Goal: Task Accomplishment & Management: Manage account settings

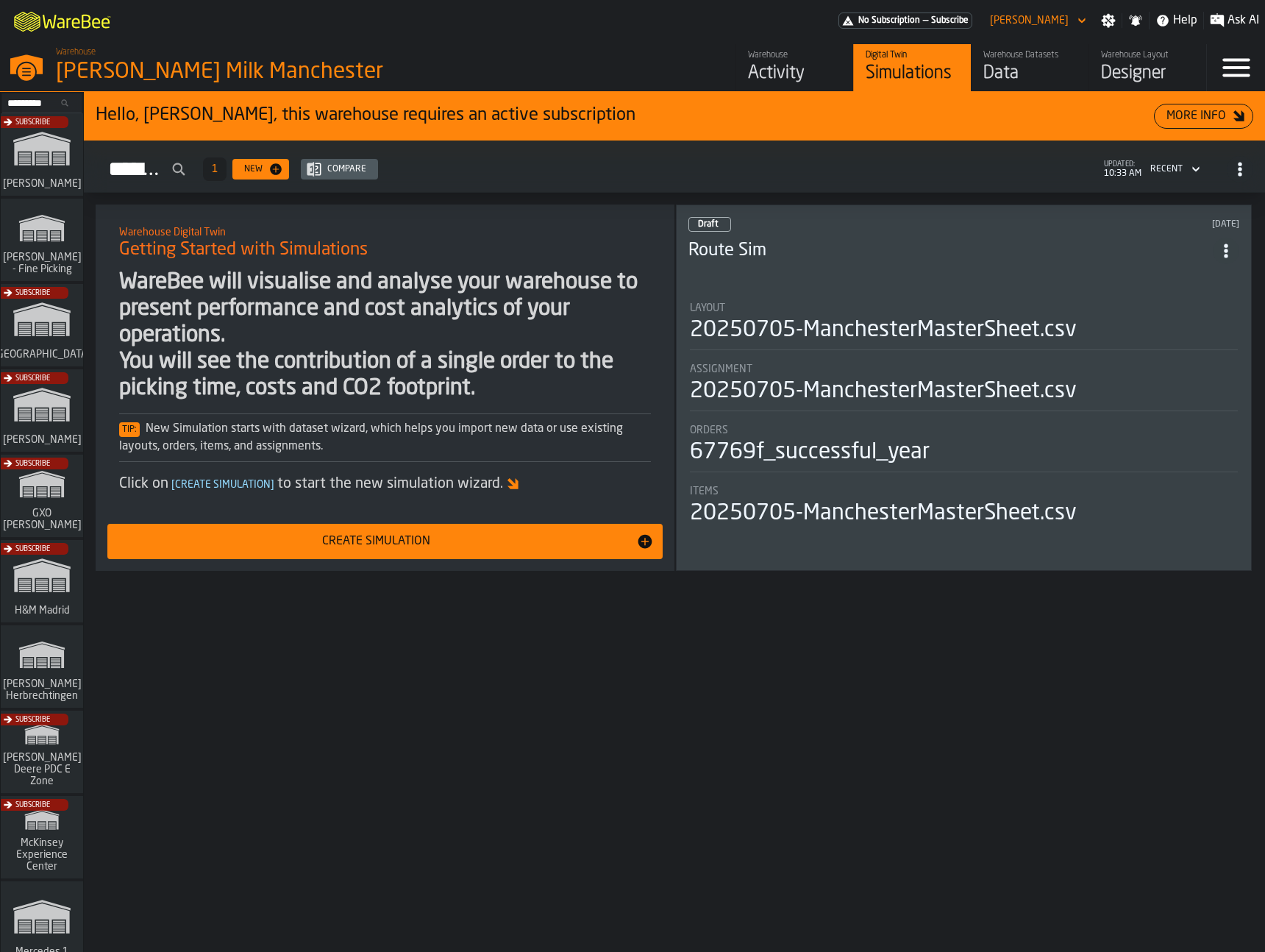
click at [765, 68] on div "Activity" at bounding box center [795, 73] width 94 height 24
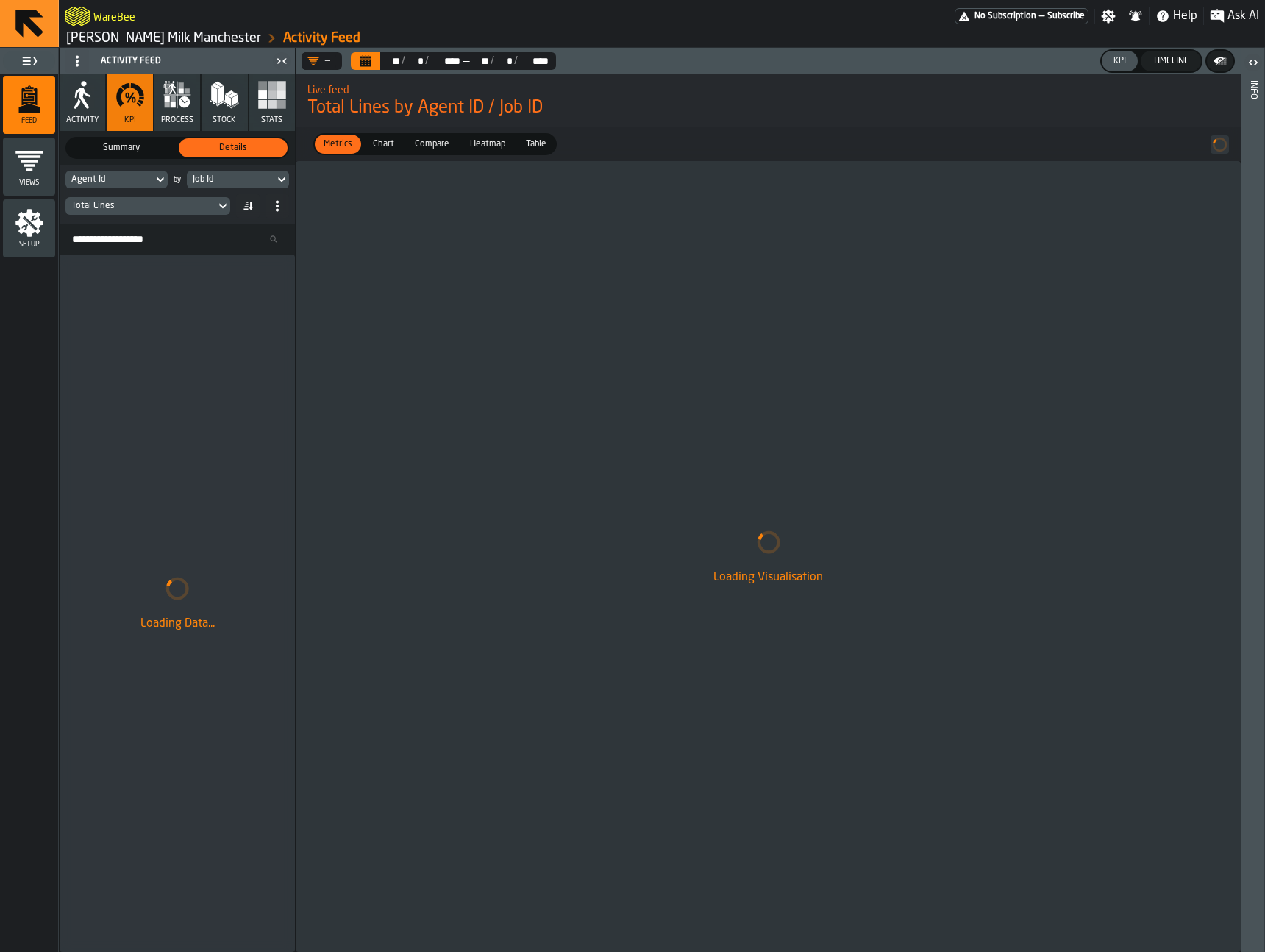
click at [160, 181] on icon at bounding box center [160, 179] width 7 height 5
click at [156, 176] on icon at bounding box center [161, 179] width 15 height 18
click at [219, 172] on div "Job Id" at bounding box center [231, 178] width 88 height 16
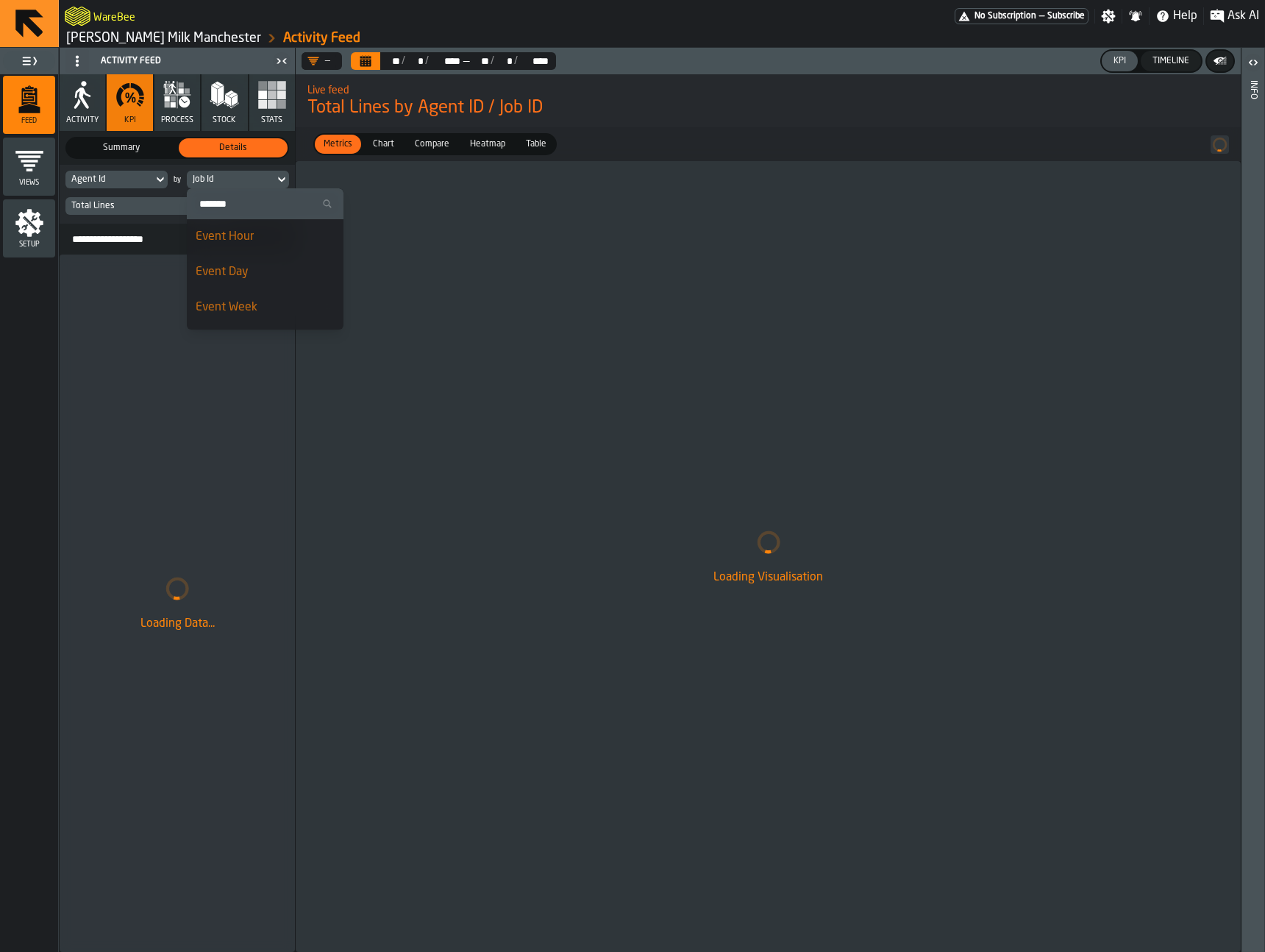
click at [268, 246] on li "Event Hour" at bounding box center [265, 236] width 157 height 35
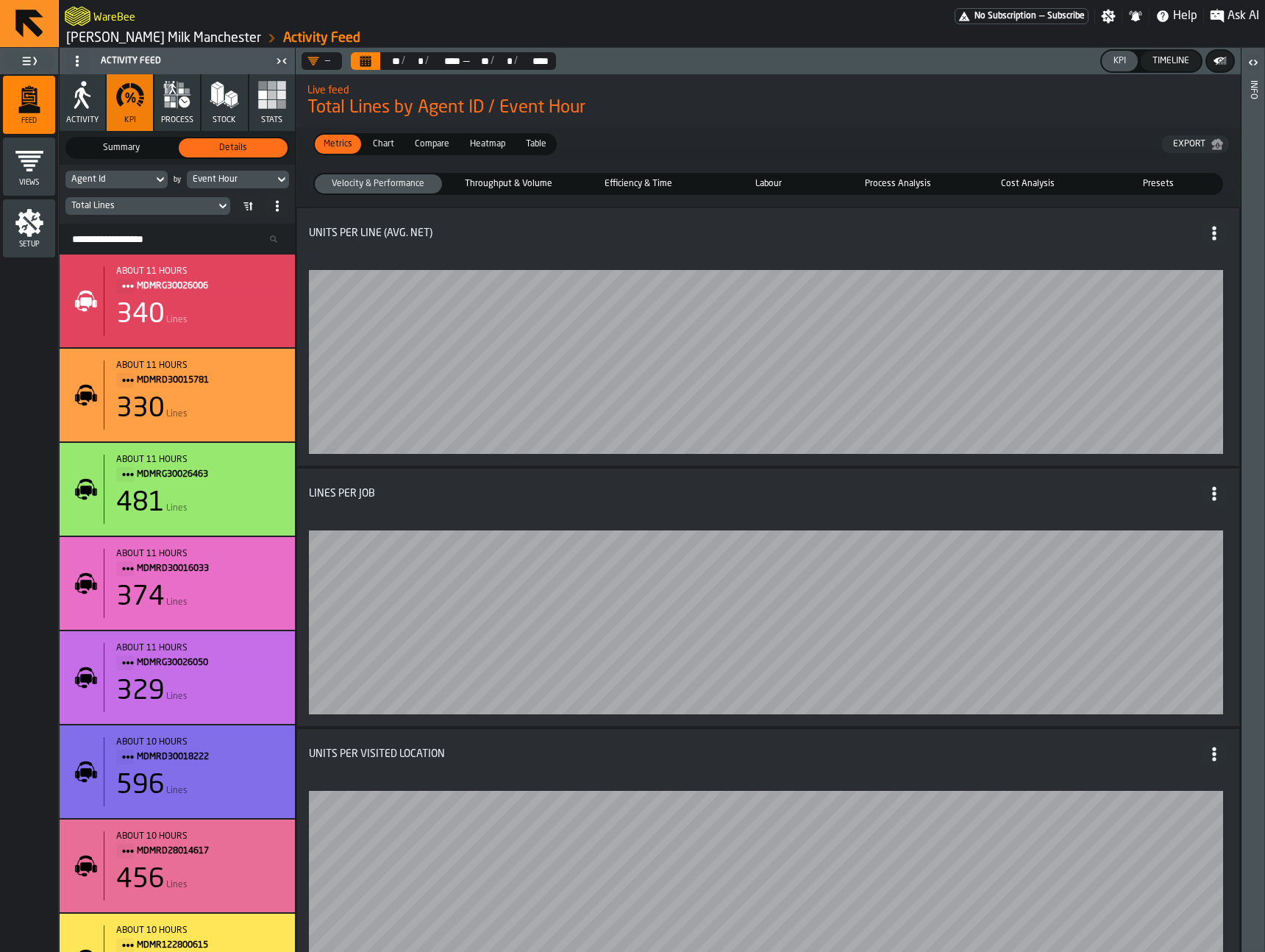
click at [627, 179] on span "Efficiency & Time" at bounding box center [638, 184] width 121 height 13
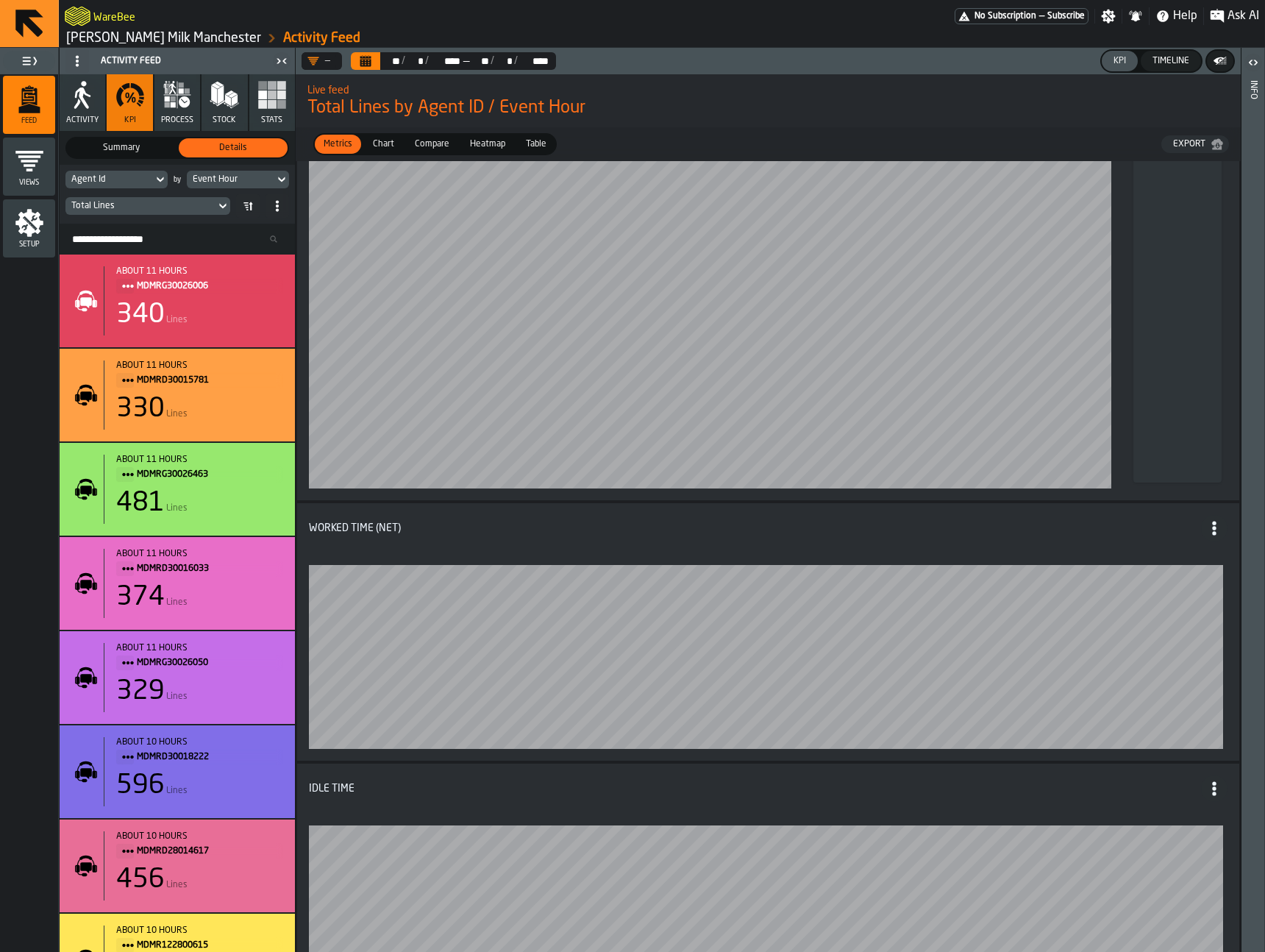
scroll to position [212, 0]
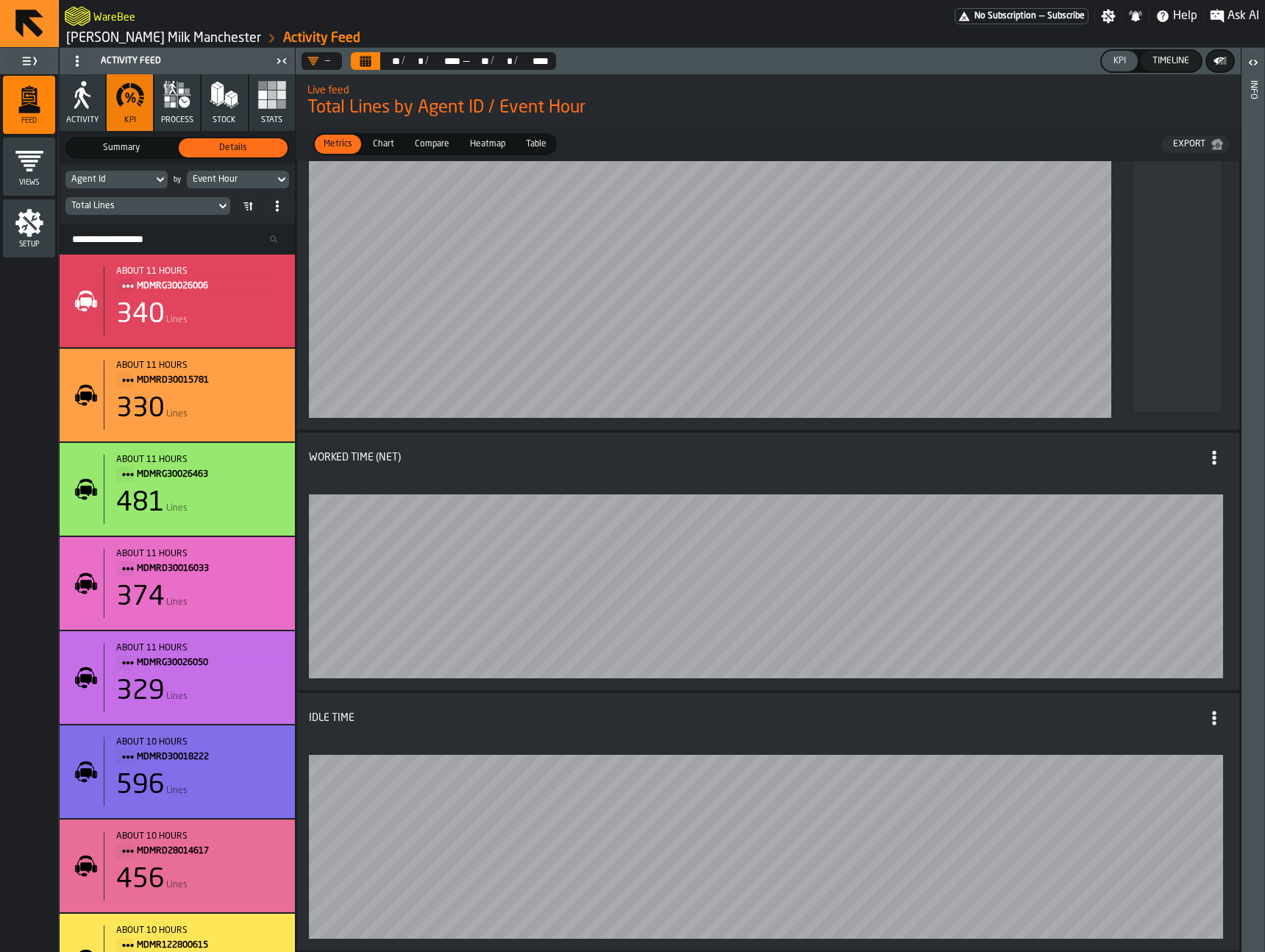
click at [265, 193] on div "Agent Id by Event Hour Total Lines" at bounding box center [177, 194] width 235 height 59
click at [262, 181] on div "Event Hour" at bounding box center [231, 179] width 76 height 10
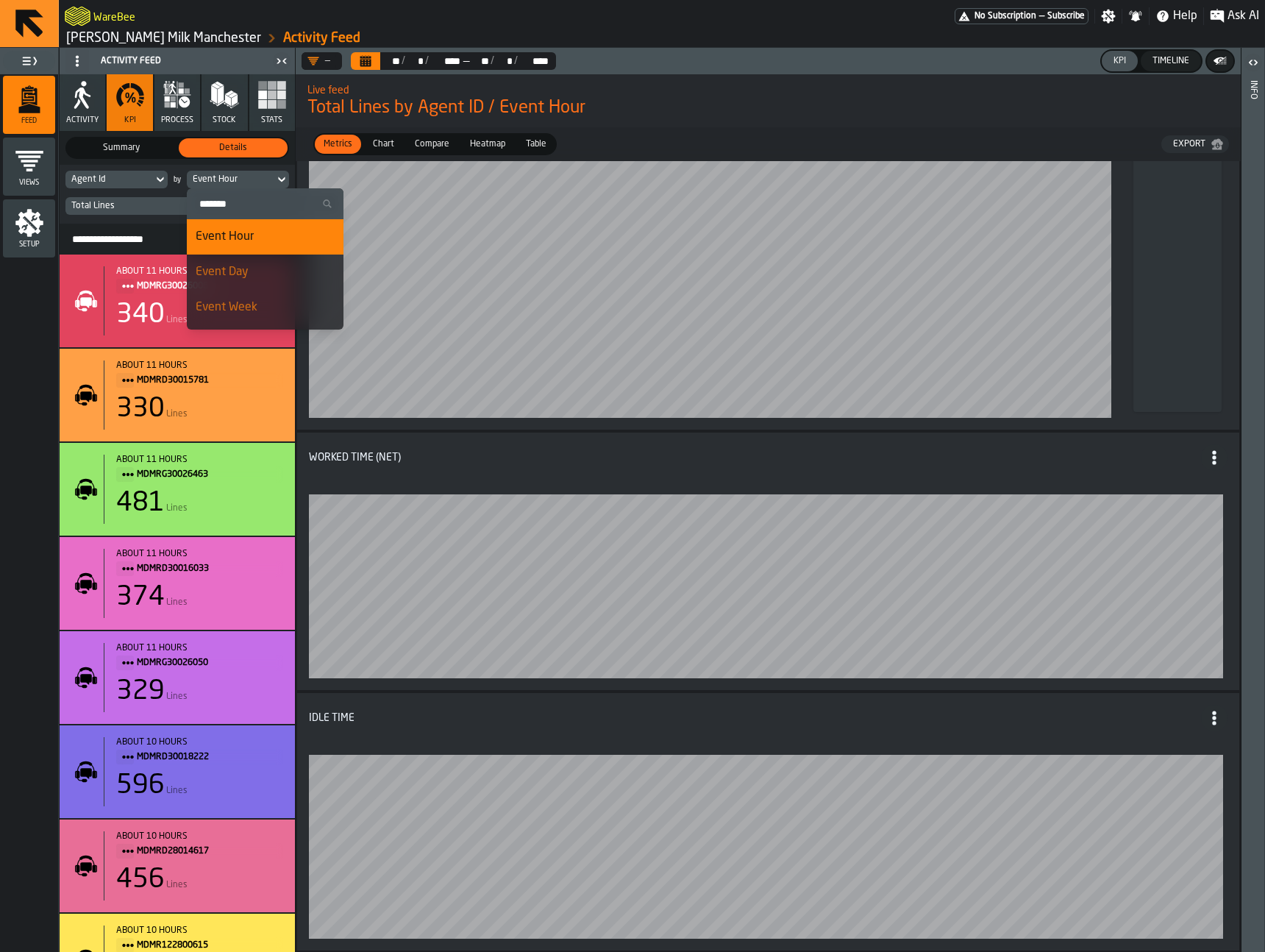
click at [260, 274] on div "Event Day" at bounding box center [265, 272] width 139 height 18
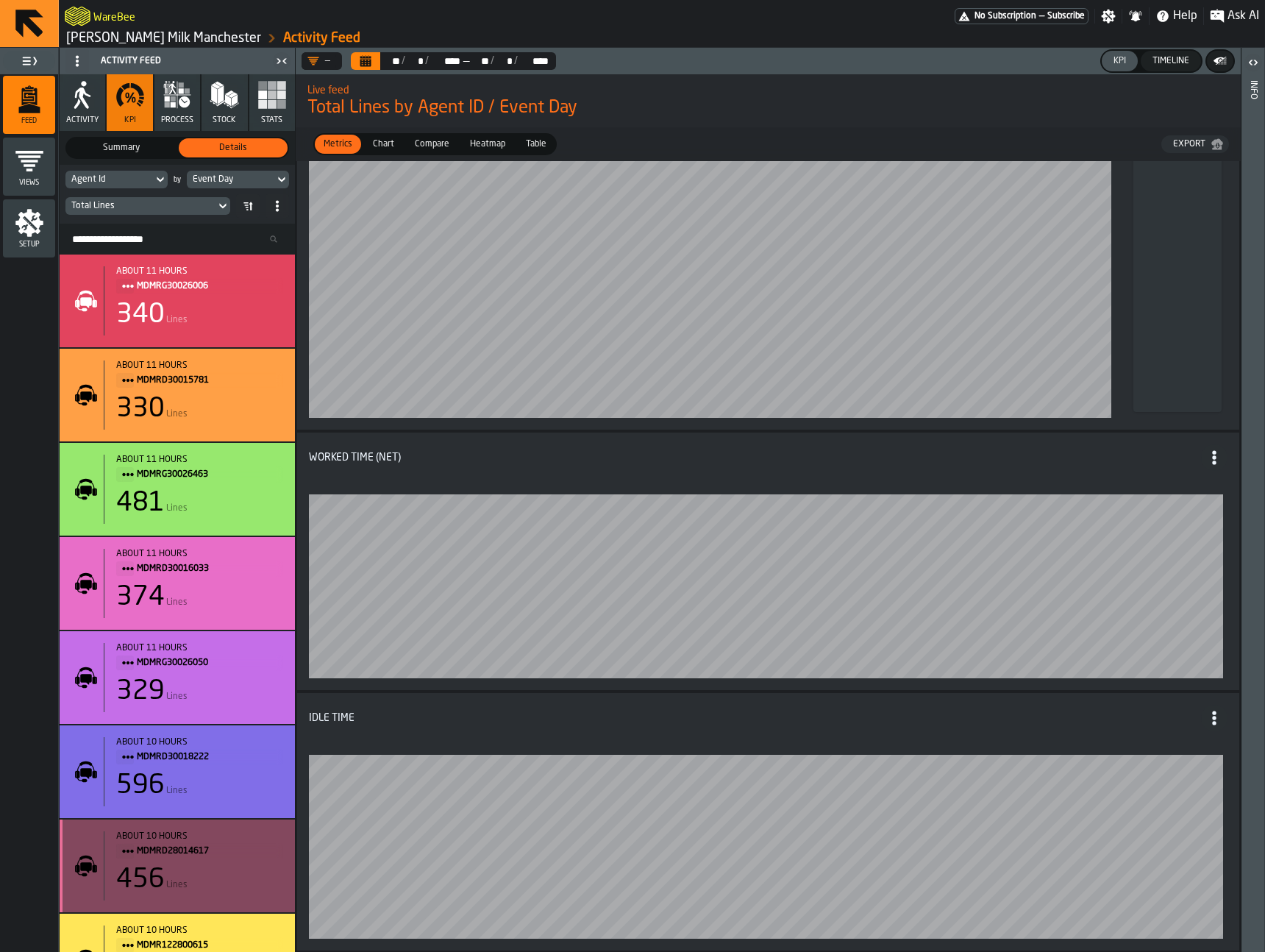
click at [239, 876] on div "456 Lines" at bounding box center [199, 879] width 167 height 29
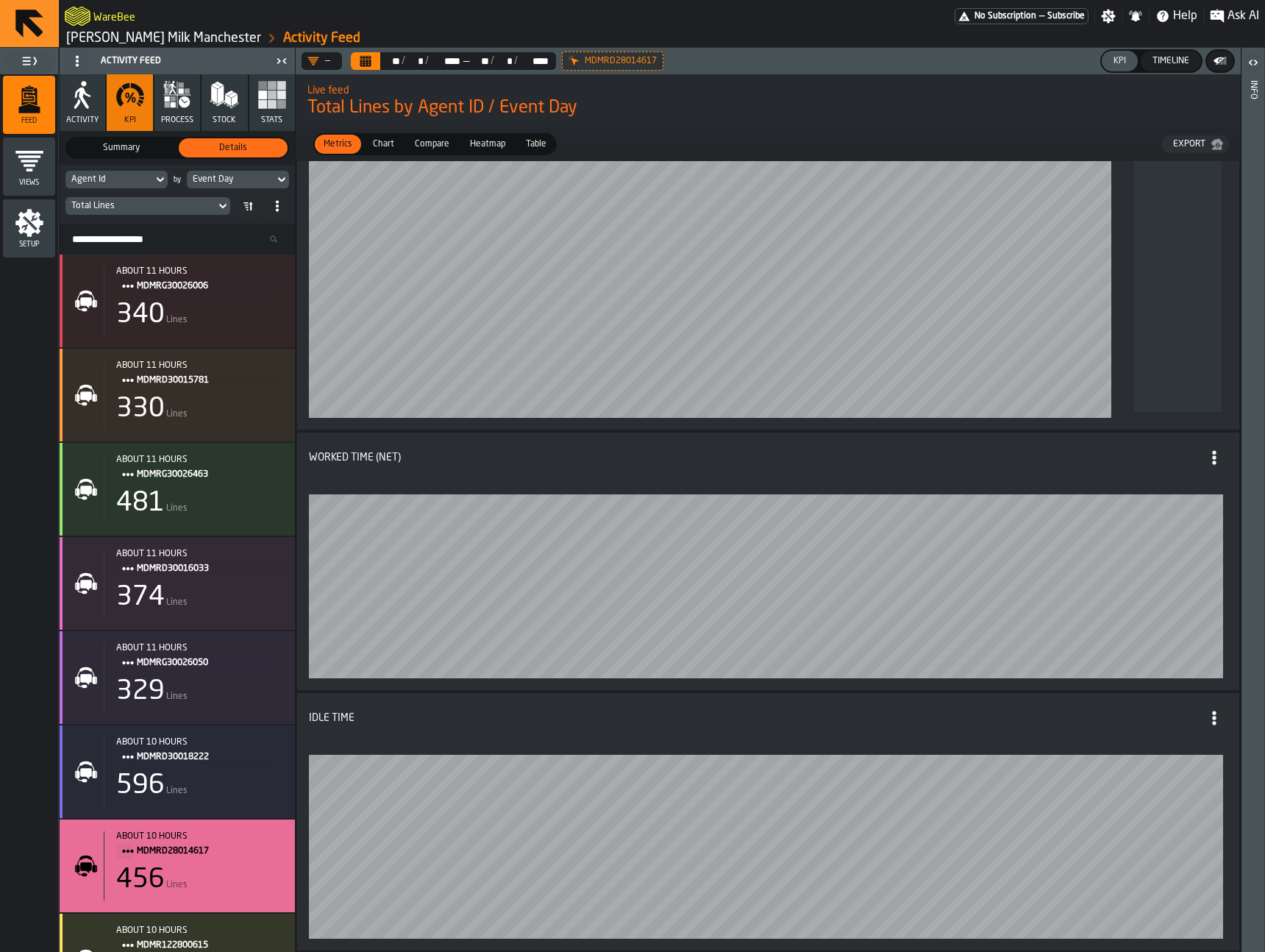
click at [1179, 61] on div "Timeline" at bounding box center [1171, 60] width 48 height 10
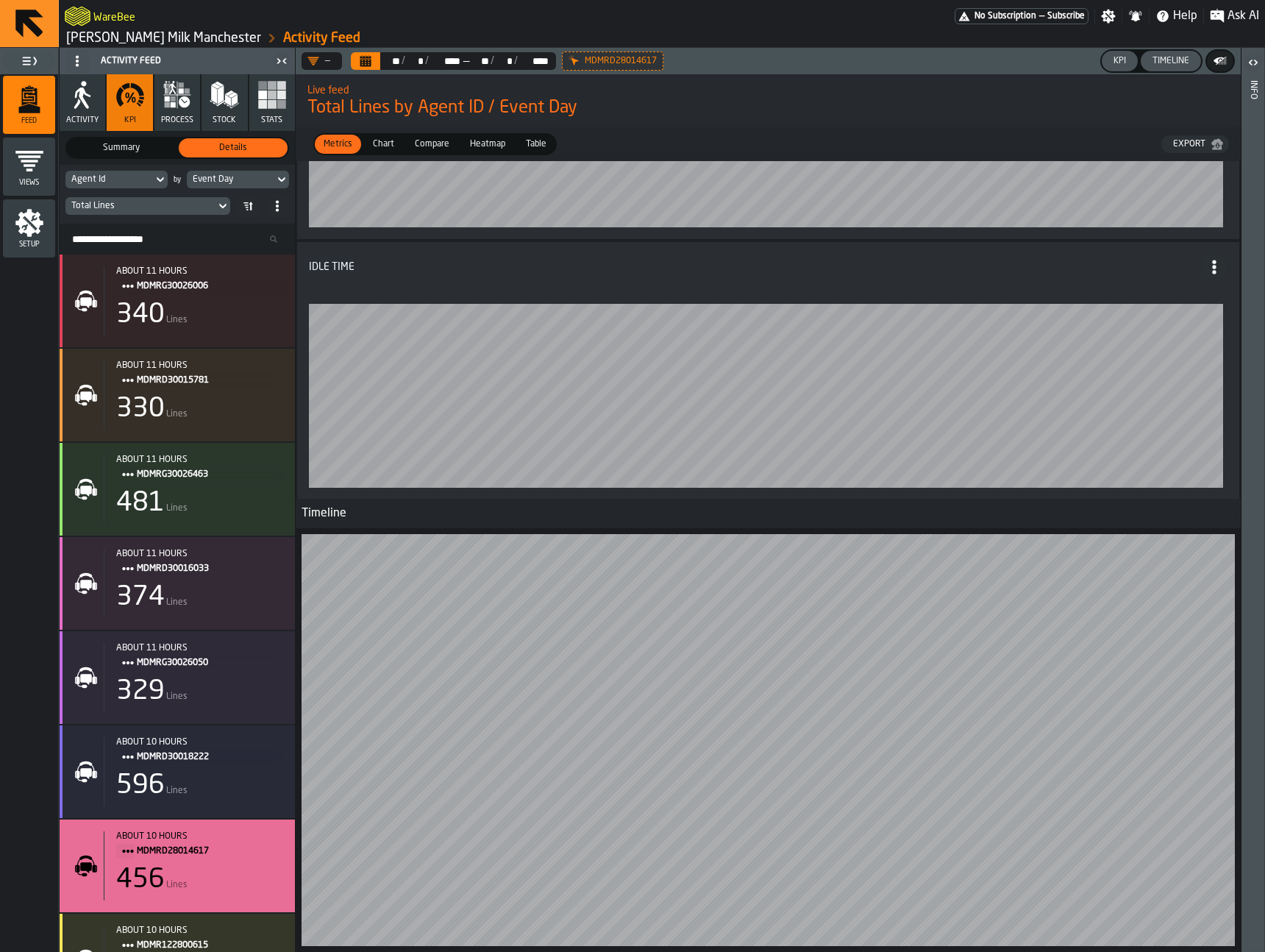
scroll to position [666, 0]
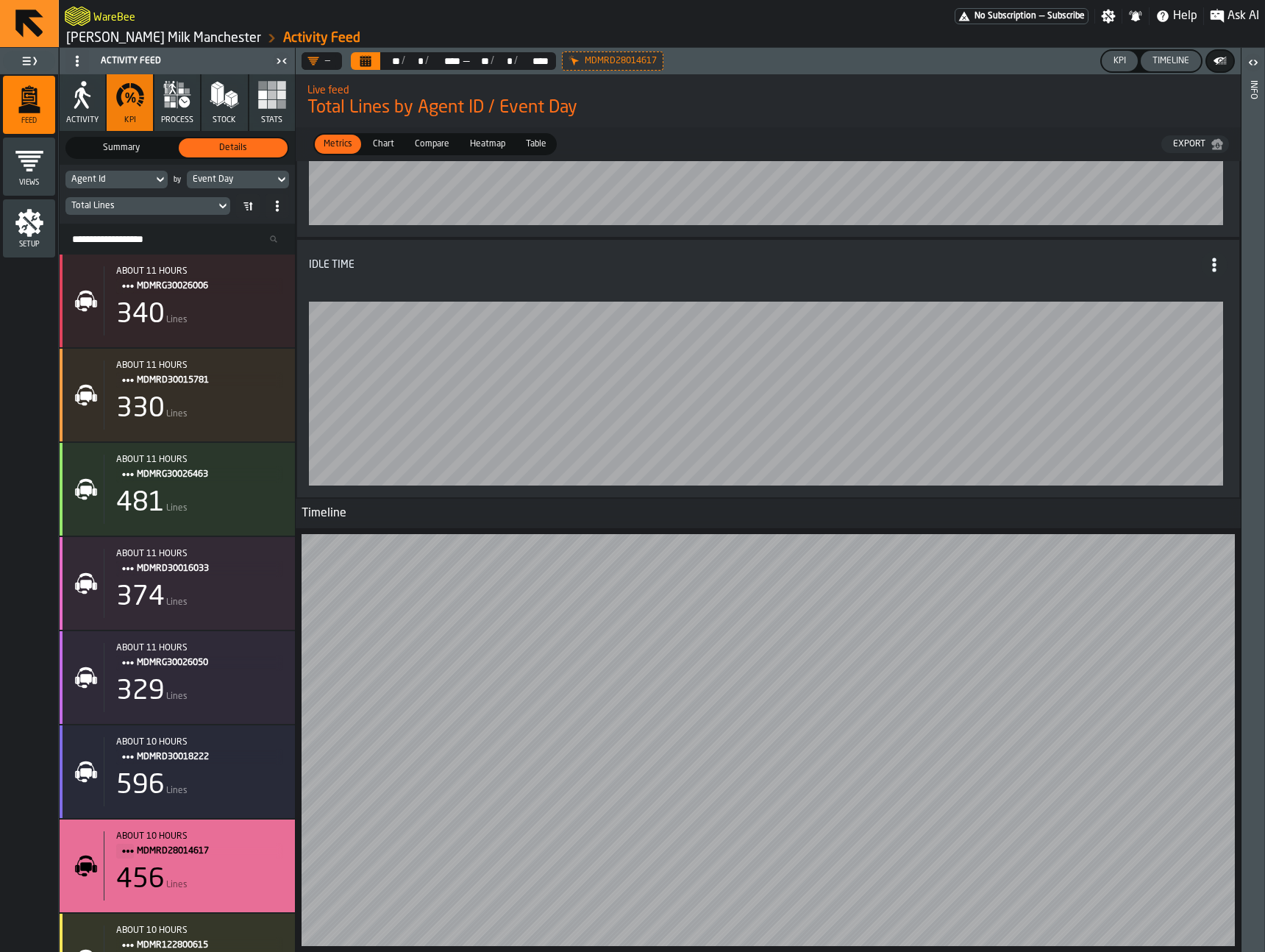
click at [360, 58] on icon "Calendar" at bounding box center [366, 60] width 11 height 11
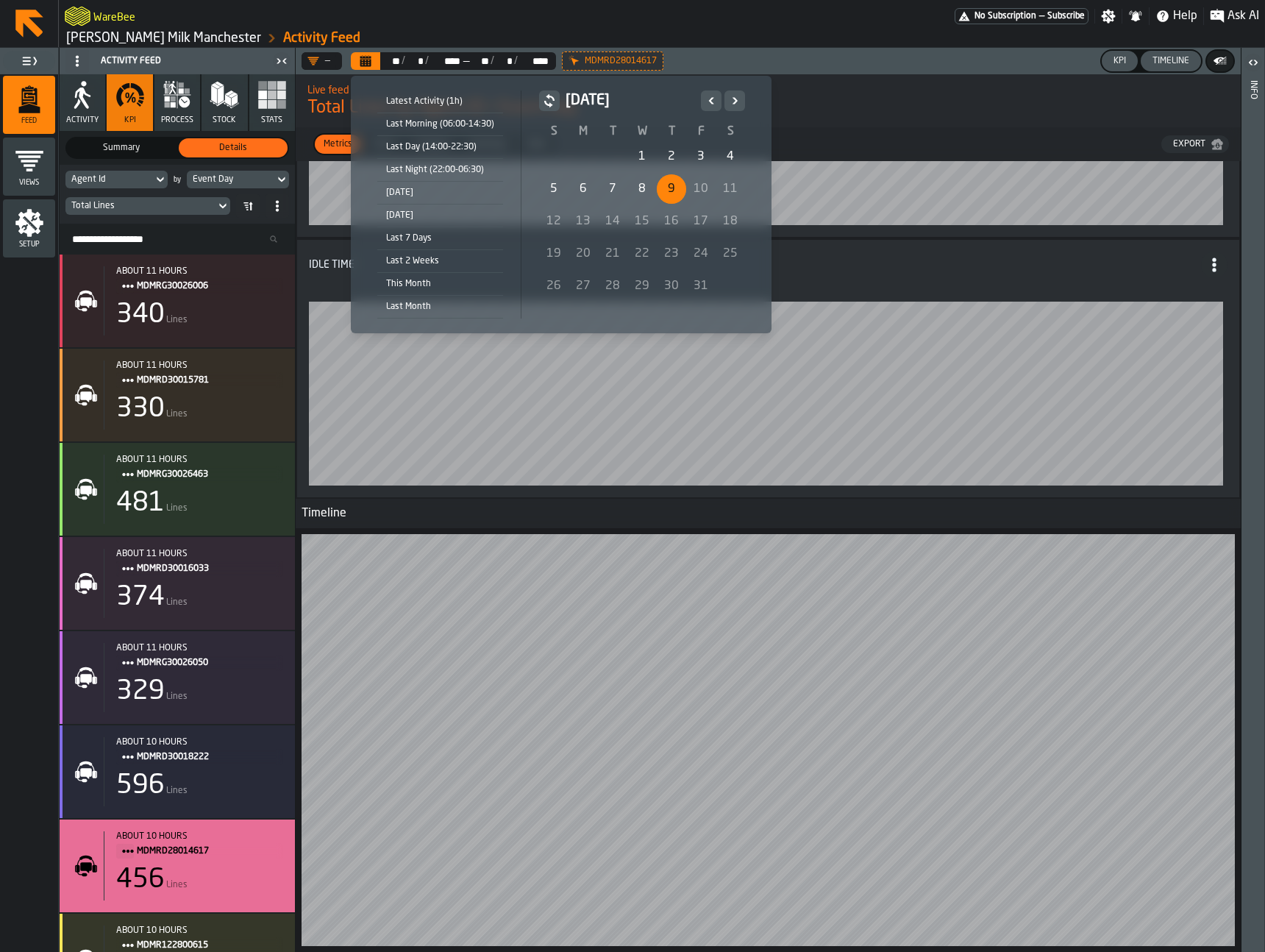
click at [632, 184] on div "8" at bounding box center [641, 189] width 29 height 29
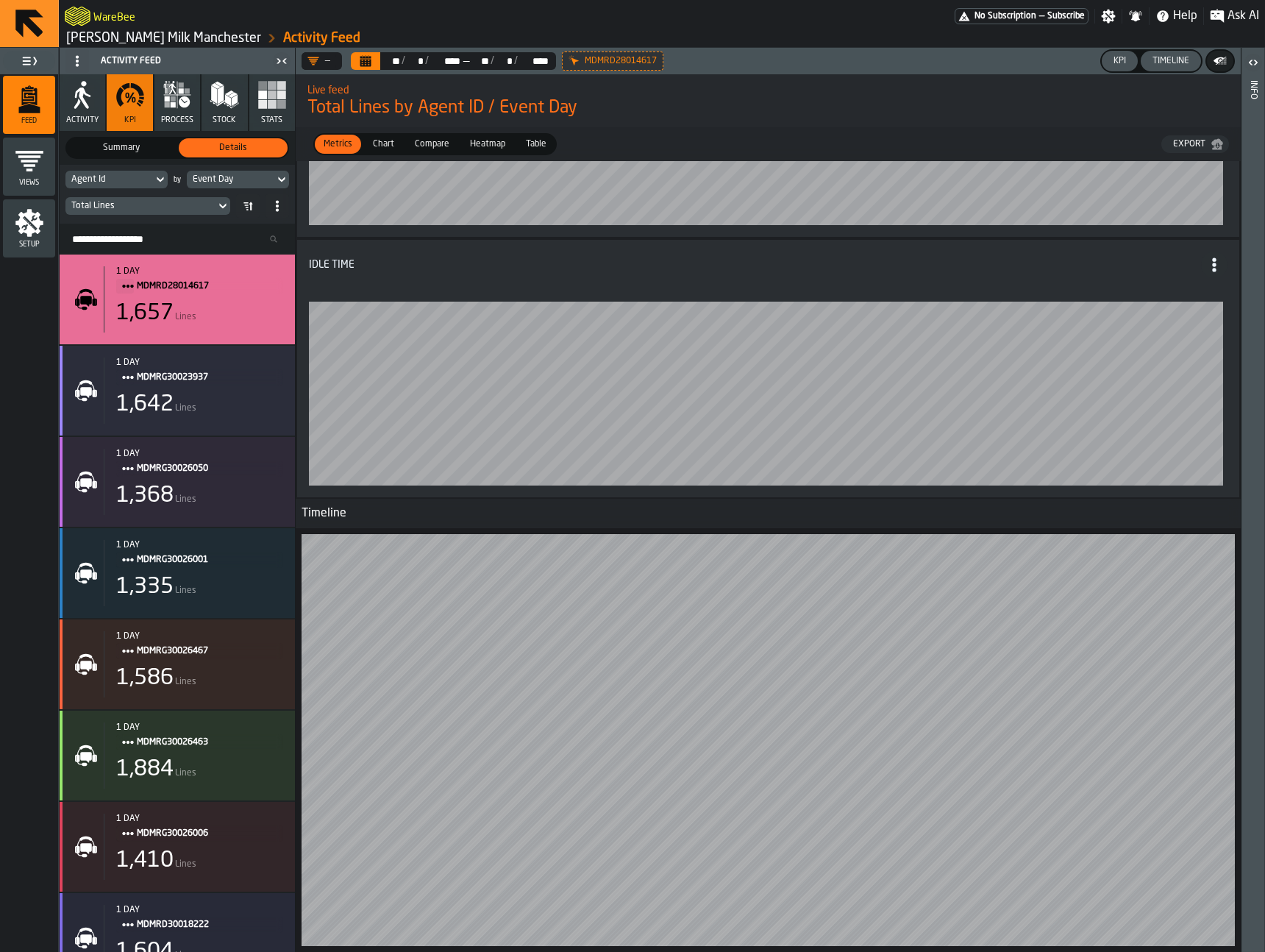
click at [39, 241] on span "Setup" at bounding box center [28, 245] width 52 height 8
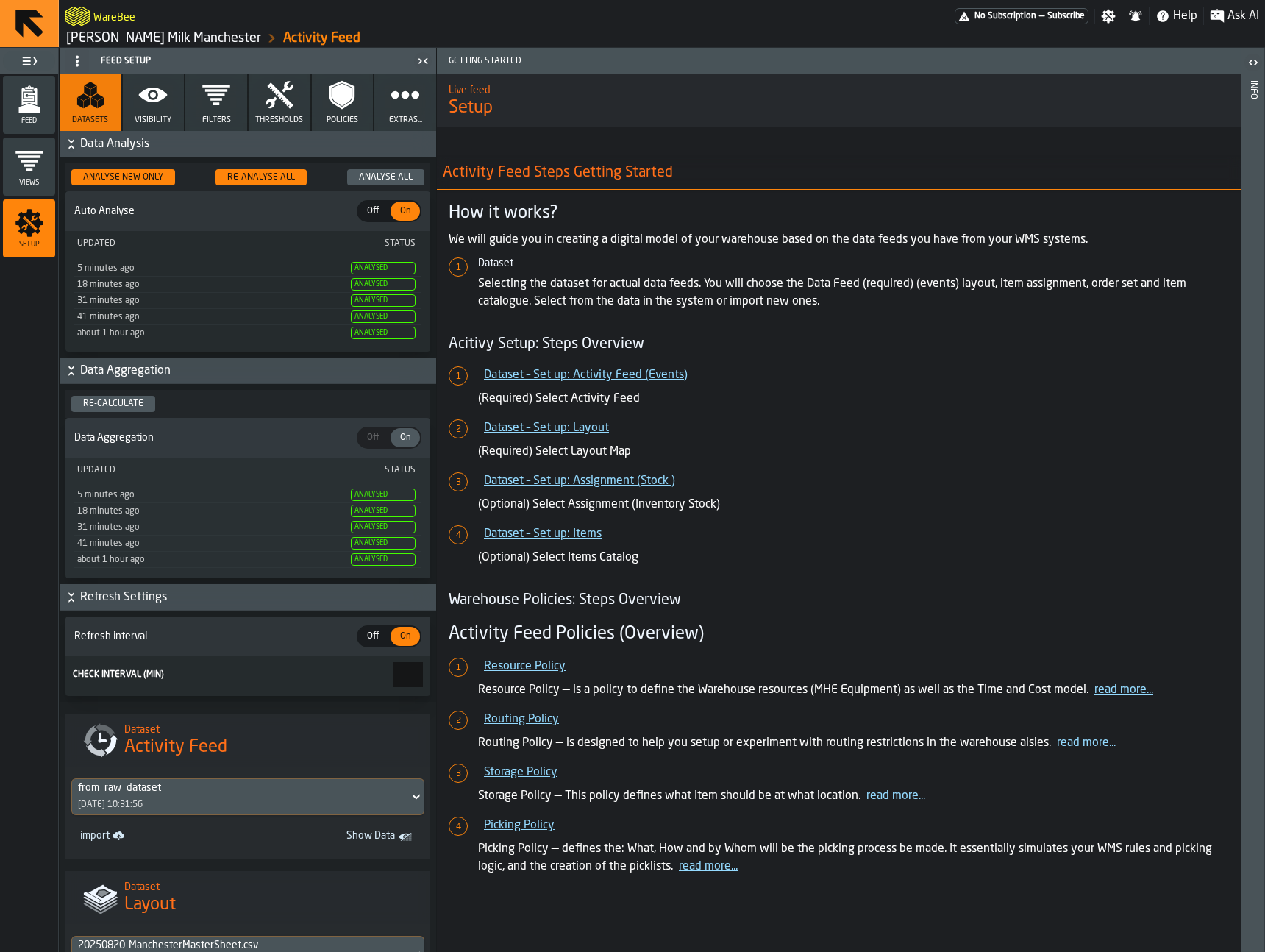
click at [280, 99] on icon "button" at bounding box center [280, 94] width 28 height 27
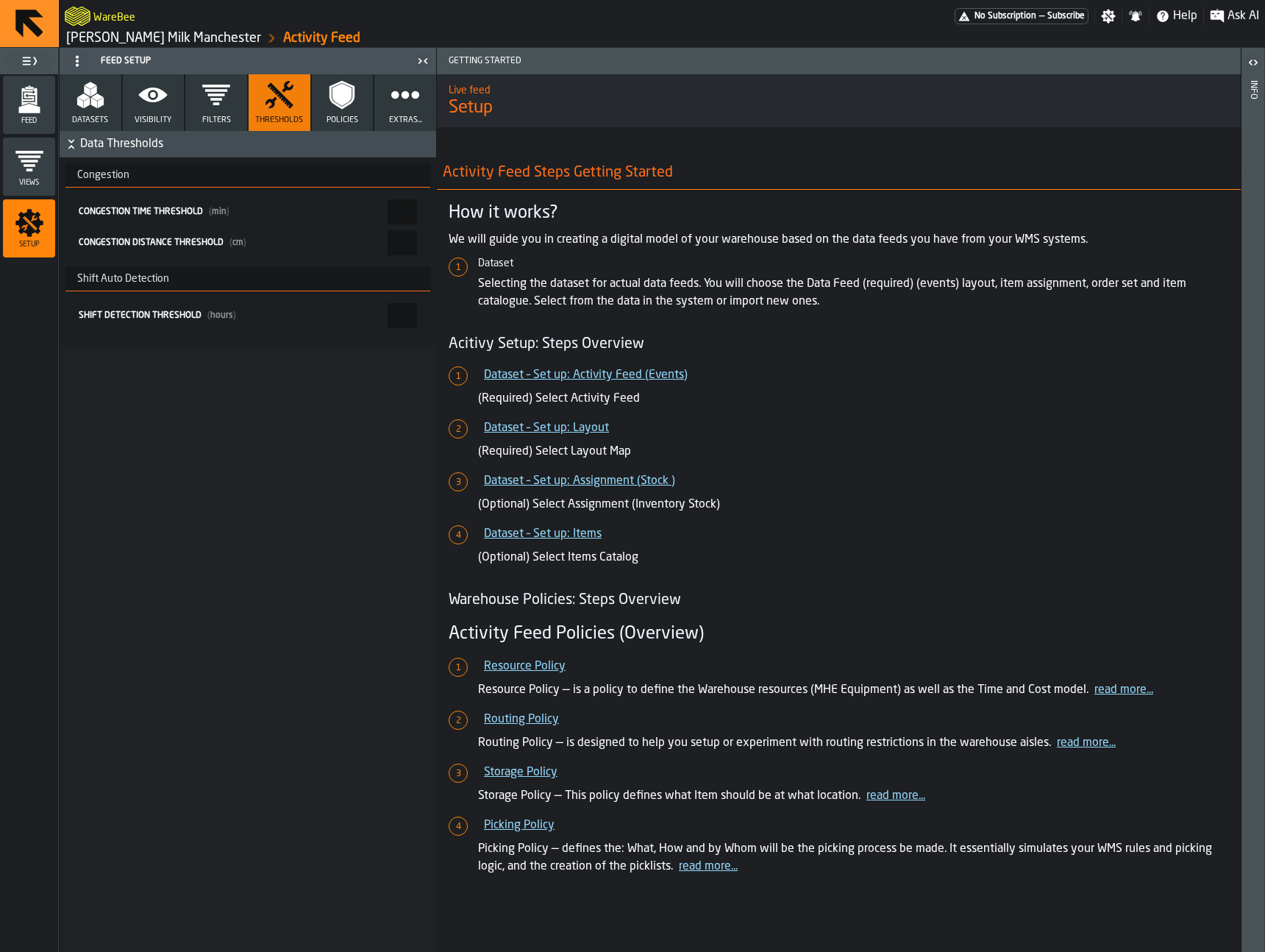
click at [387, 310] on input "*" at bounding box center [402, 315] width 29 height 25
click at [38, 97] on icon "menu Feed" at bounding box center [29, 99] width 29 height 29
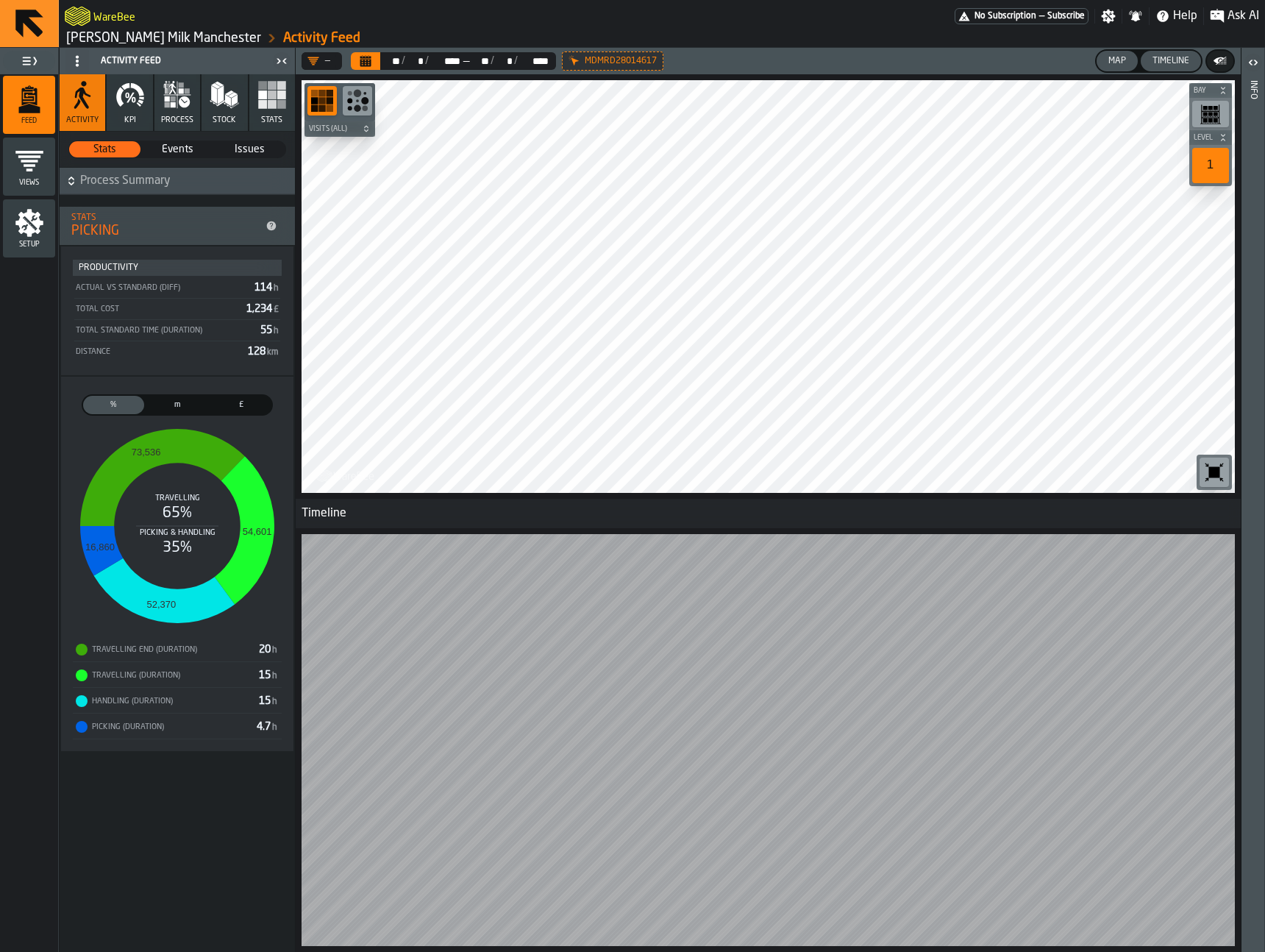
click at [135, 111] on button "KPI" at bounding box center [129, 103] width 45 height 57
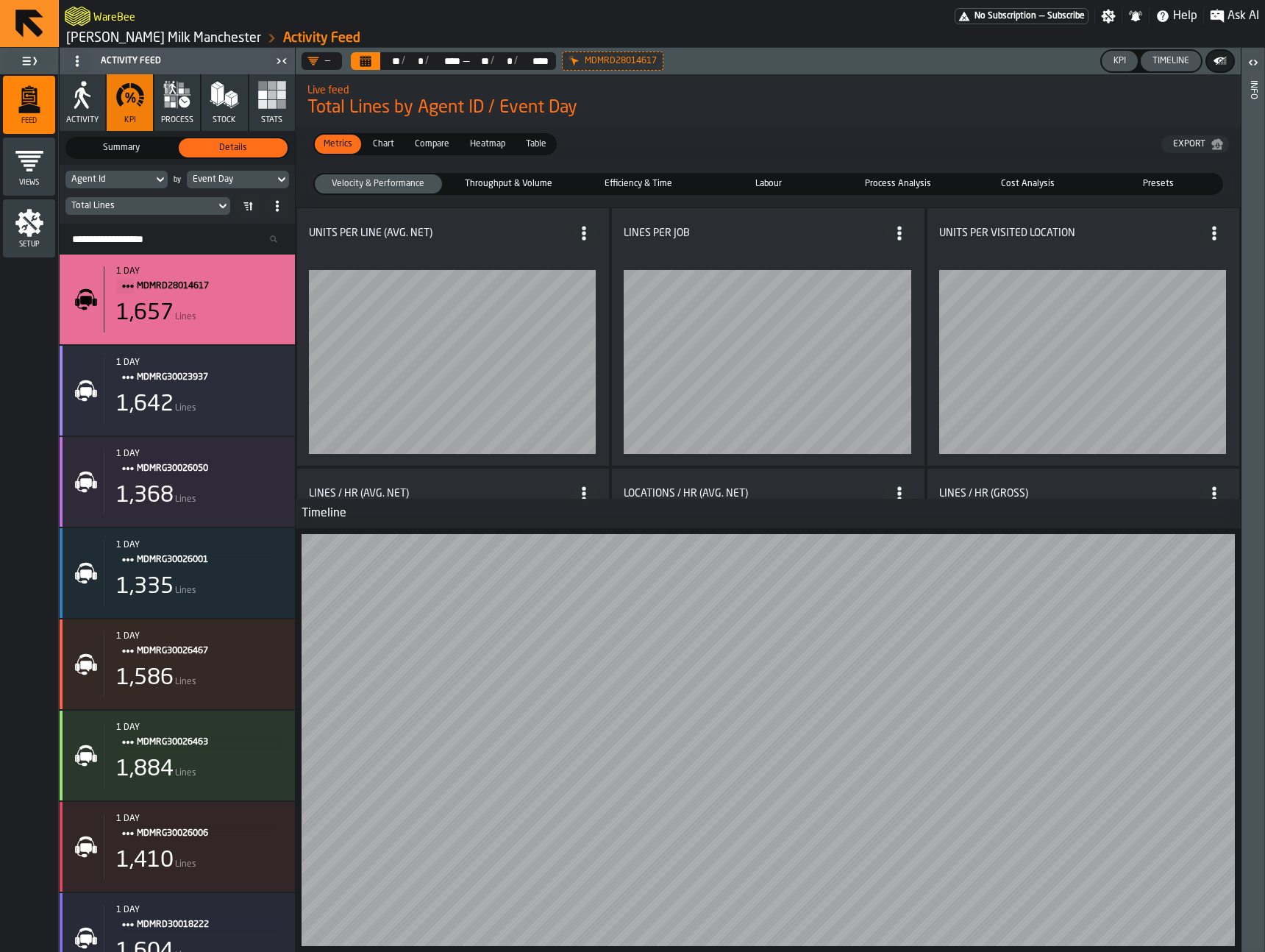
click at [625, 178] on span "Efficiency & Time" at bounding box center [638, 184] width 121 height 13
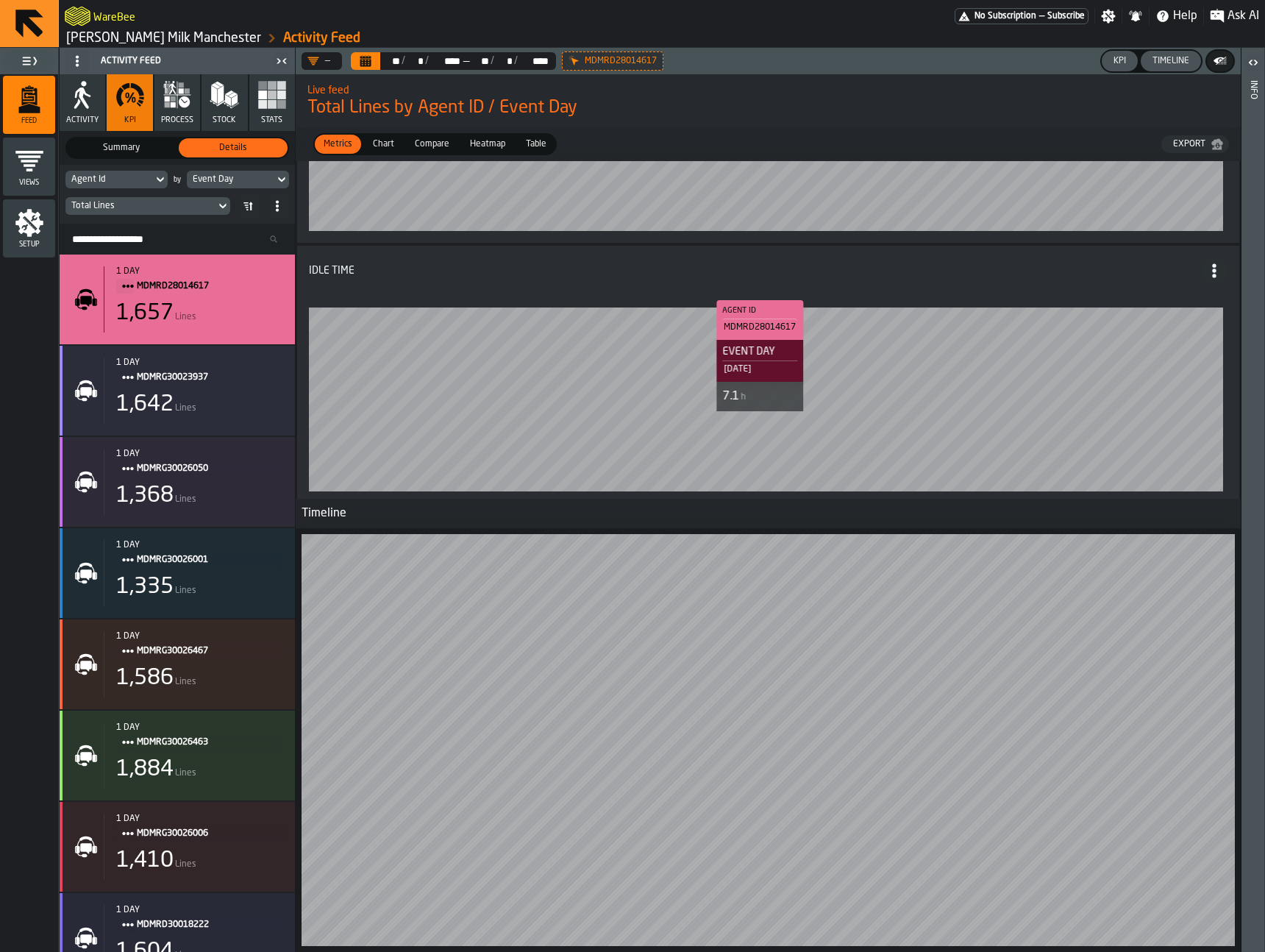
scroll to position [662, 0]
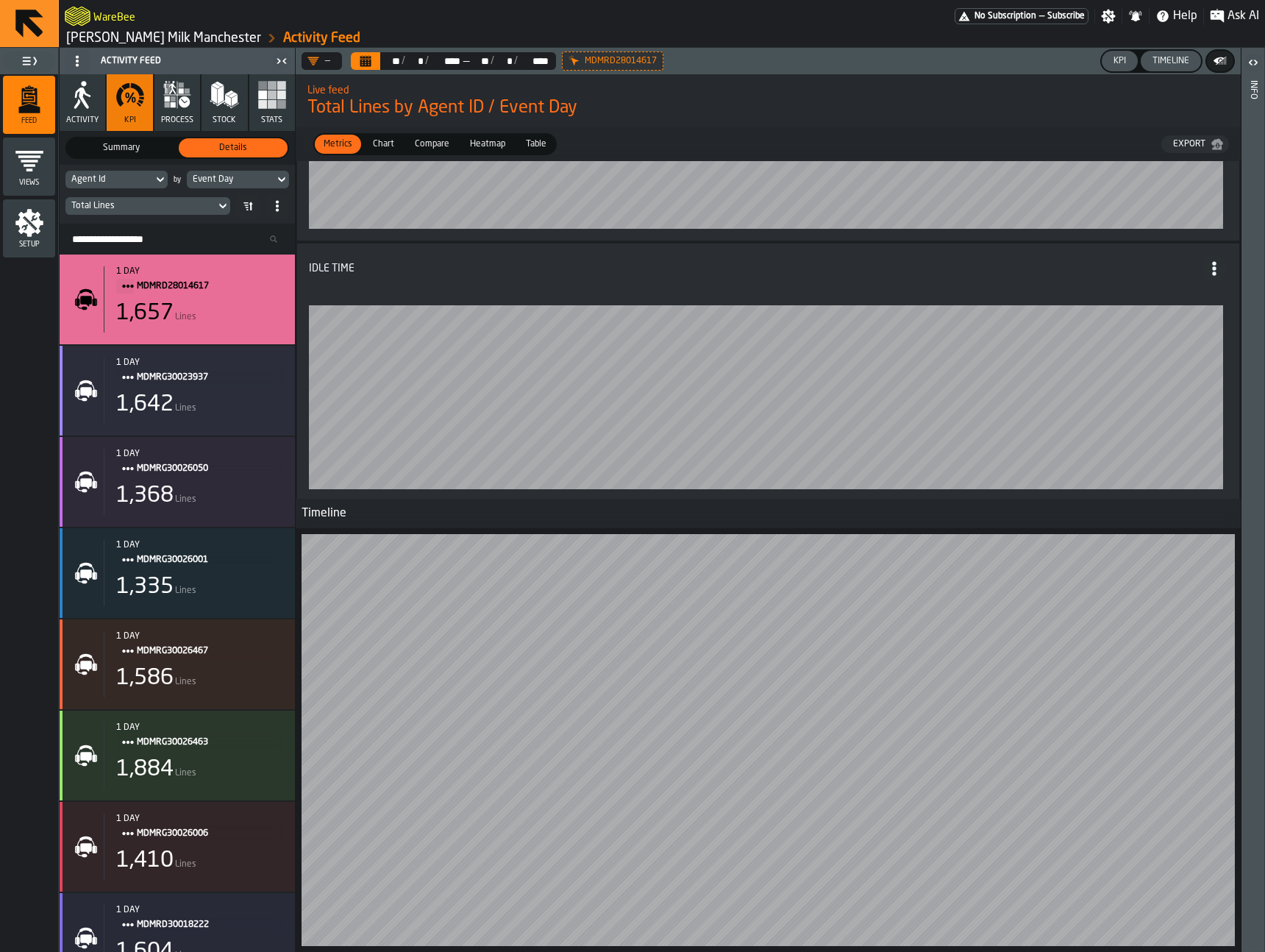
click at [1227, 63] on icon "button-" at bounding box center [1221, 61] width 15 height 15
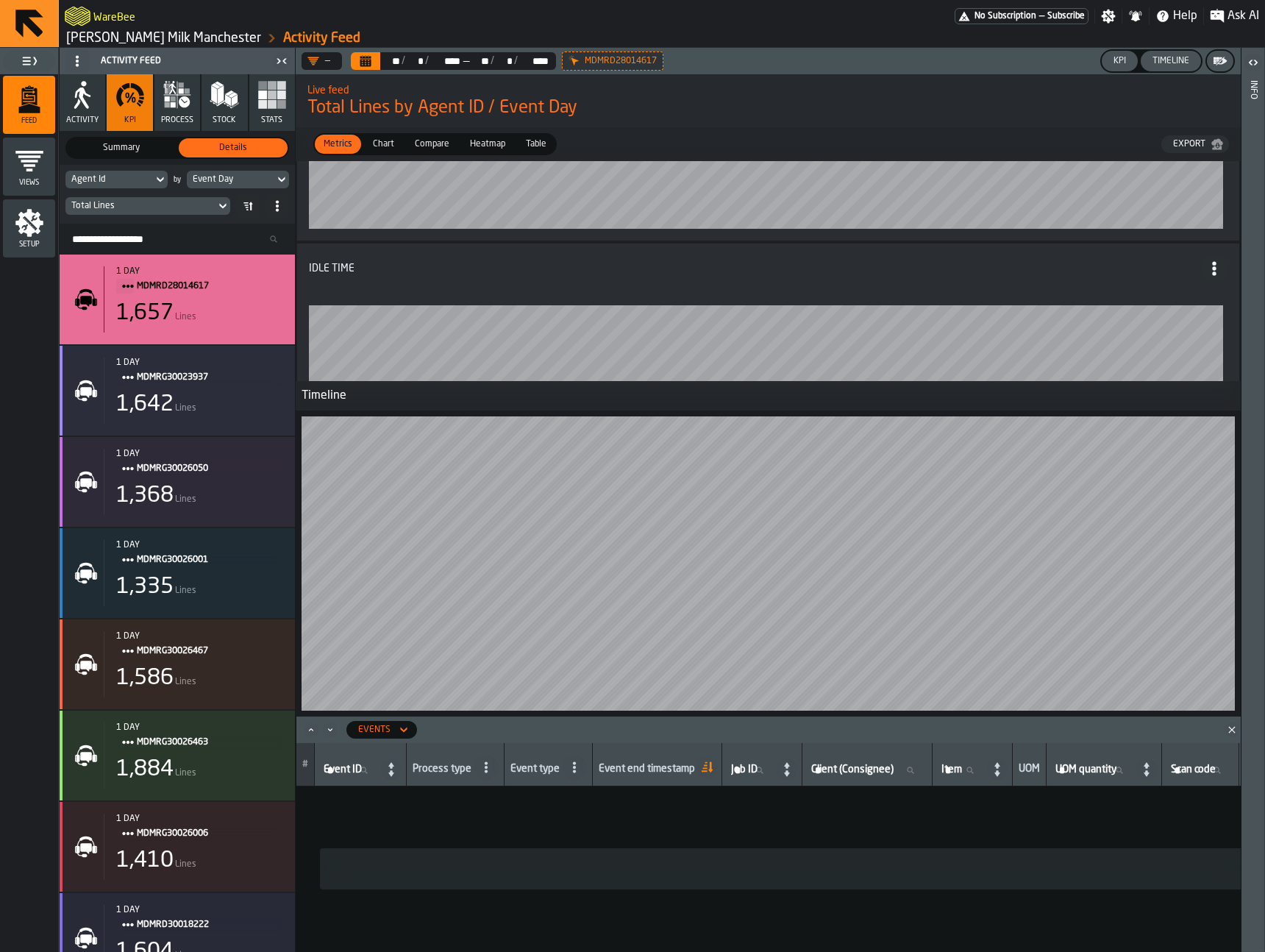
drag, startPoint x: 1217, startPoint y: 61, endPoint x: 1184, endPoint y: 79, distance: 37.6
click at [1217, 61] on polygon "button-" at bounding box center [1218, 61] width 3 height 1
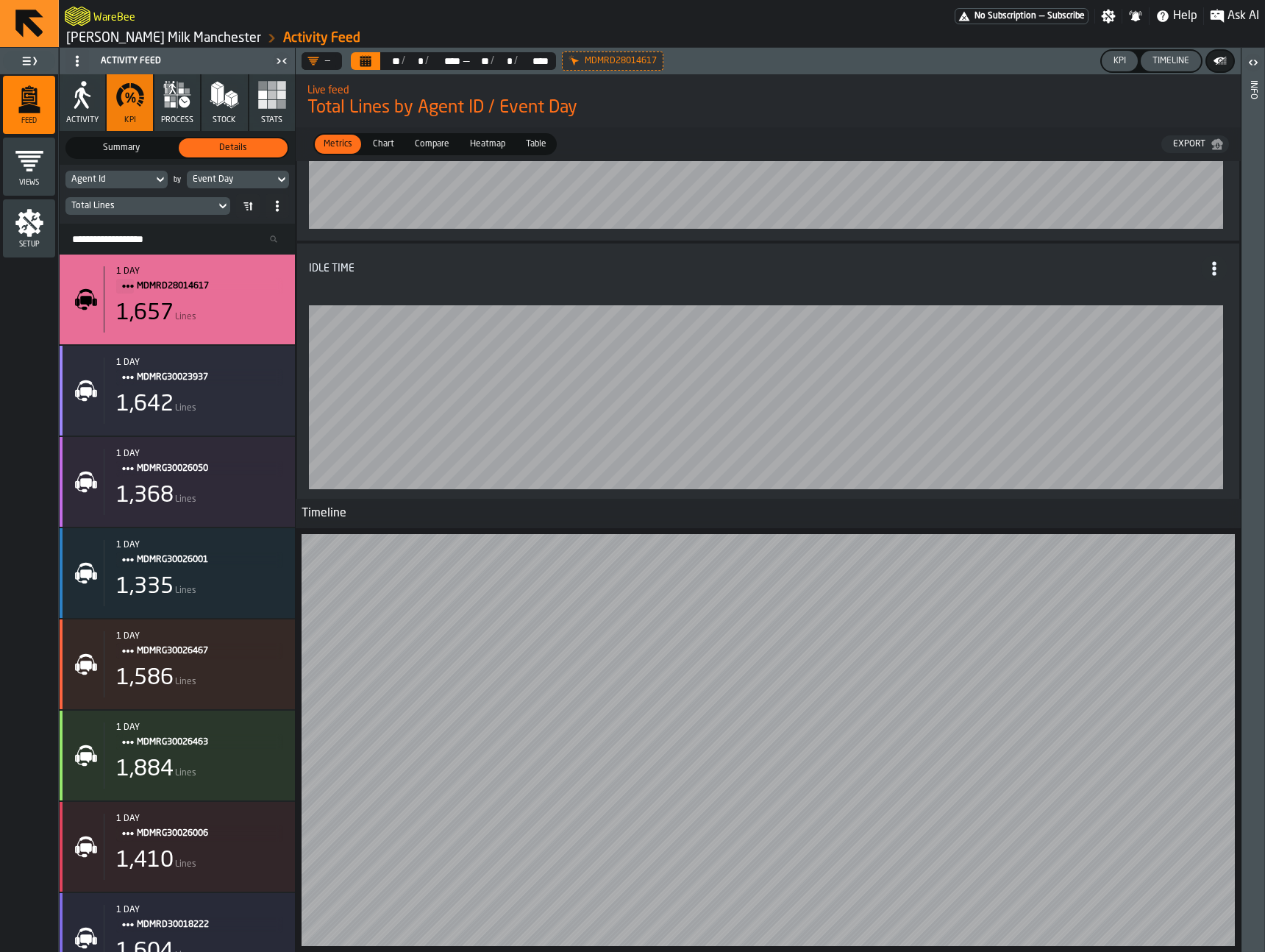
click at [530, 144] on span "Table" at bounding box center [537, 144] width 32 height 13
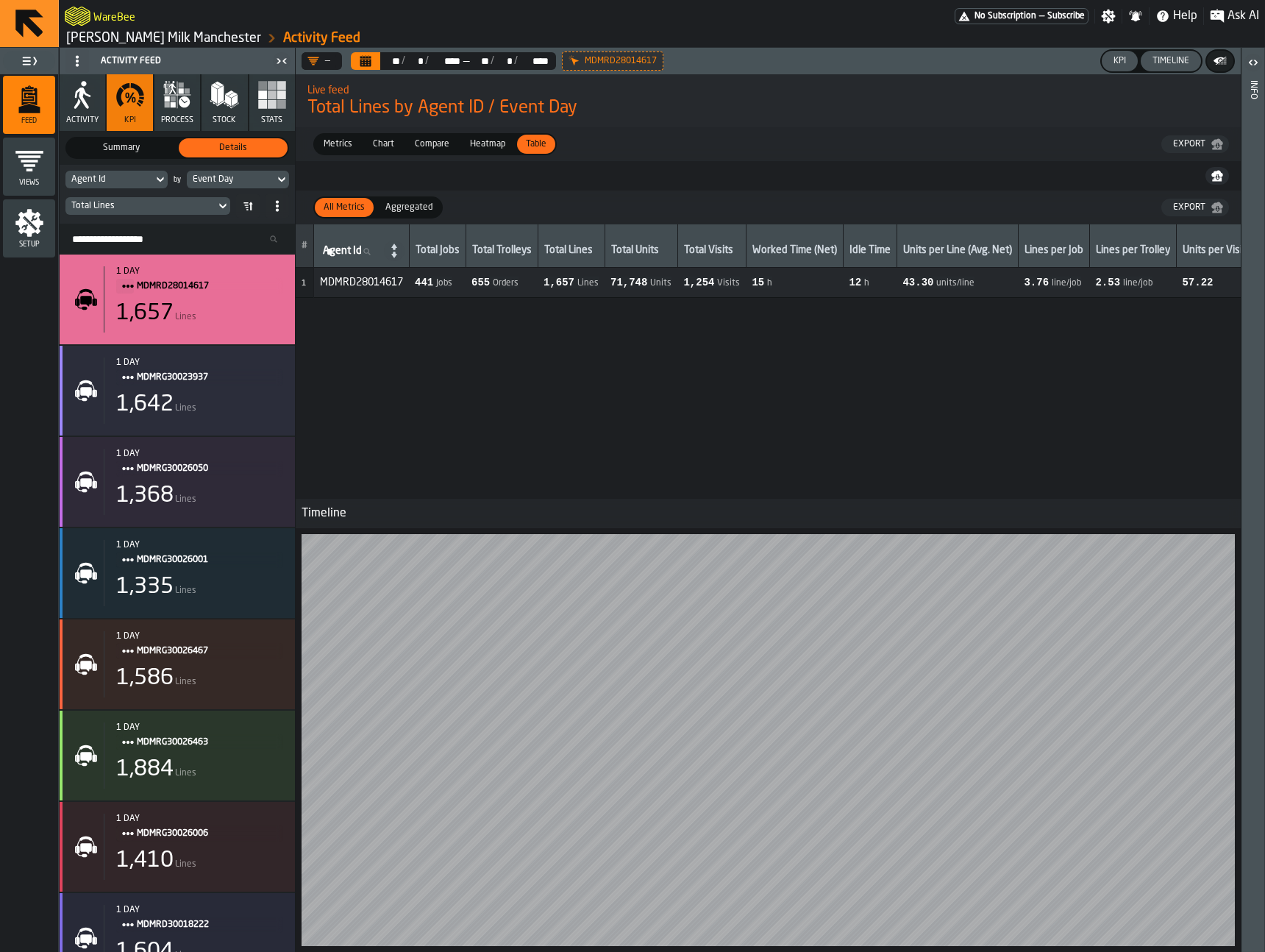
click at [222, 173] on div "Event Day" at bounding box center [231, 178] width 88 height 16
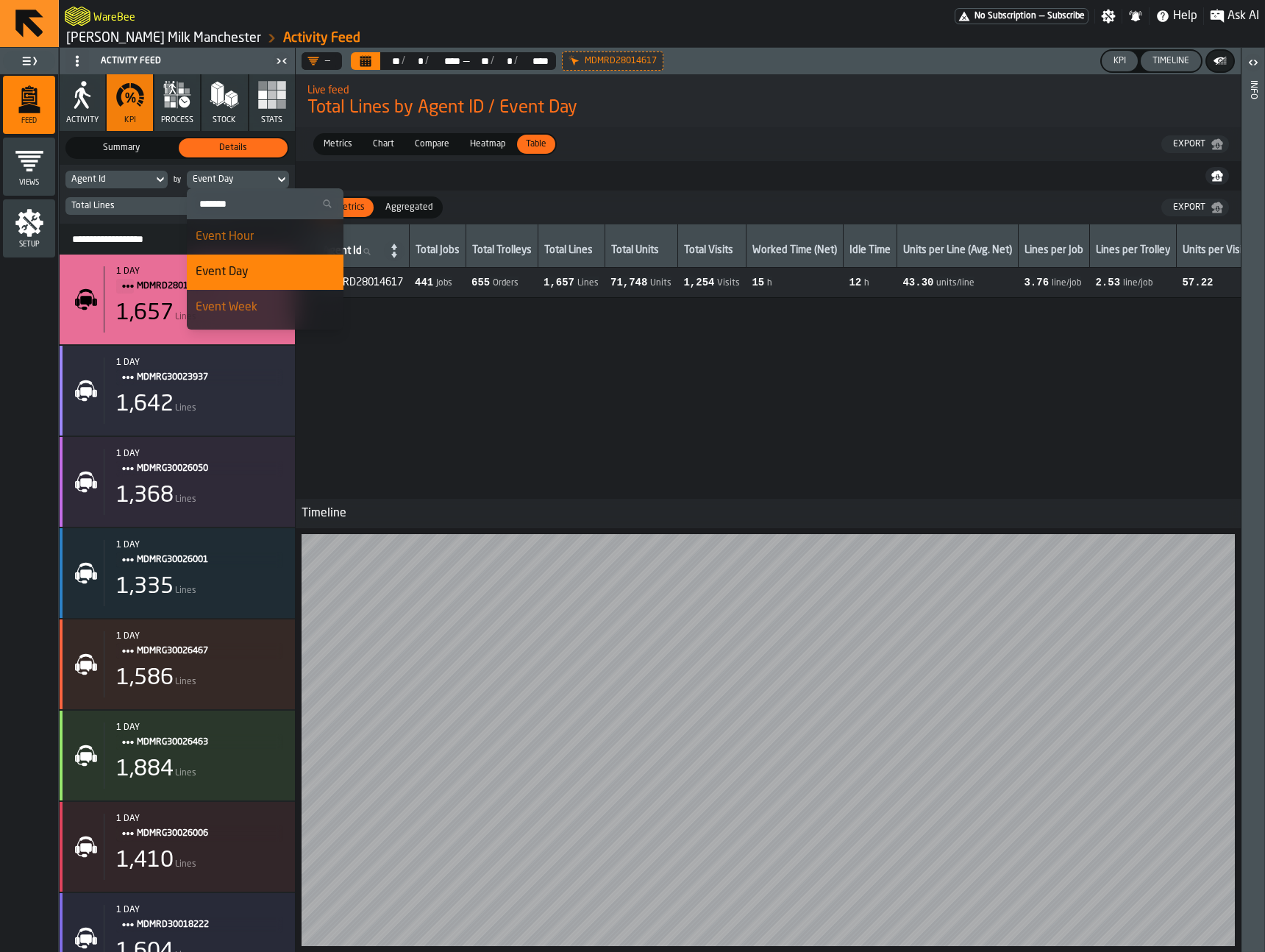
click at [249, 183] on div "Event Day" at bounding box center [231, 179] width 76 height 10
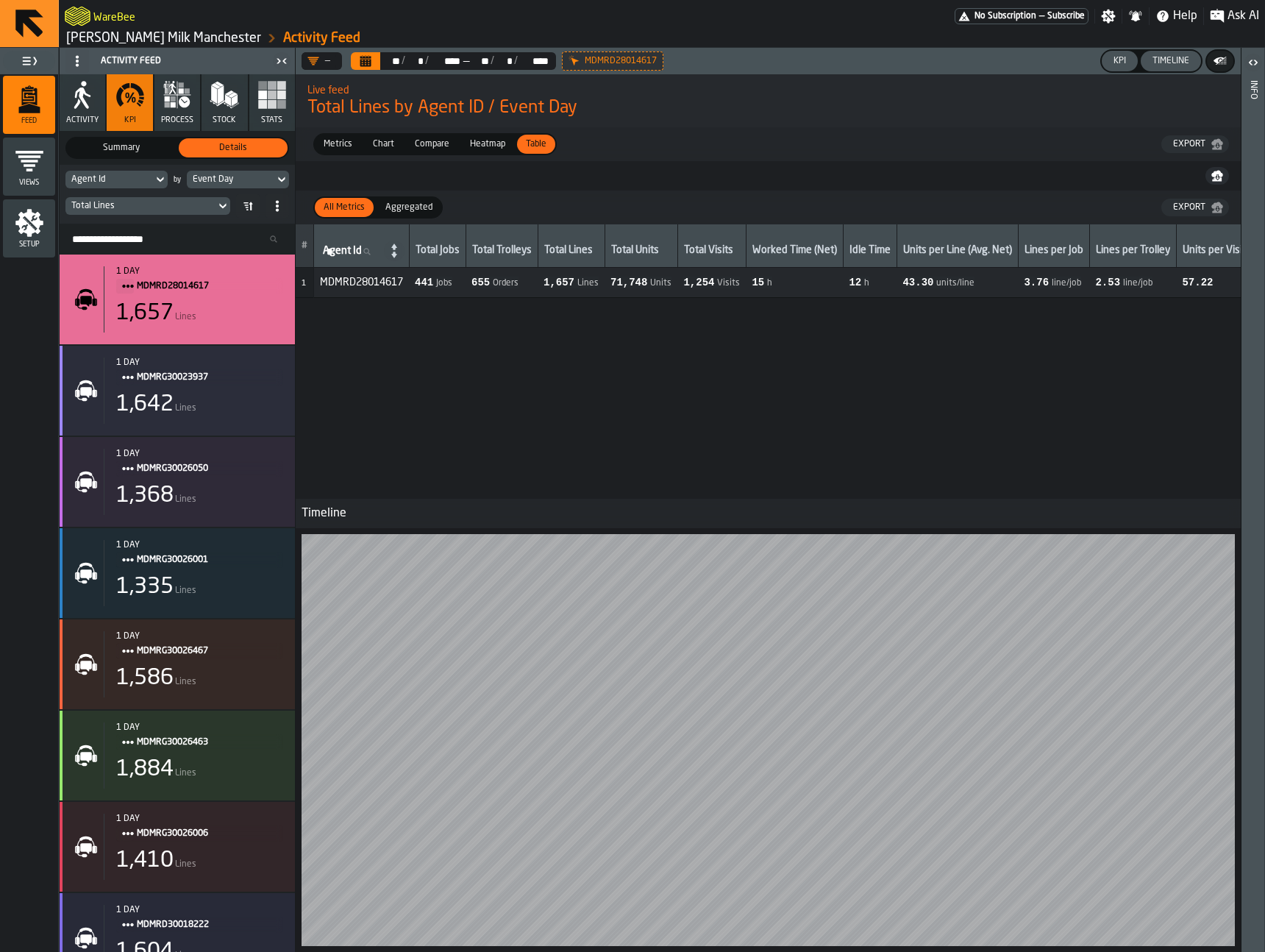
click at [216, 181] on div "Event Day" at bounding box center [231, 179] width 76 height 10
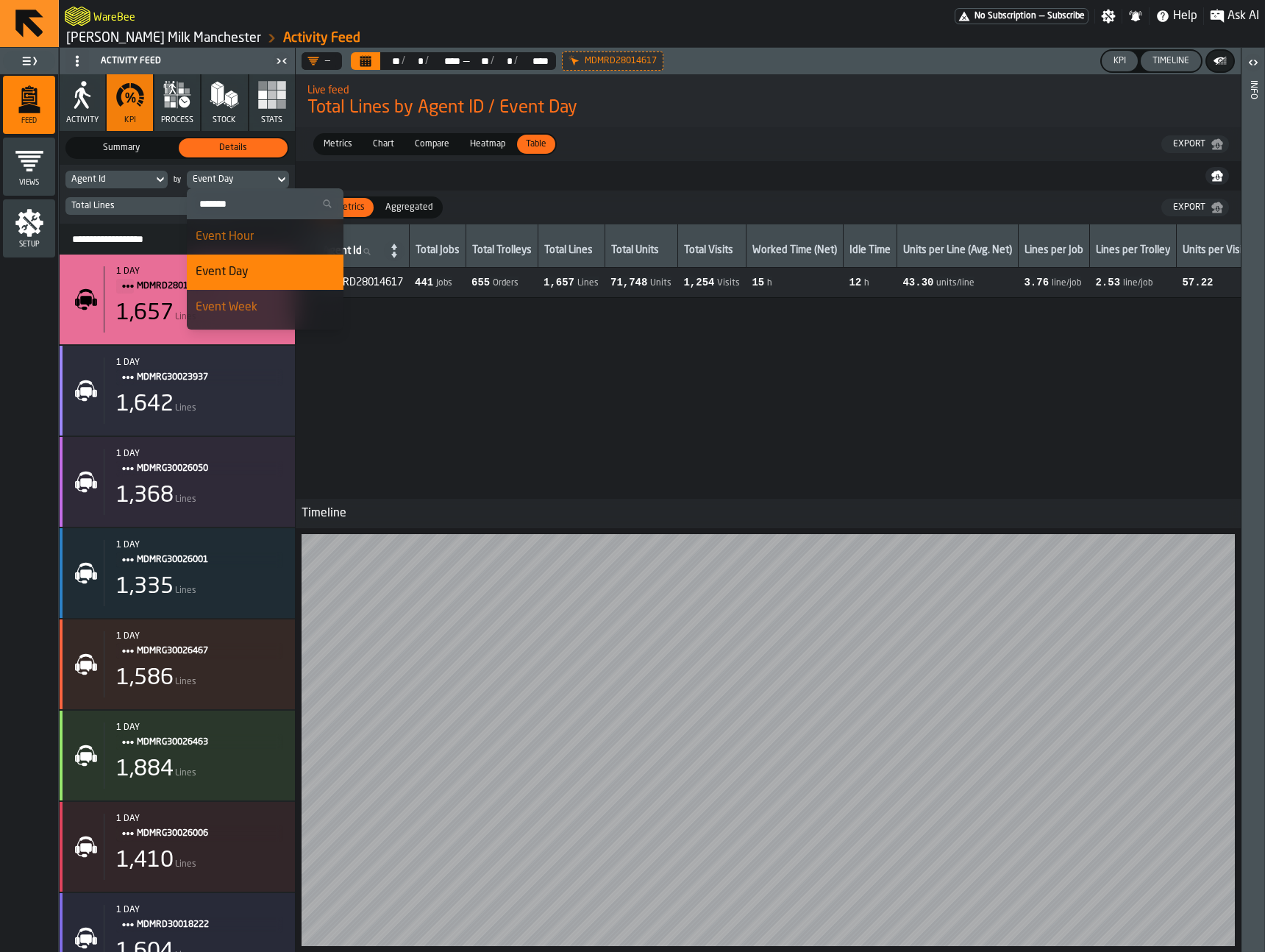
click at [236, 243] on div "Event Hour" at bounding box center [265, 236] width 139 height 18
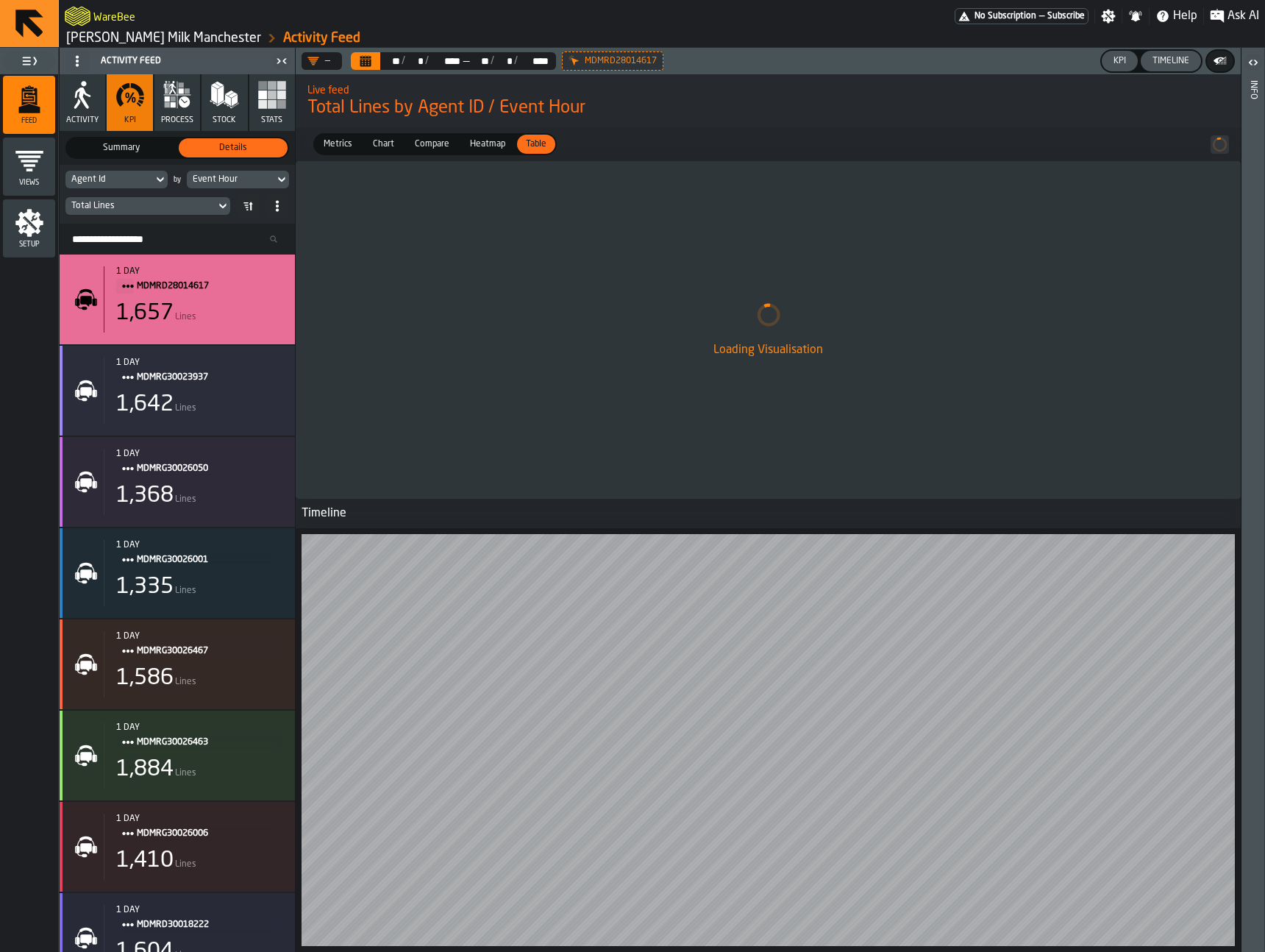
click at [197, 197] on div "Total Lines" at bounding box center [140, 205] width 150 height 16
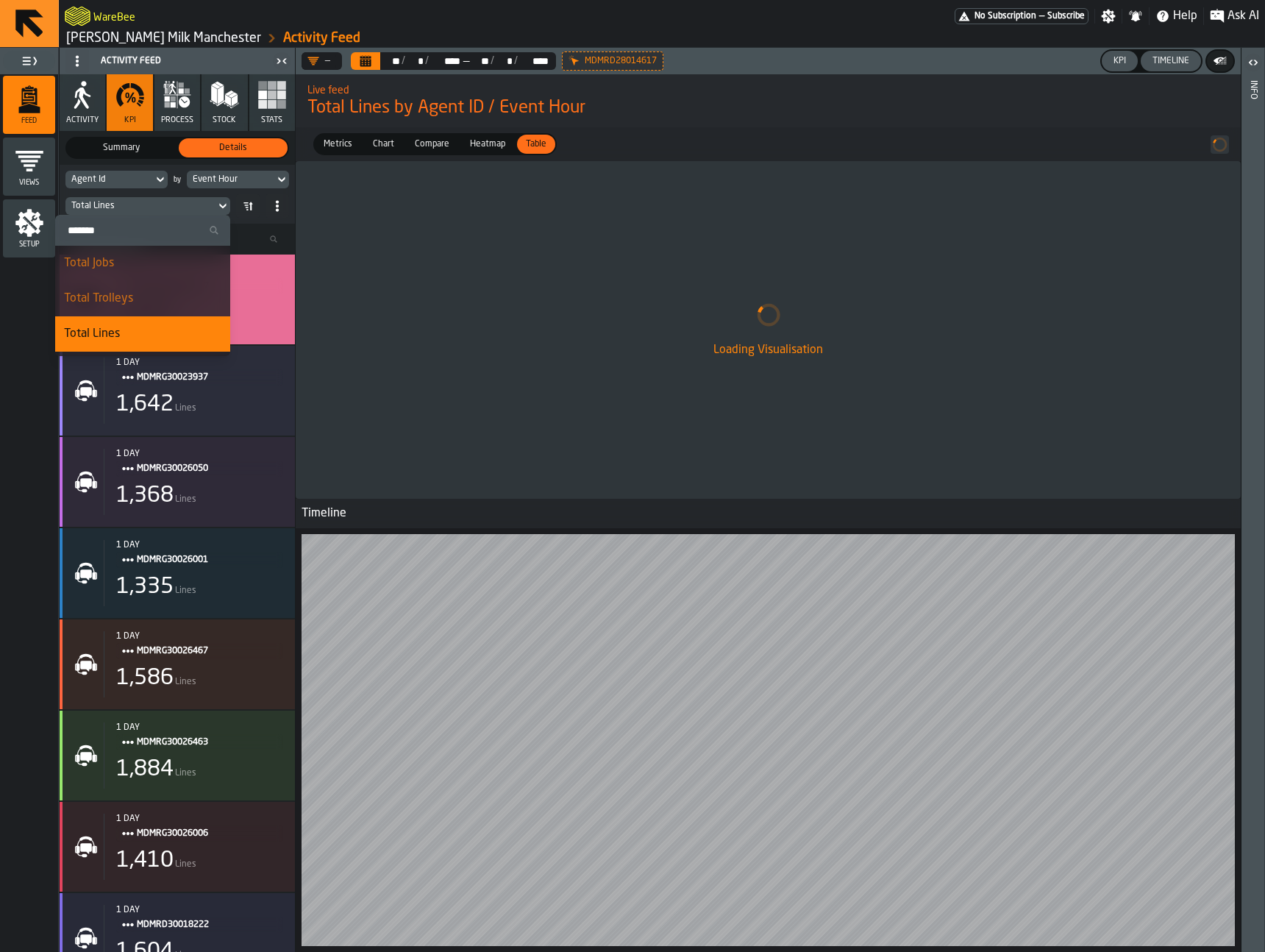
click at [162, 221] on input "Search" at bounding box center [143, 230] width 163 height 19
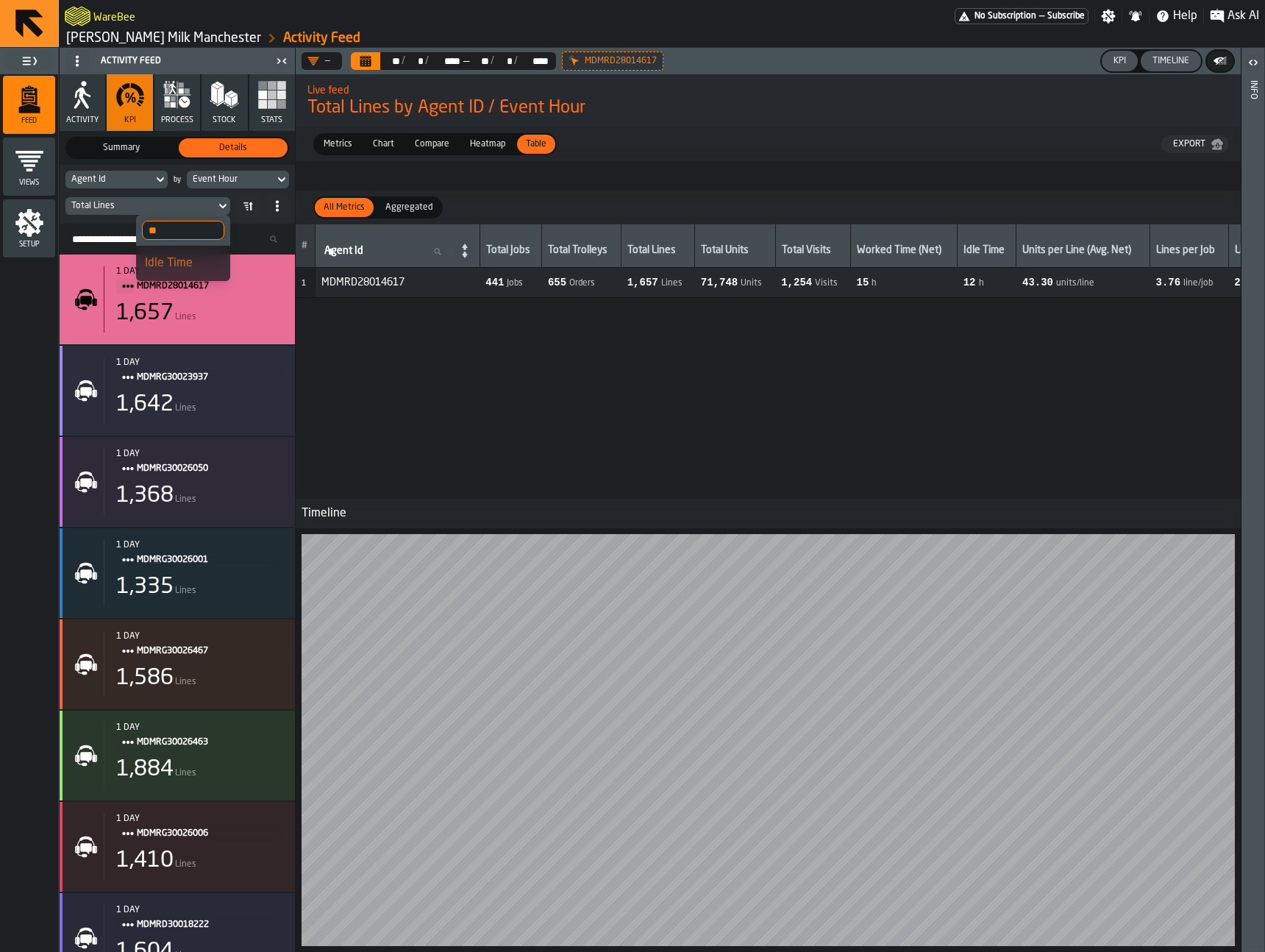
type input "**"
click at [194, 261] on div "Idle Time" at bounding box center [182, 263] width 77 height 18
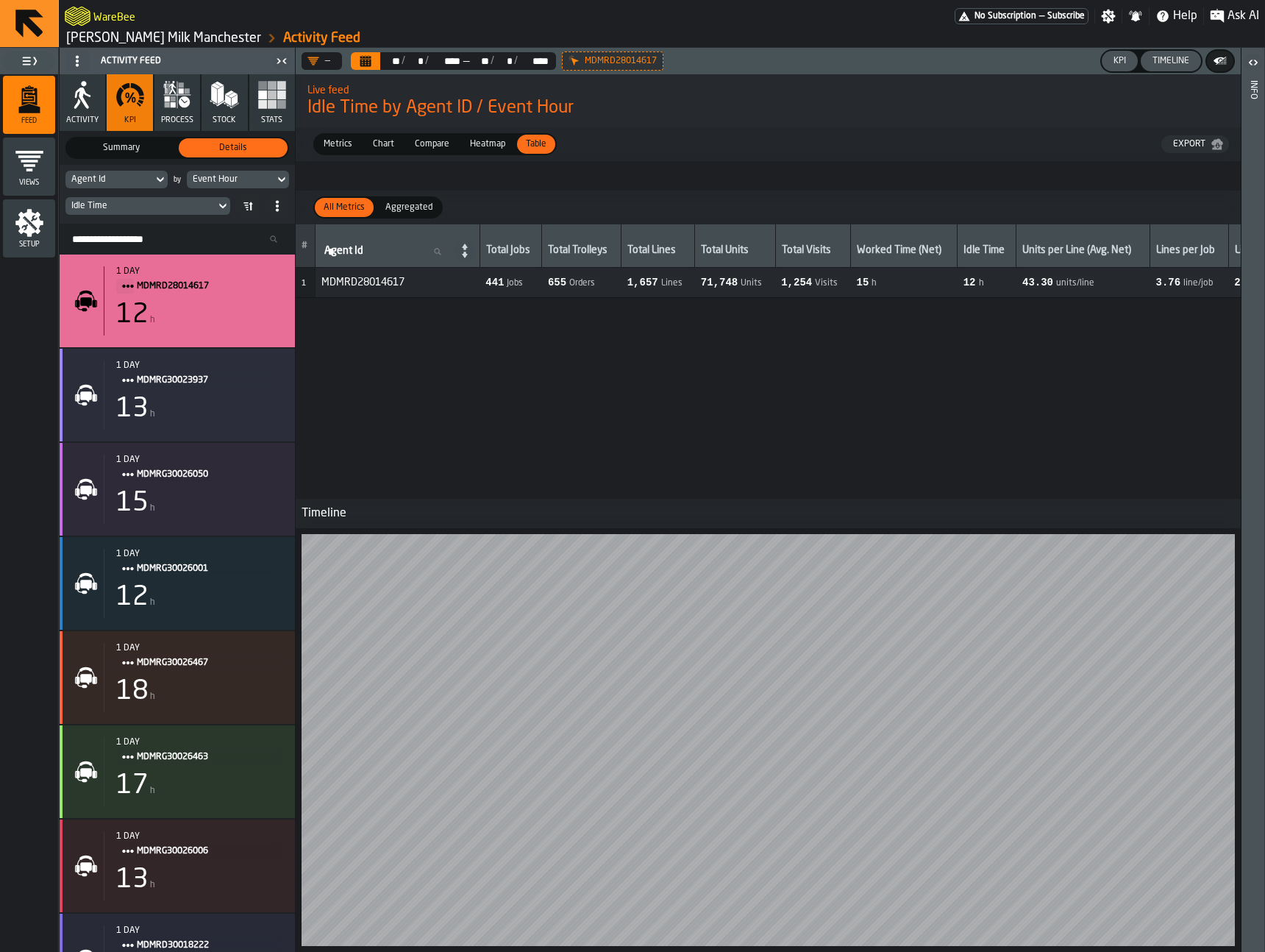
click at [414, 208] on span "Aggregated" at bounding box center [409, 208] width 59 height 13
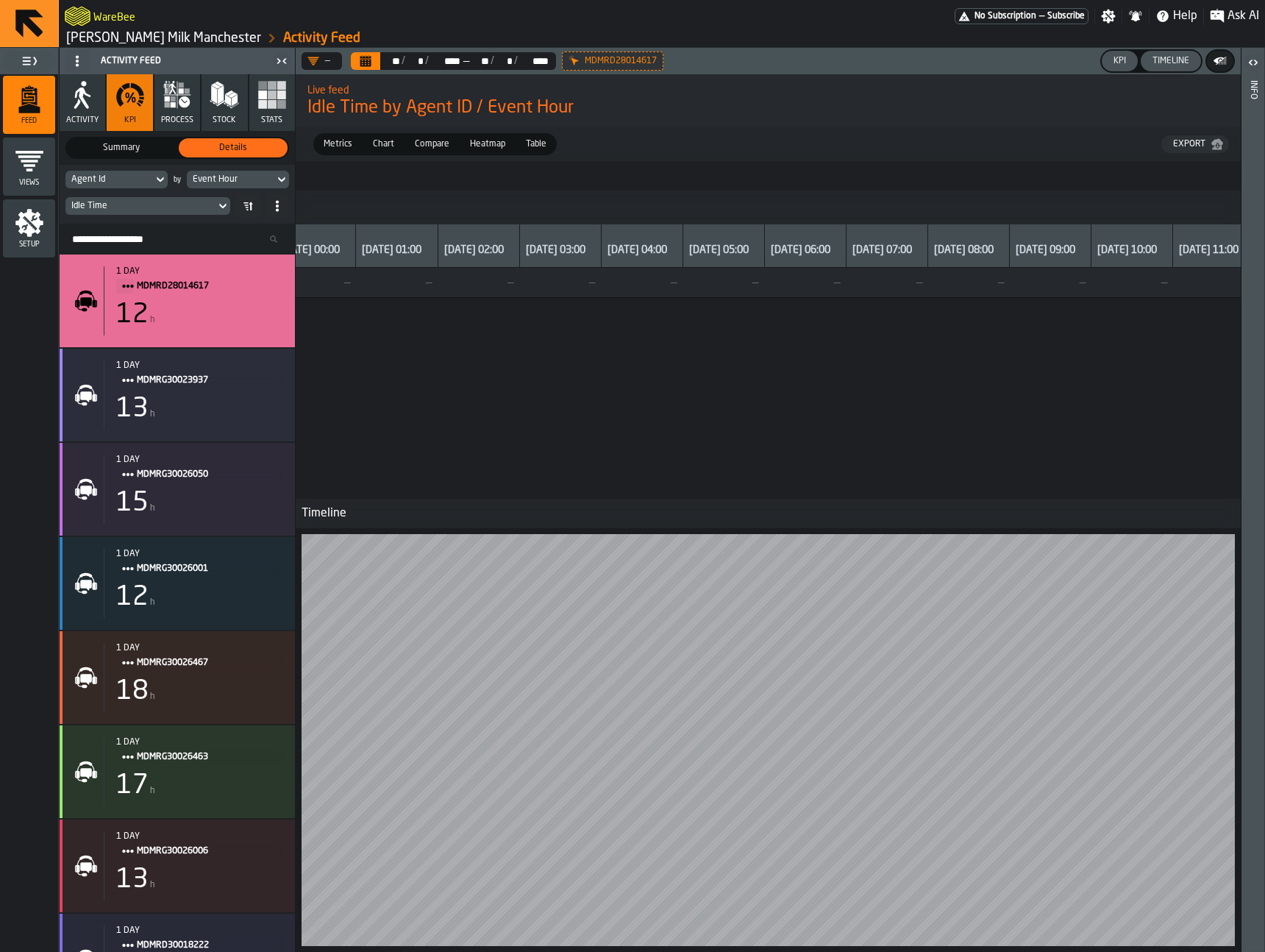
scroll to position [0, 0]
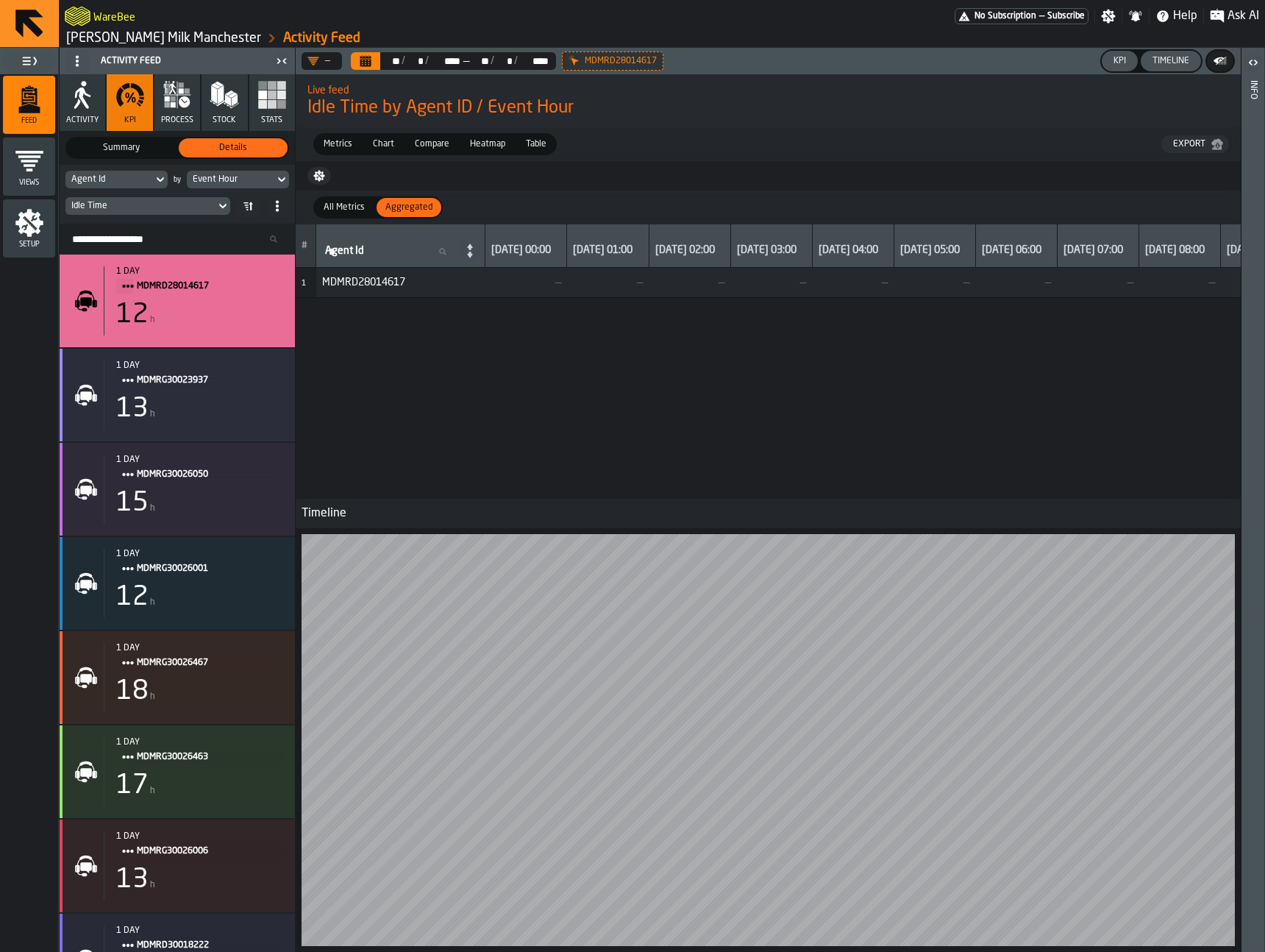
click at [231, 178] on div "Event Hour" at bounding box center [231, 179] width 76 height 10
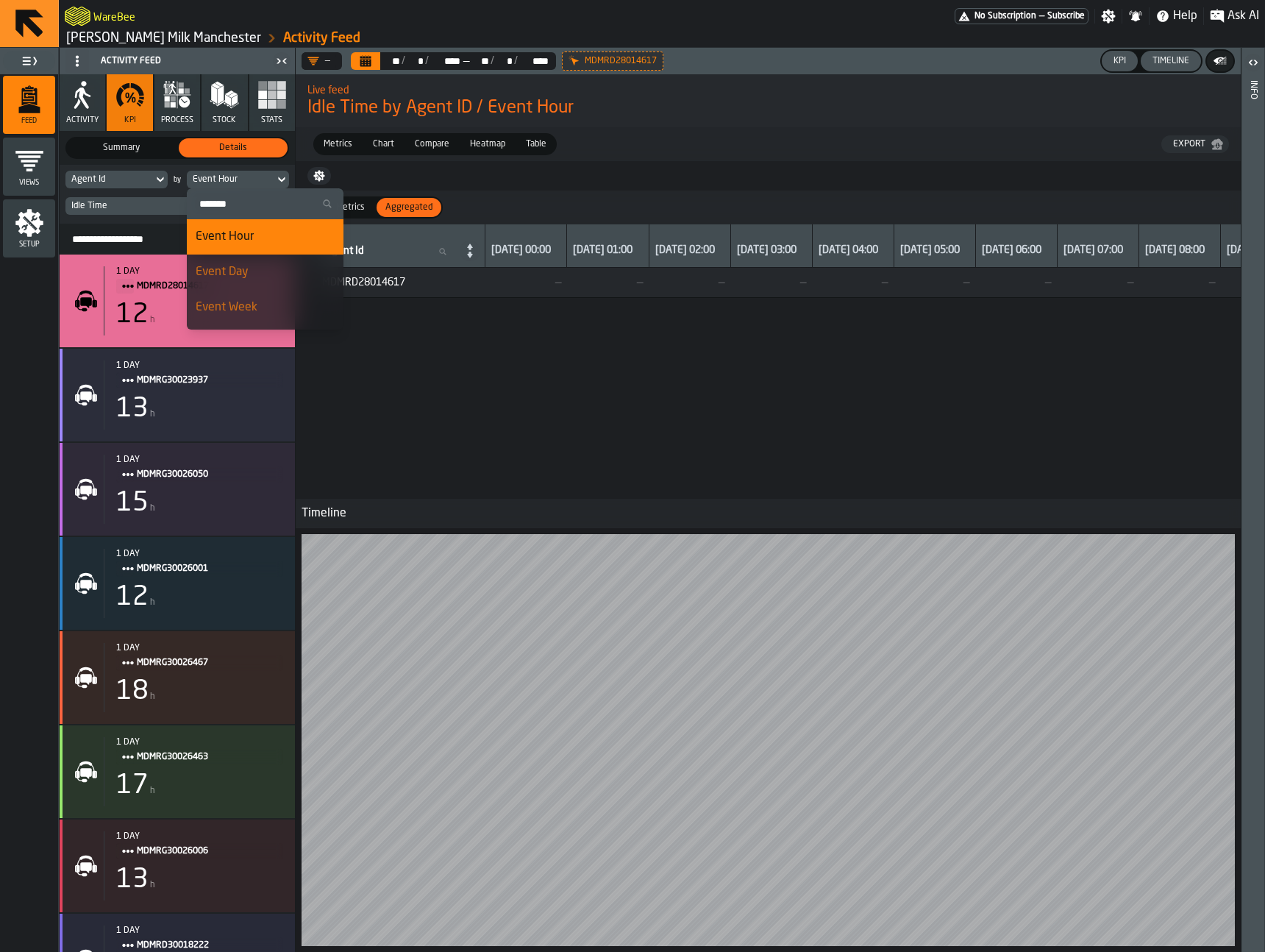
click at [231, 178] on div "Event Hour" at bounding box center [231, 179] width 76 height 10
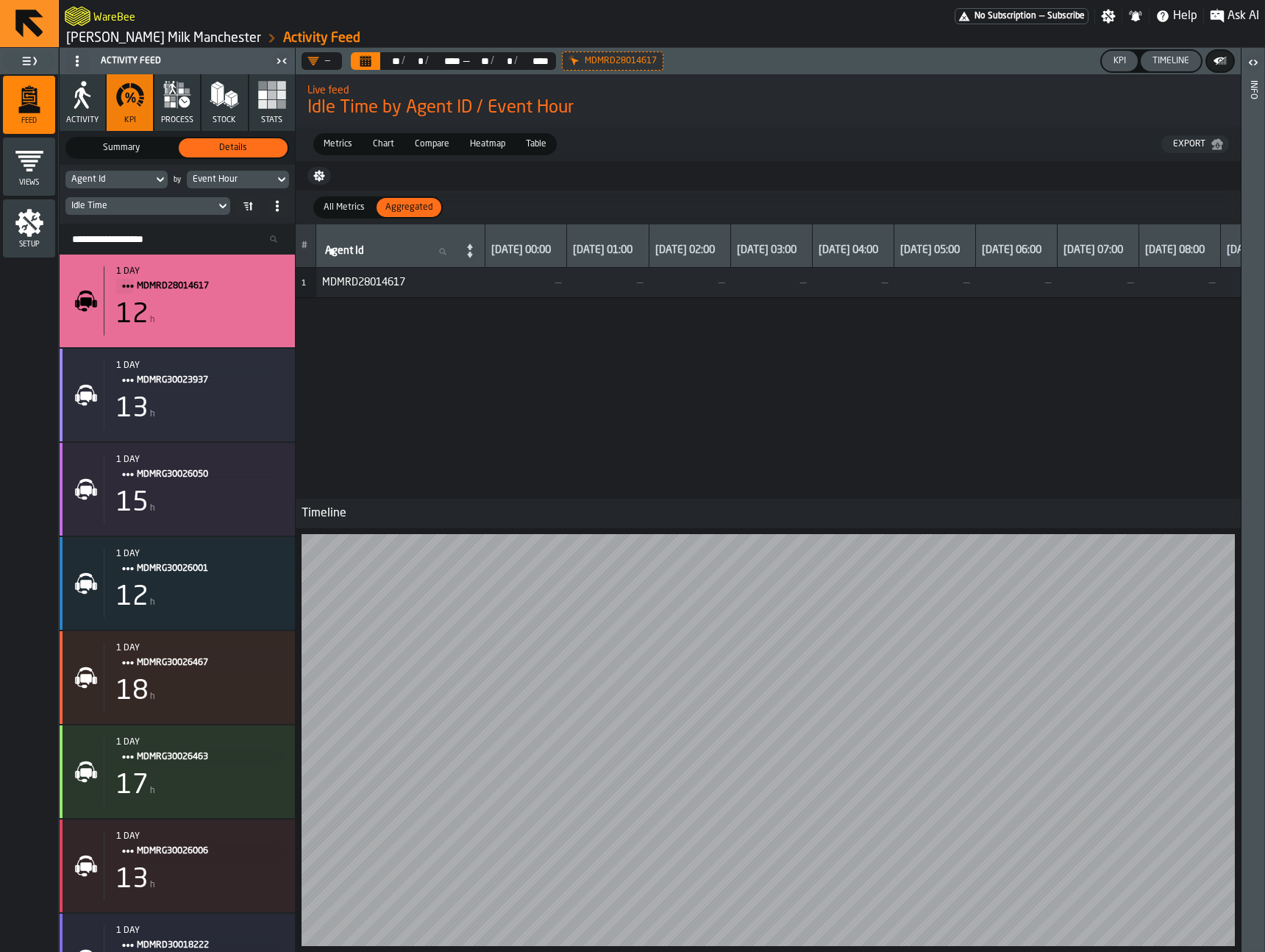
click at [338, 211] on span "All Metrics" at bounding box center [344, 208] width 53 height 13
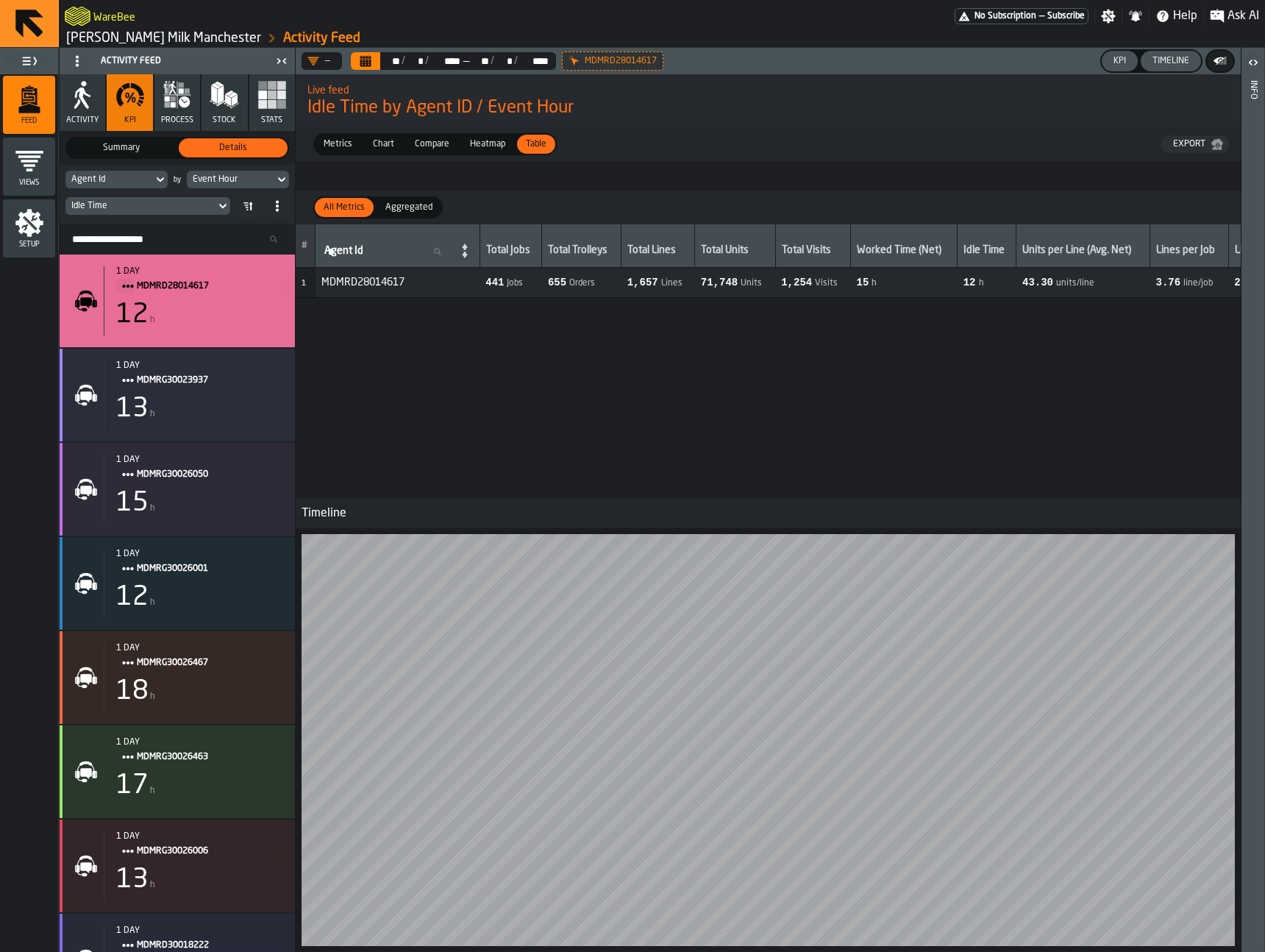
click at [404, 208] on span "Aggregated" at bounding box center [409, 208] width 59 height 13
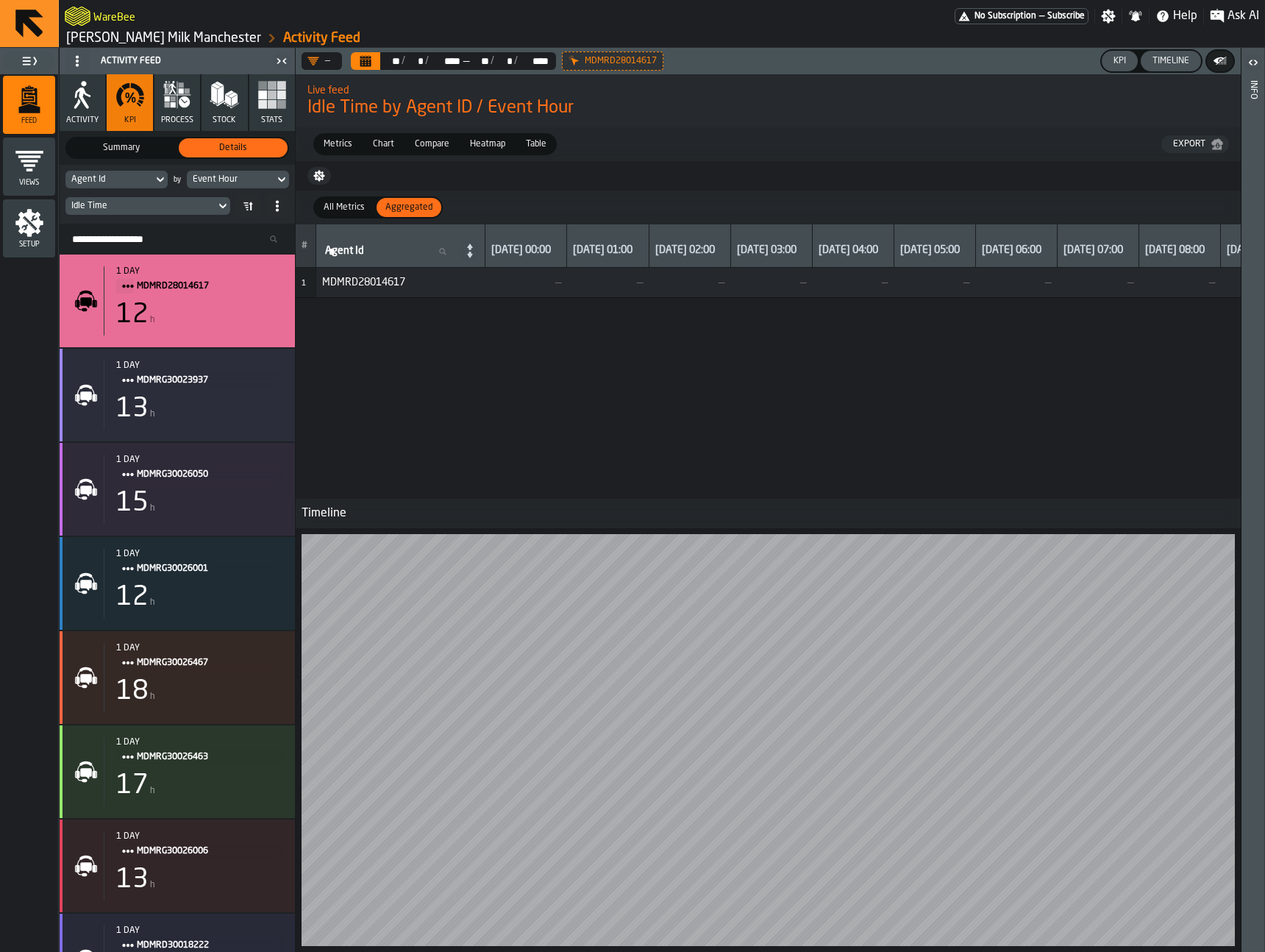
click at [191, 204] on div "Idle Time" at bounding box center [141, 206] width 138 height 10
click at [180, 234] on input "**" at bounding box center [182, 230] width 82 height 19
click at [155, 182] on icon at bounding box center [161, 179] width 15 height 18
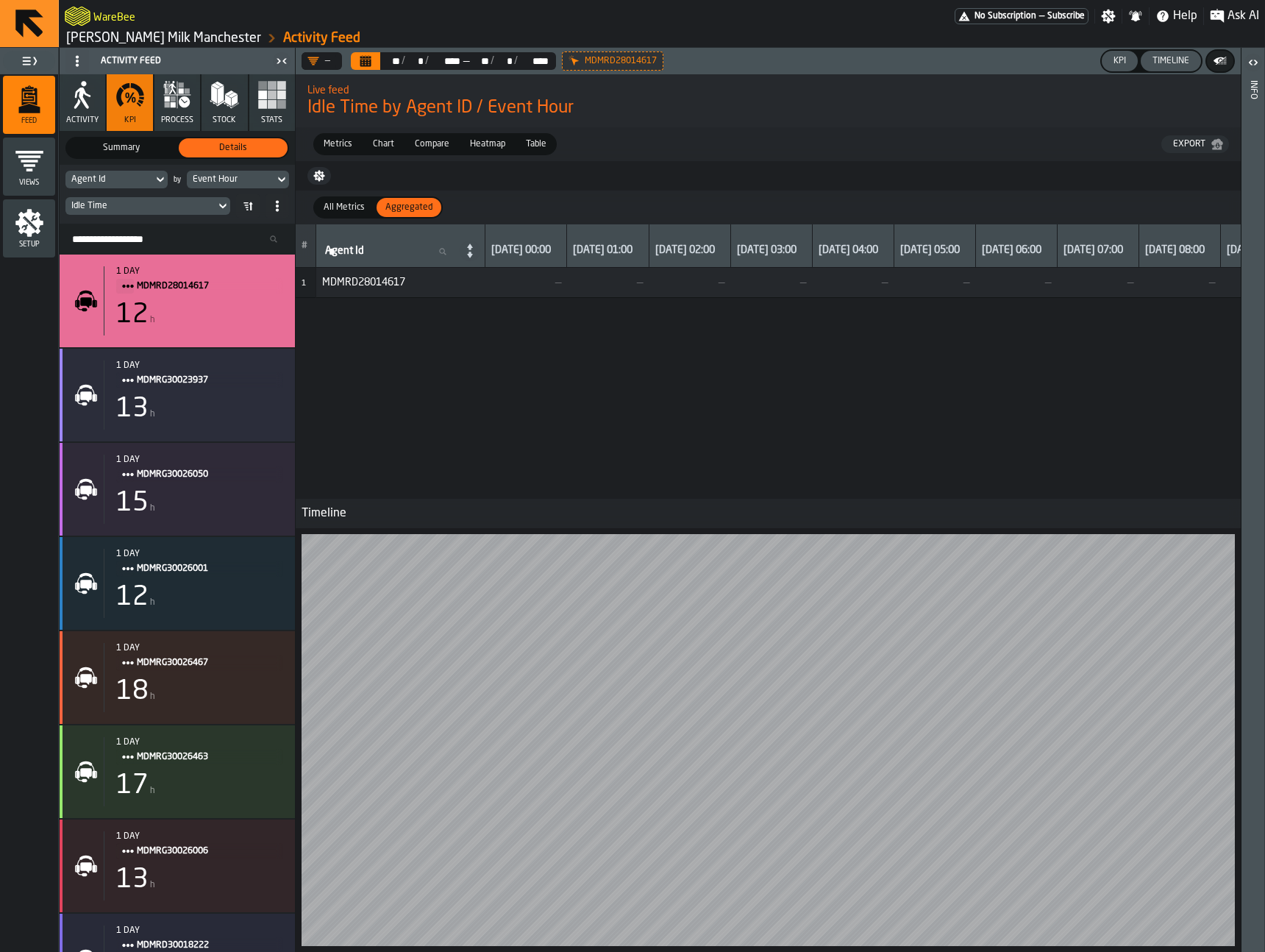
click at [0, 0] on icon at bounding box center [0, 0] width 0 height 0
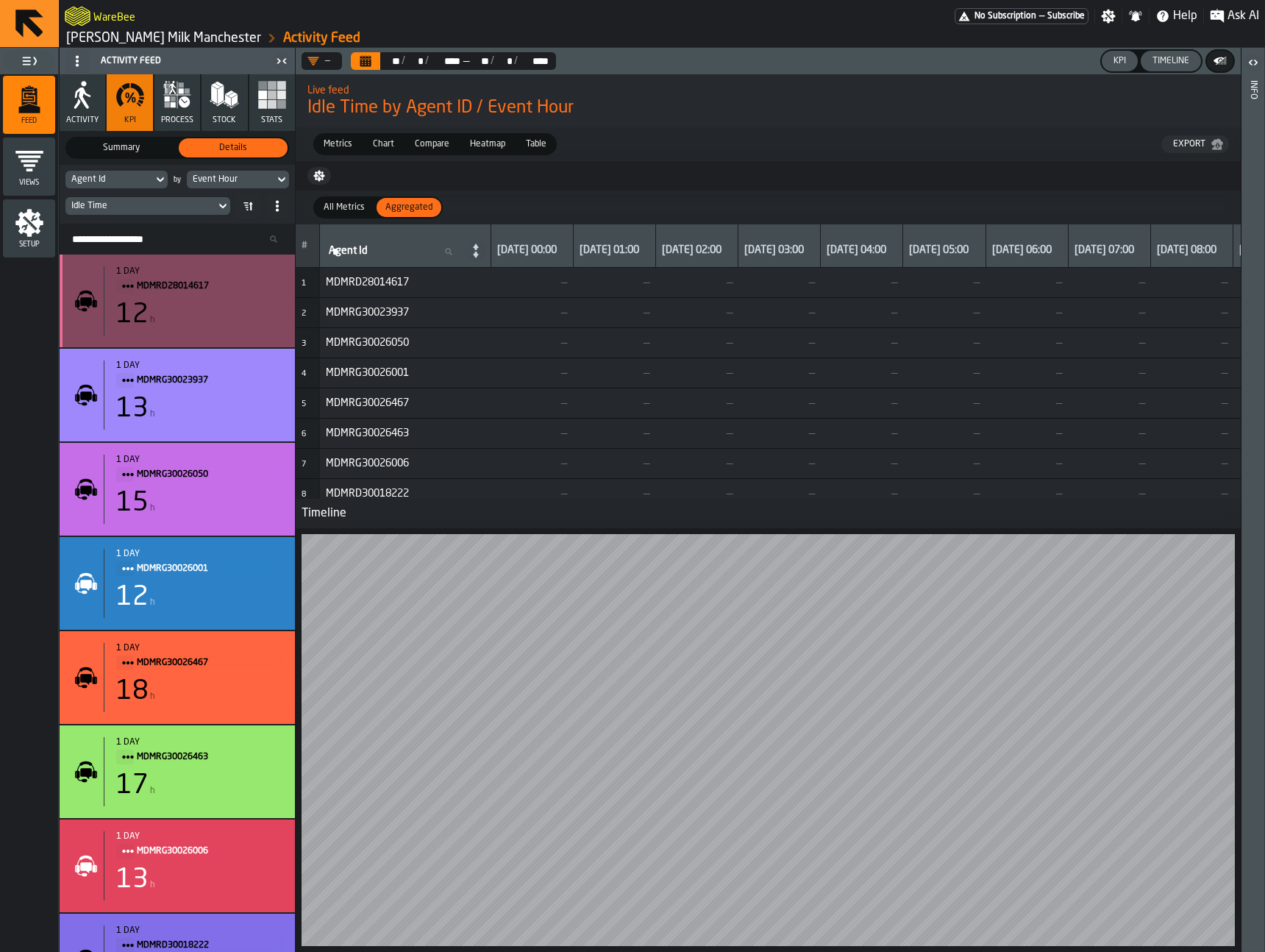
click at [238, 327] on div "12 h" at bounding box center [199, 314] width 167 height 29
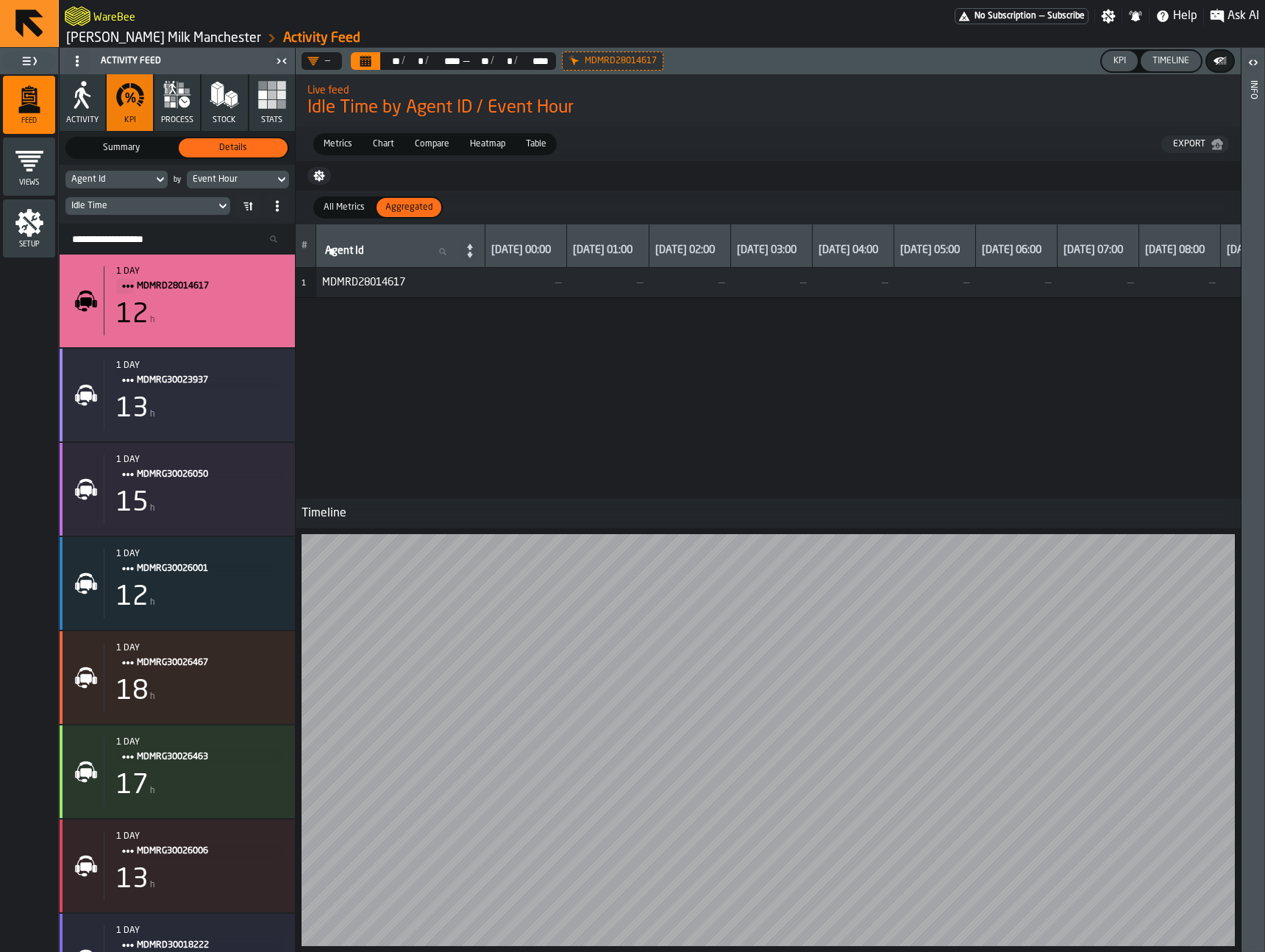
click at [357, 55] on button "Calendar" at bounding box center [365, 60] width 29 height 18
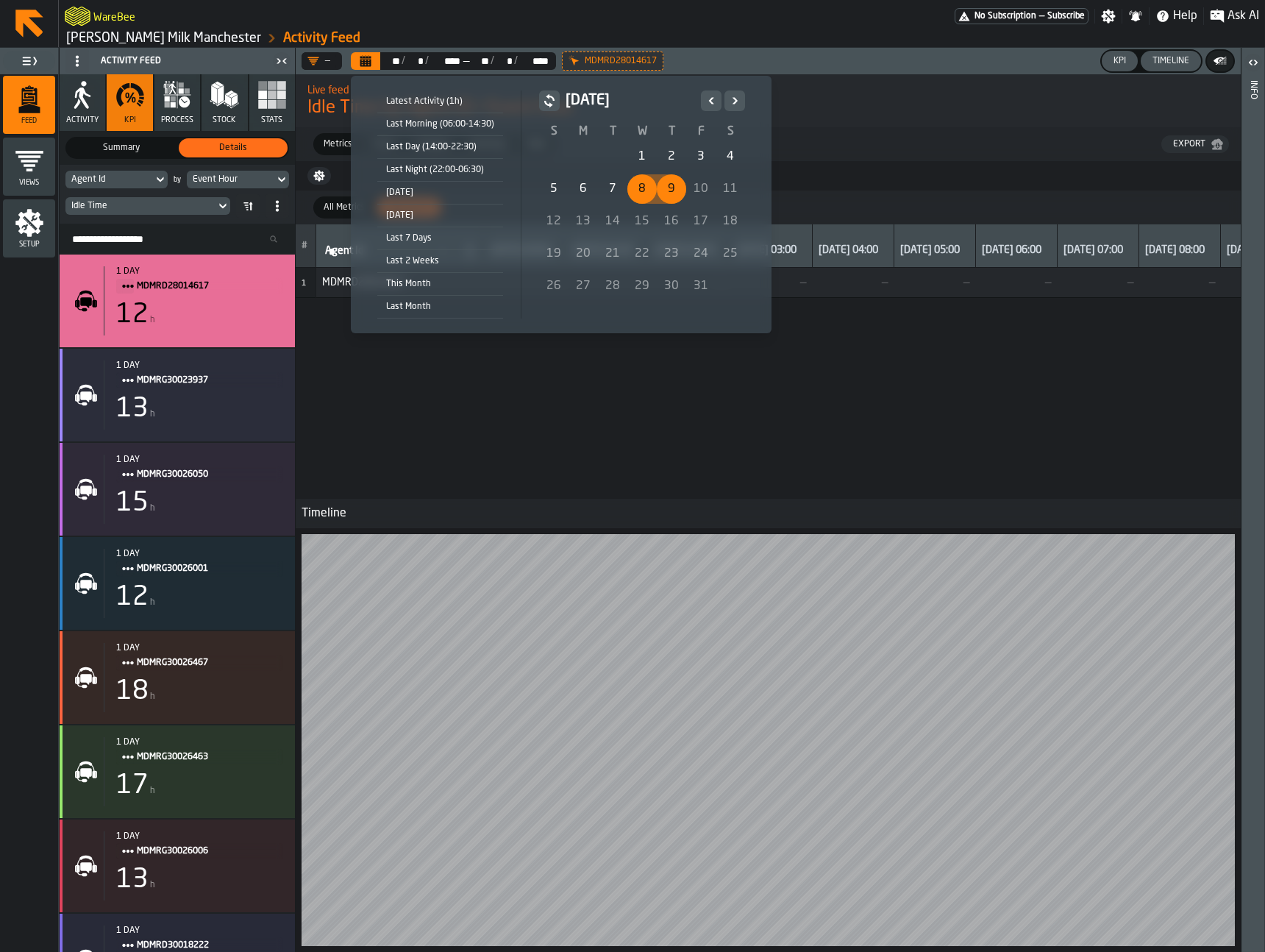
click at [631, 189] on div "8" at bounding box center [641, 189] width 29 height 29
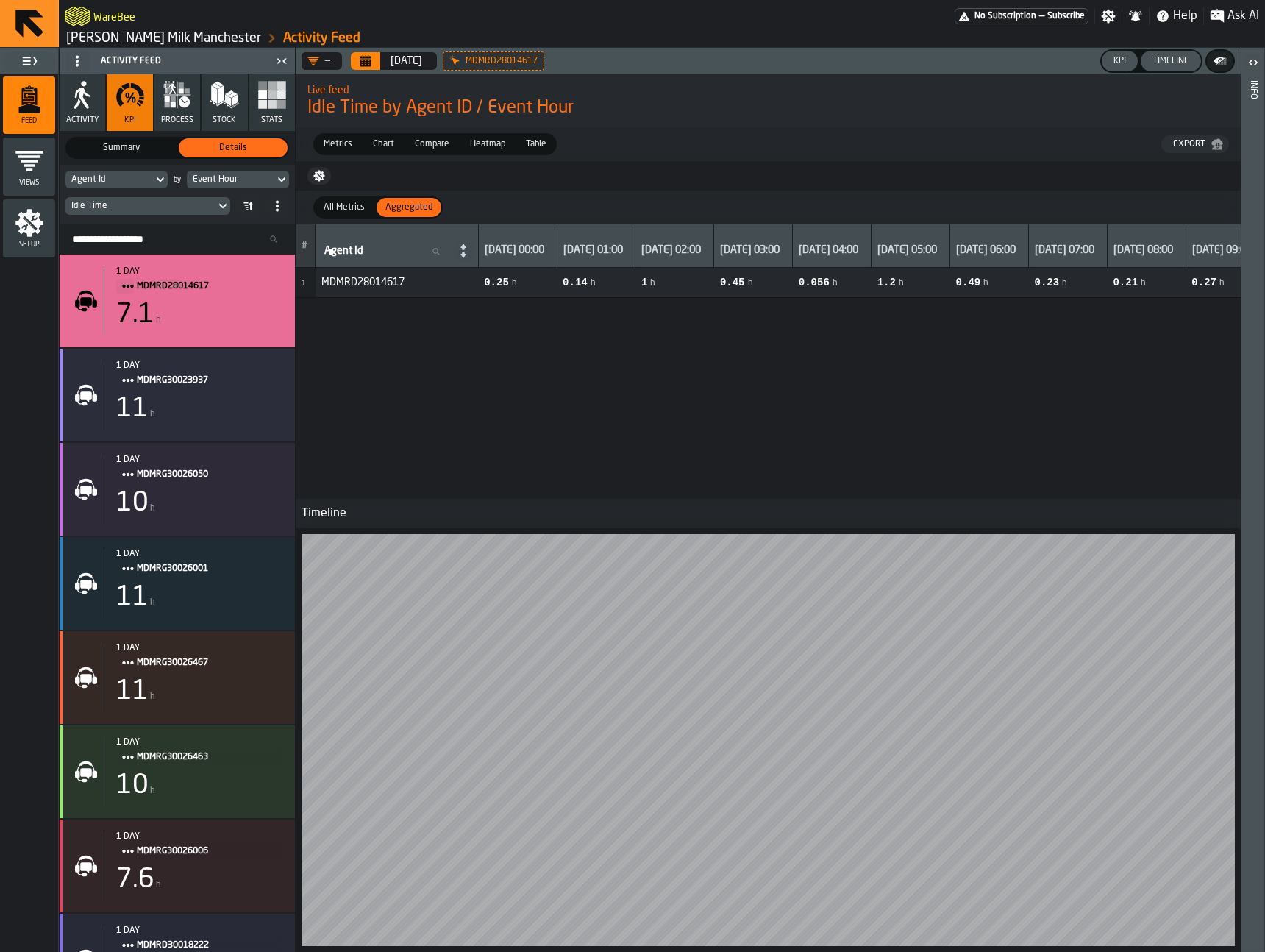
click at [533, 400] on div "# Agent Id Agent Id 08 Oct 00:00 08 Oct 01:00 08 Oct 02:00 08 Oct 03:00 08 Oct …" at bounding box center [1135, 362] width 1678 height 274
click at [247, 181] on div "Event Hour" at bounding box center [231, 179] width 76 height 10
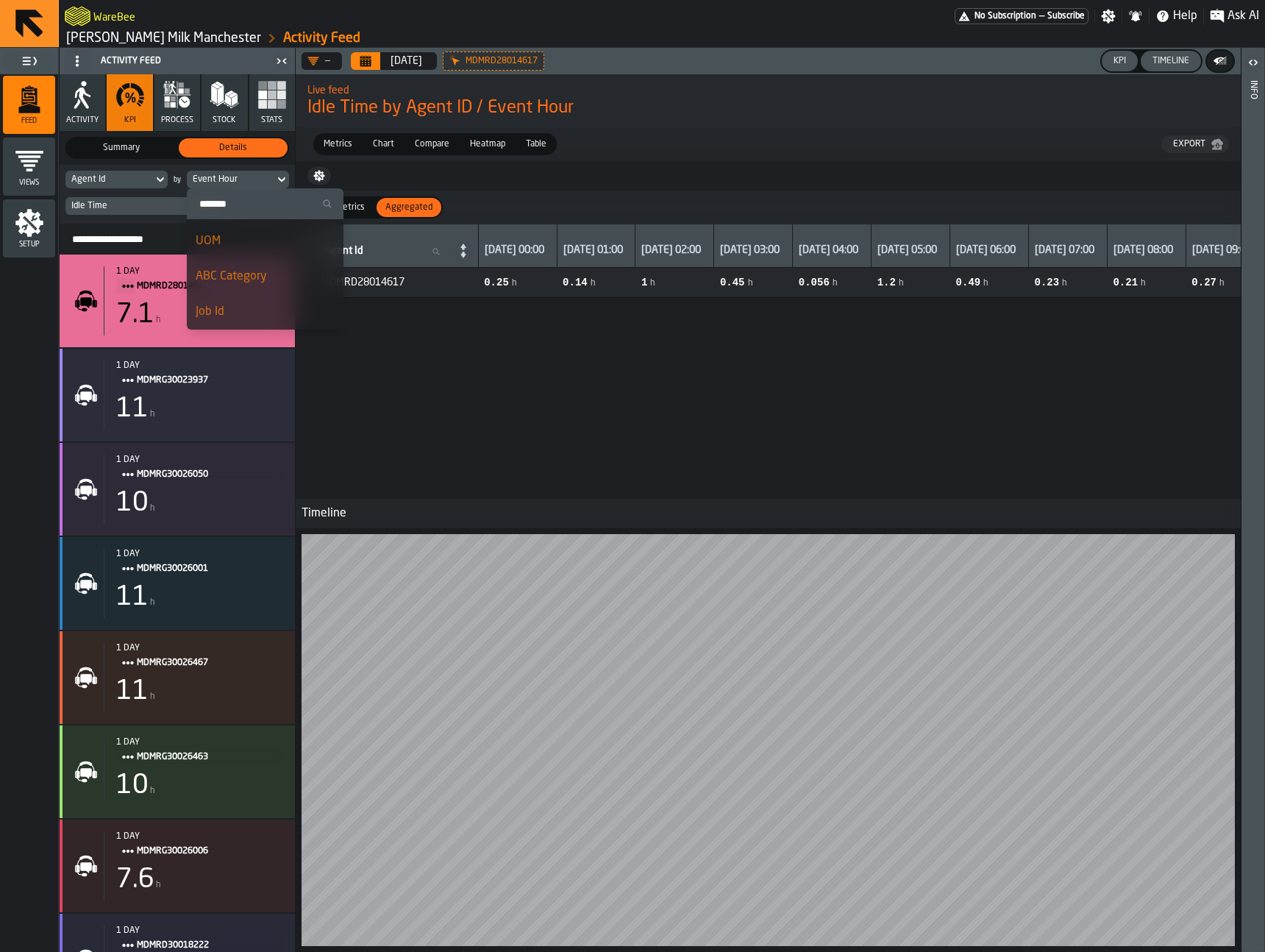
scroll to position [386, 0]
click at [248, 303] on div "Job Id" at bounding box center [265, 310] width 139 height 18
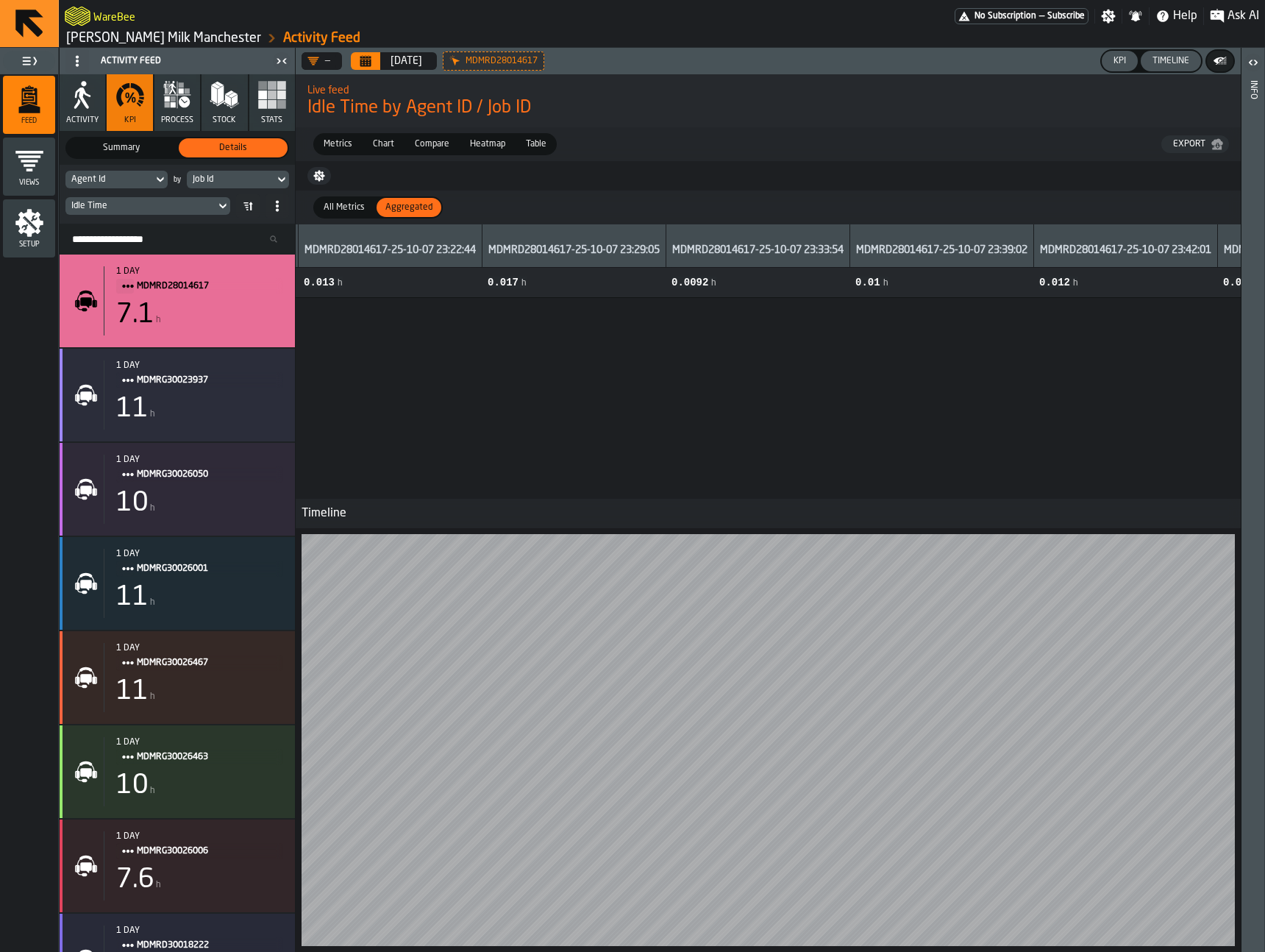
scroll to position [0, 1794]
click at [1187, 139] on div "Export" at bounding box center [1189, 144] width 44 height 10
click at [47, 235] on div "Setup" at bounding box center [28, 228] width 52 height 41
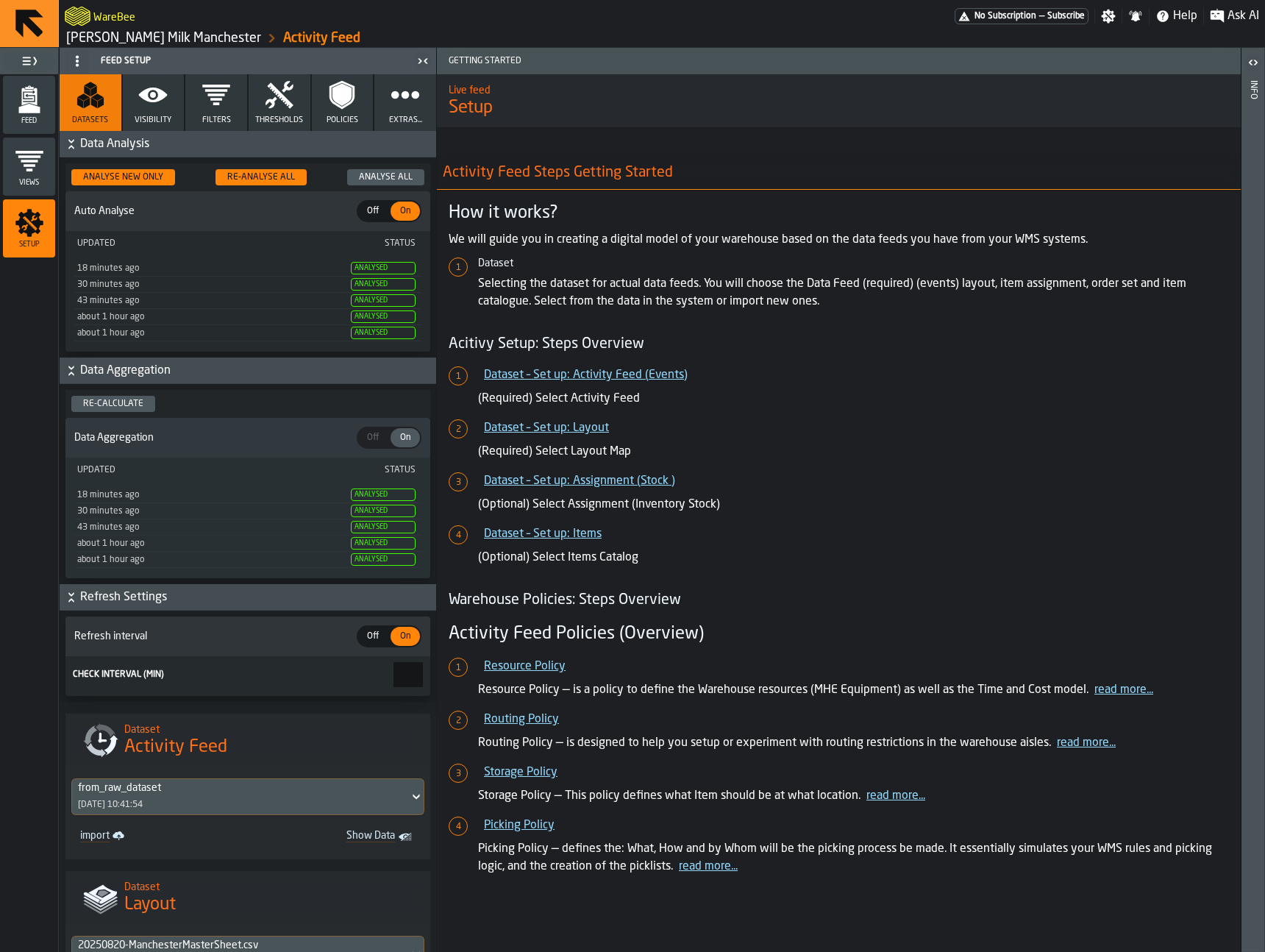
click at [406, 103] on icon "button" at bounding box center [405, 94] width 29 height 29
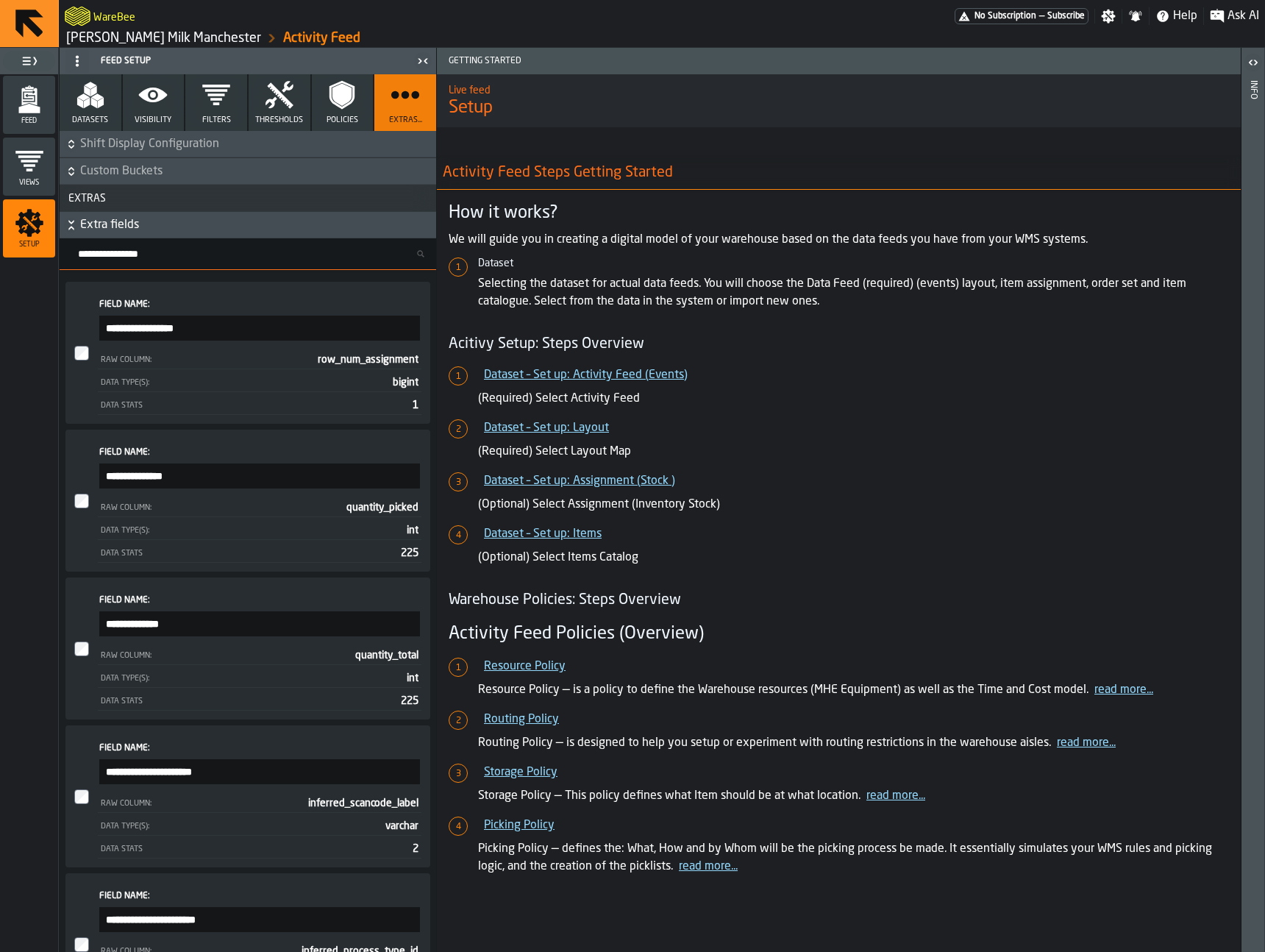
click at [170, 149] on span "Shift Display Configuration" at bounding box center [257, 144] width 353 height 18
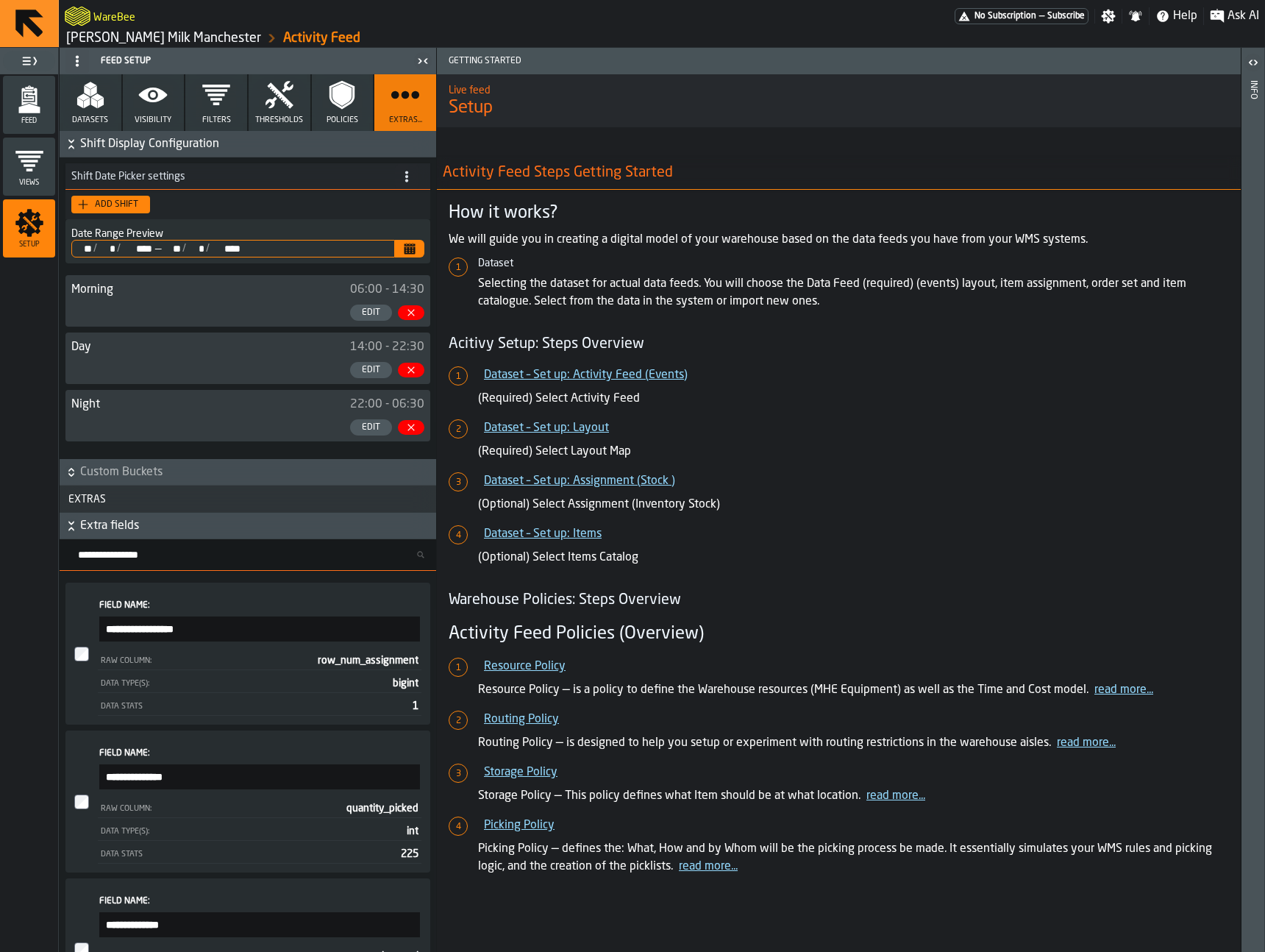
click at [179, 534] on span "Extra fields" at bounding box center [257, 525] width 353 height 18
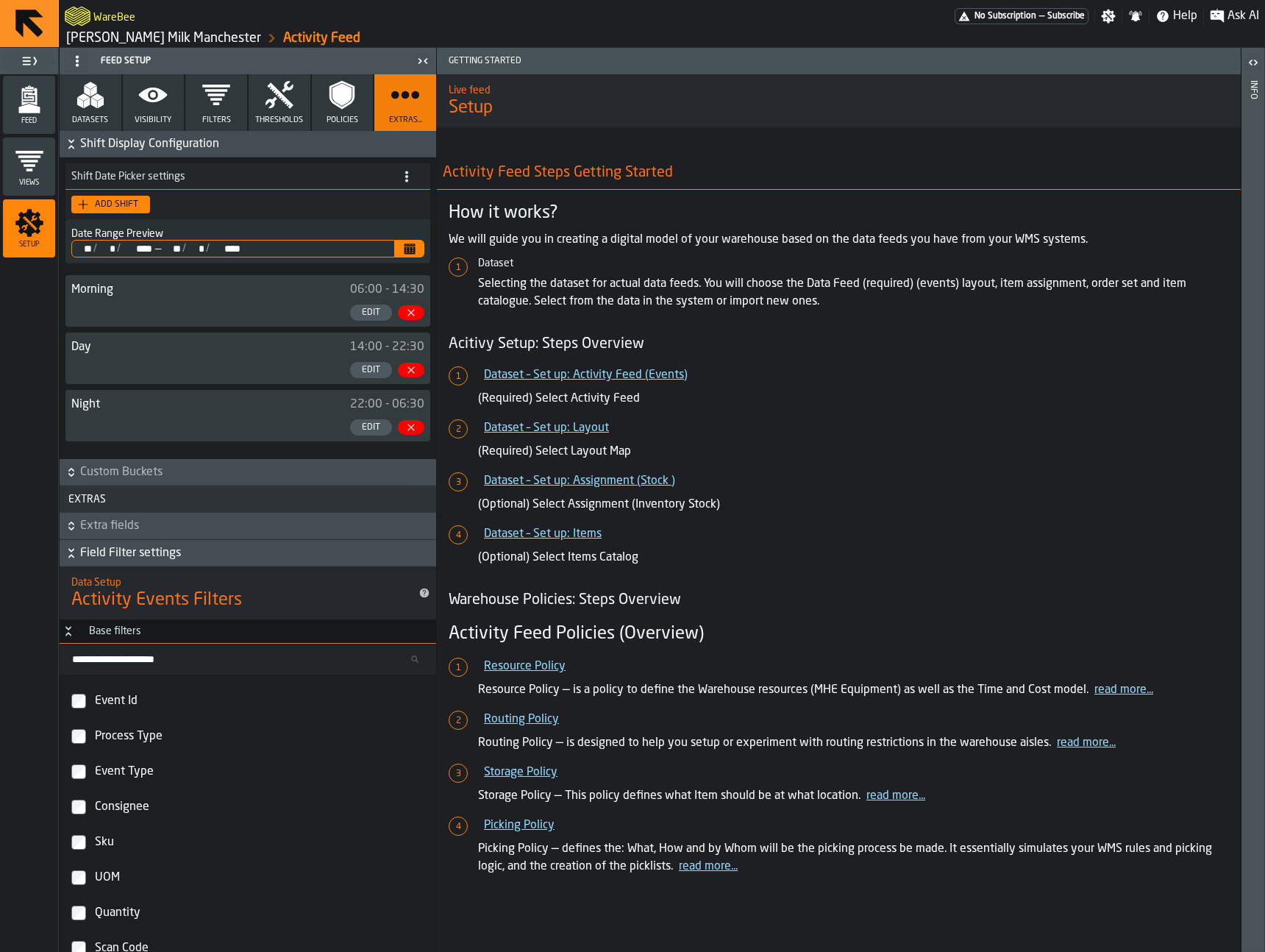
click at [166, 479] on span "Custom Buckets" at bounding box center [257, 472] width 353 height 18
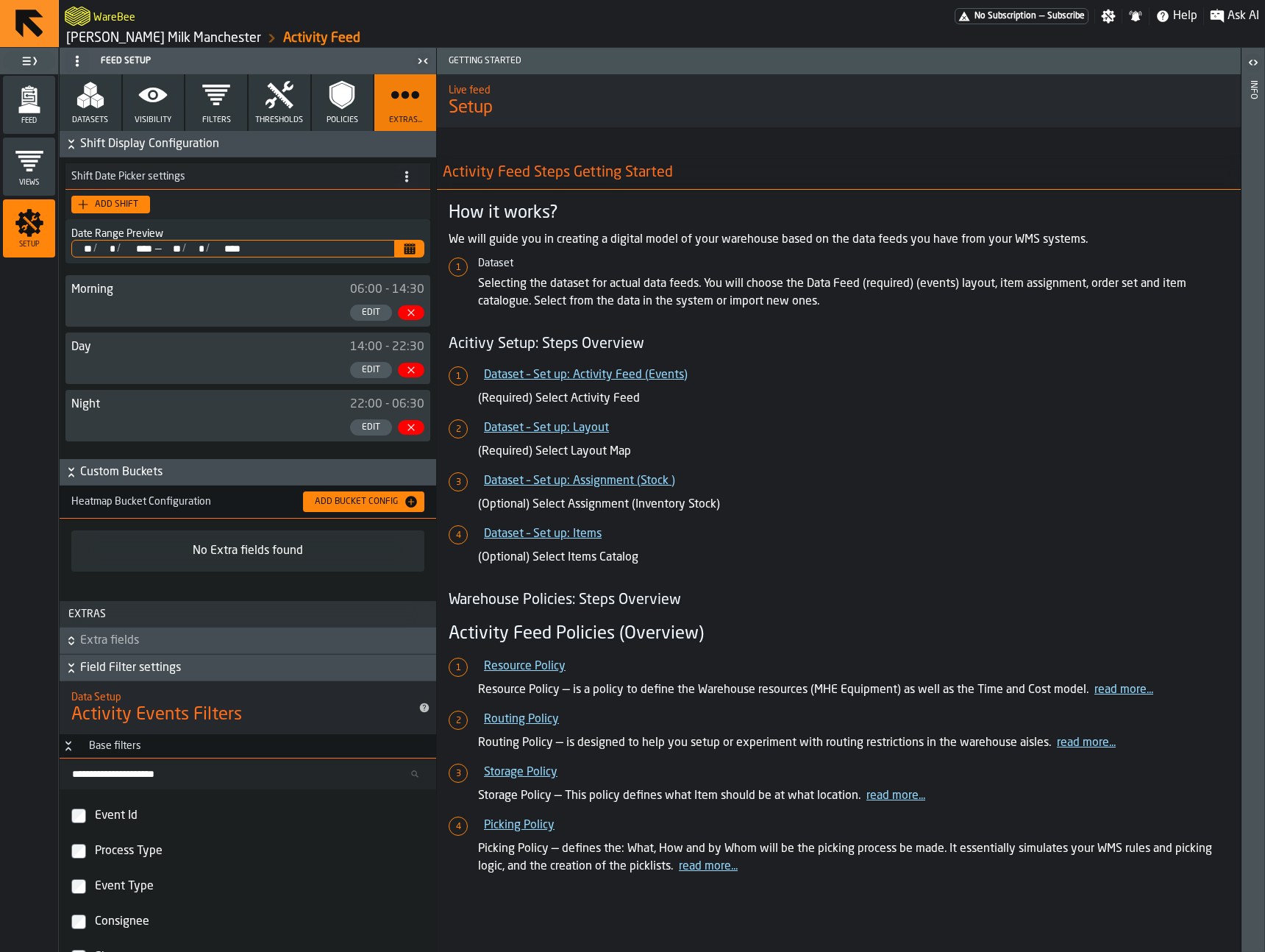
click at [167, 473] on span "Custom Buckets" at bounding box center [257, 472] width 353 height 18
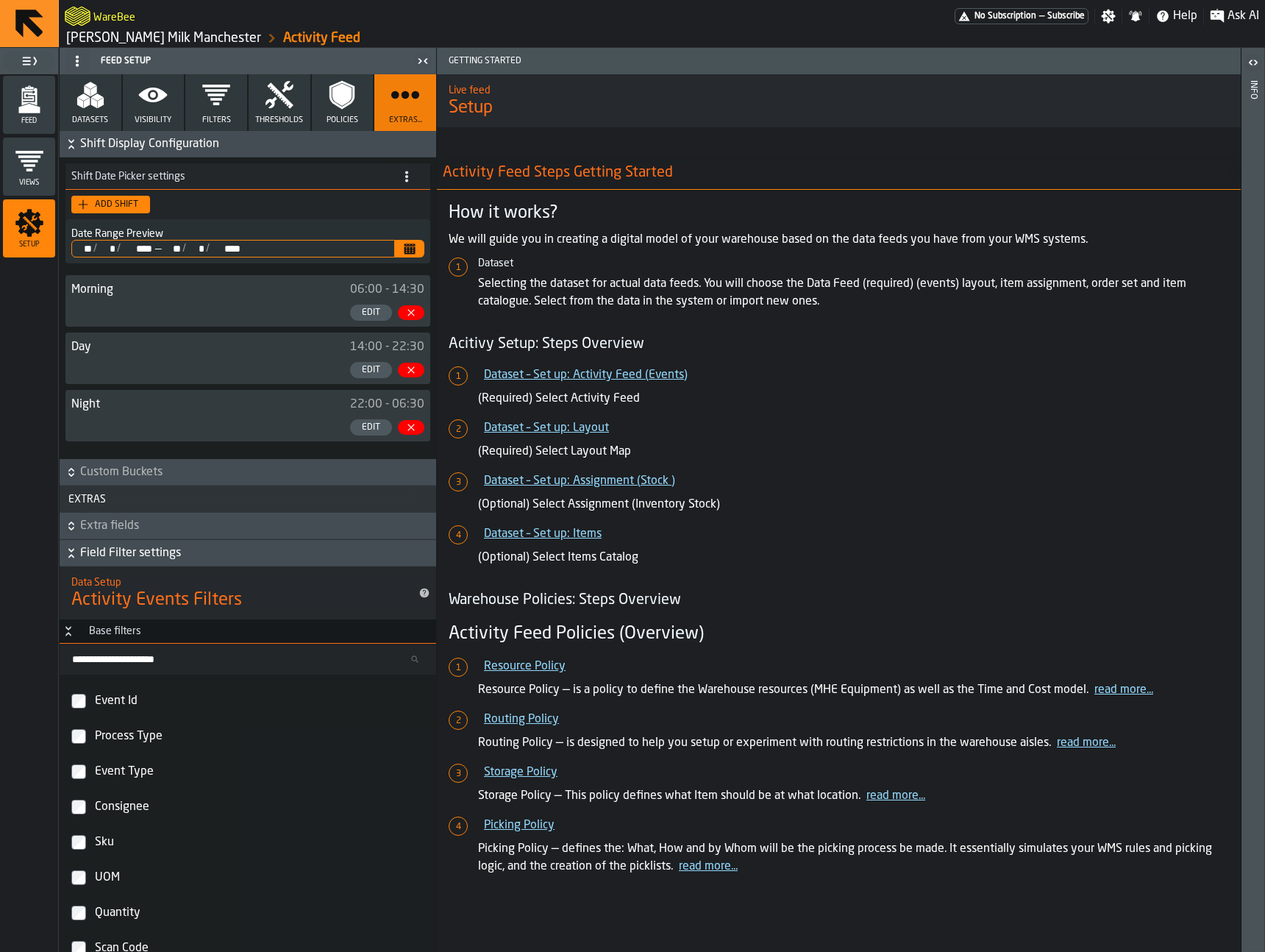
click at [167, 473] on span "Custom Buckets" at bounding box center [257, 472] width 353 height 18
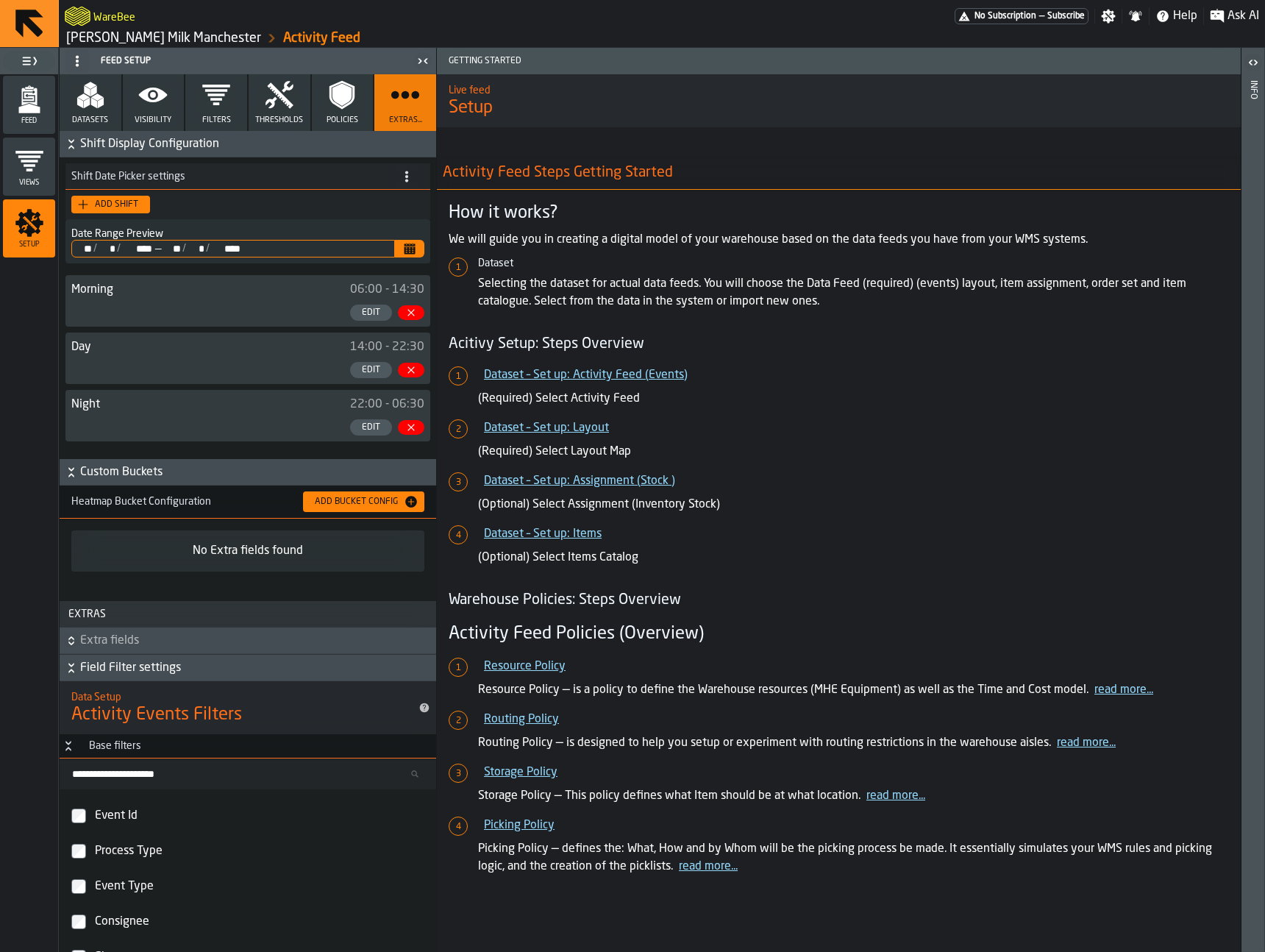
click at [167, 473] on span "Custom Buckets" at bounding box center [257, 472] width 353 height 18
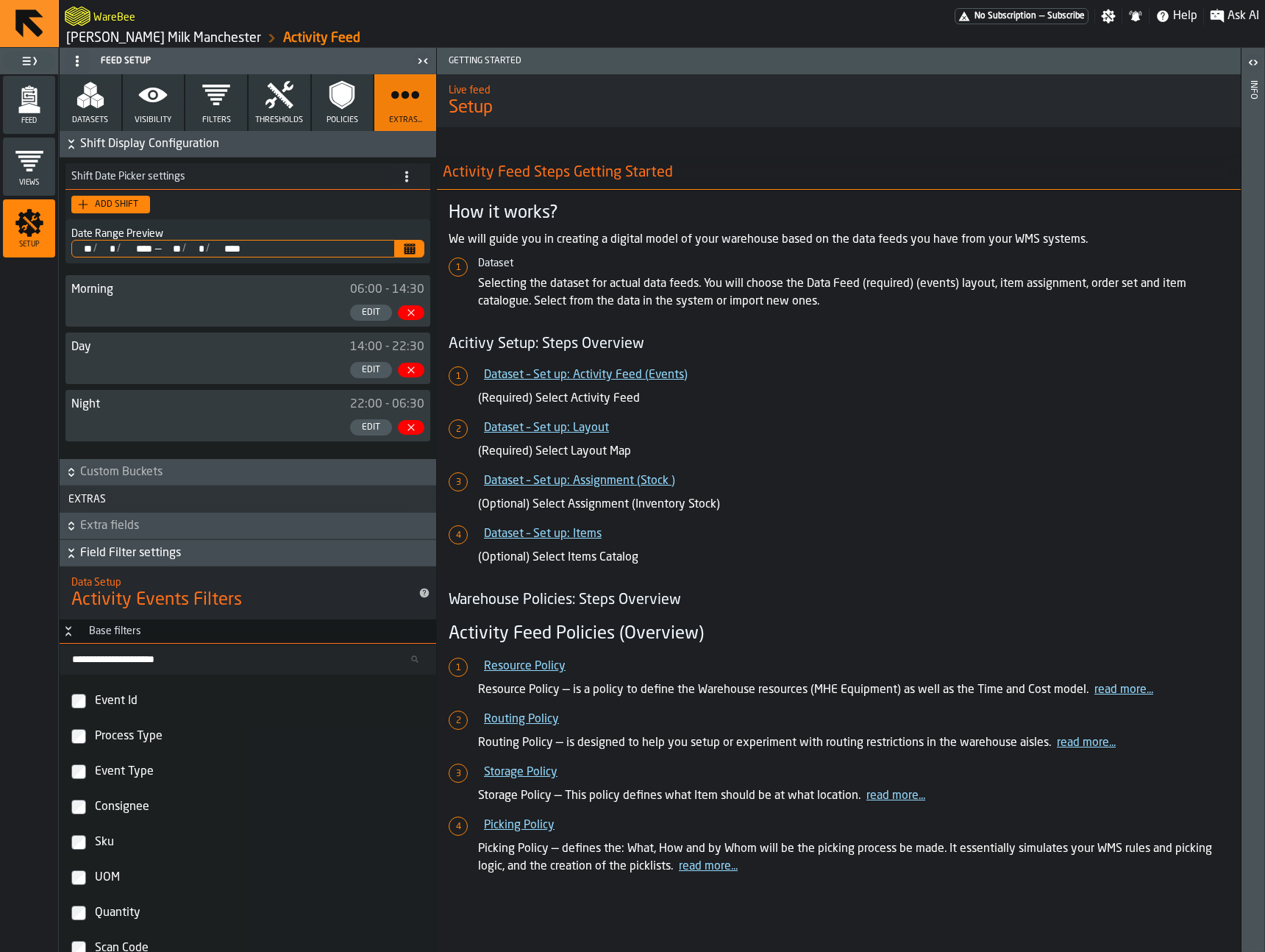
click at [153, 547] on span "Field Filter settings" at bounding box center [257, 552] width 353 height 18
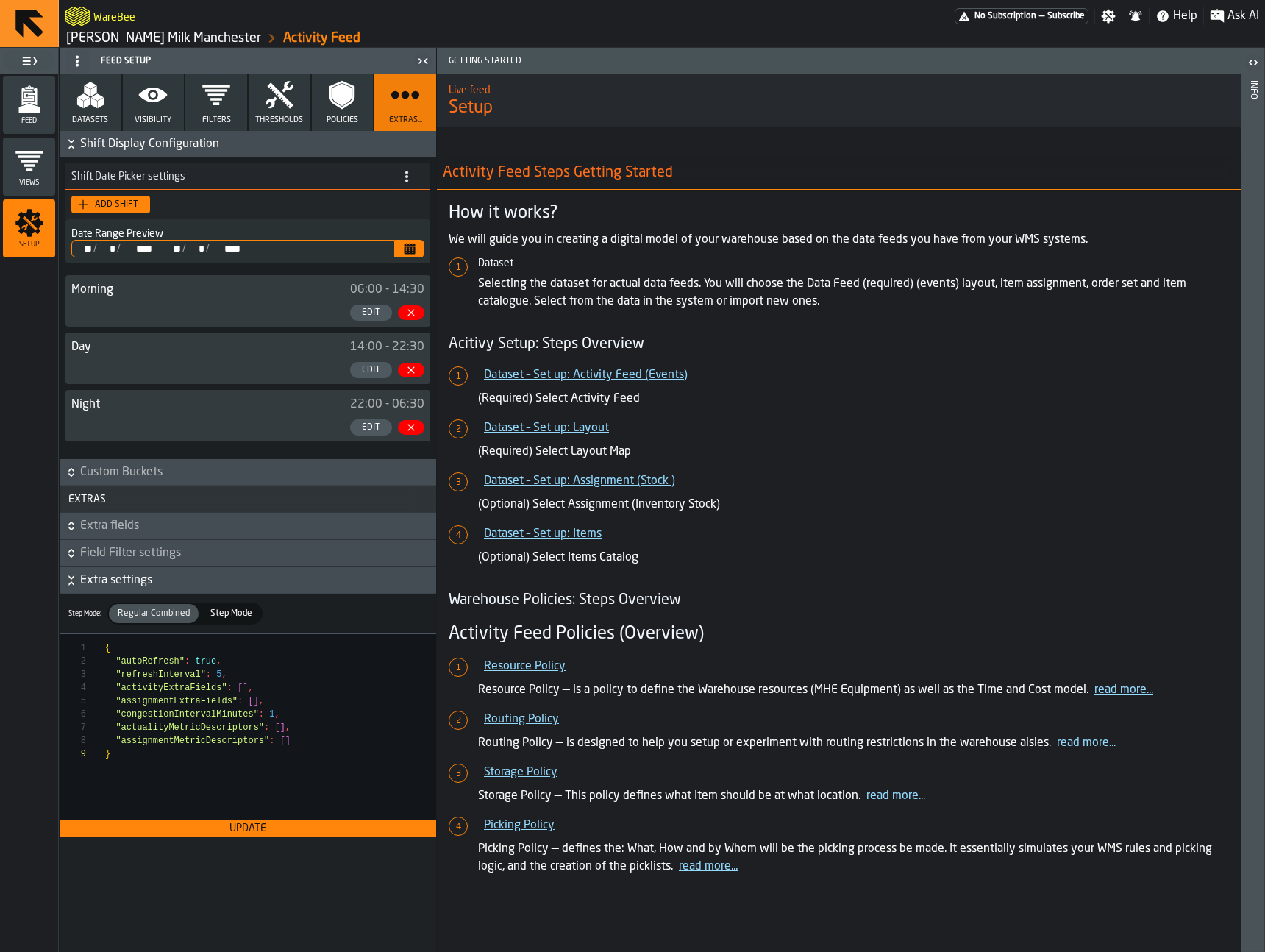
click at [38, 97] on icon "menu Feed" at bounding box center [29, 99] width 29 height 29
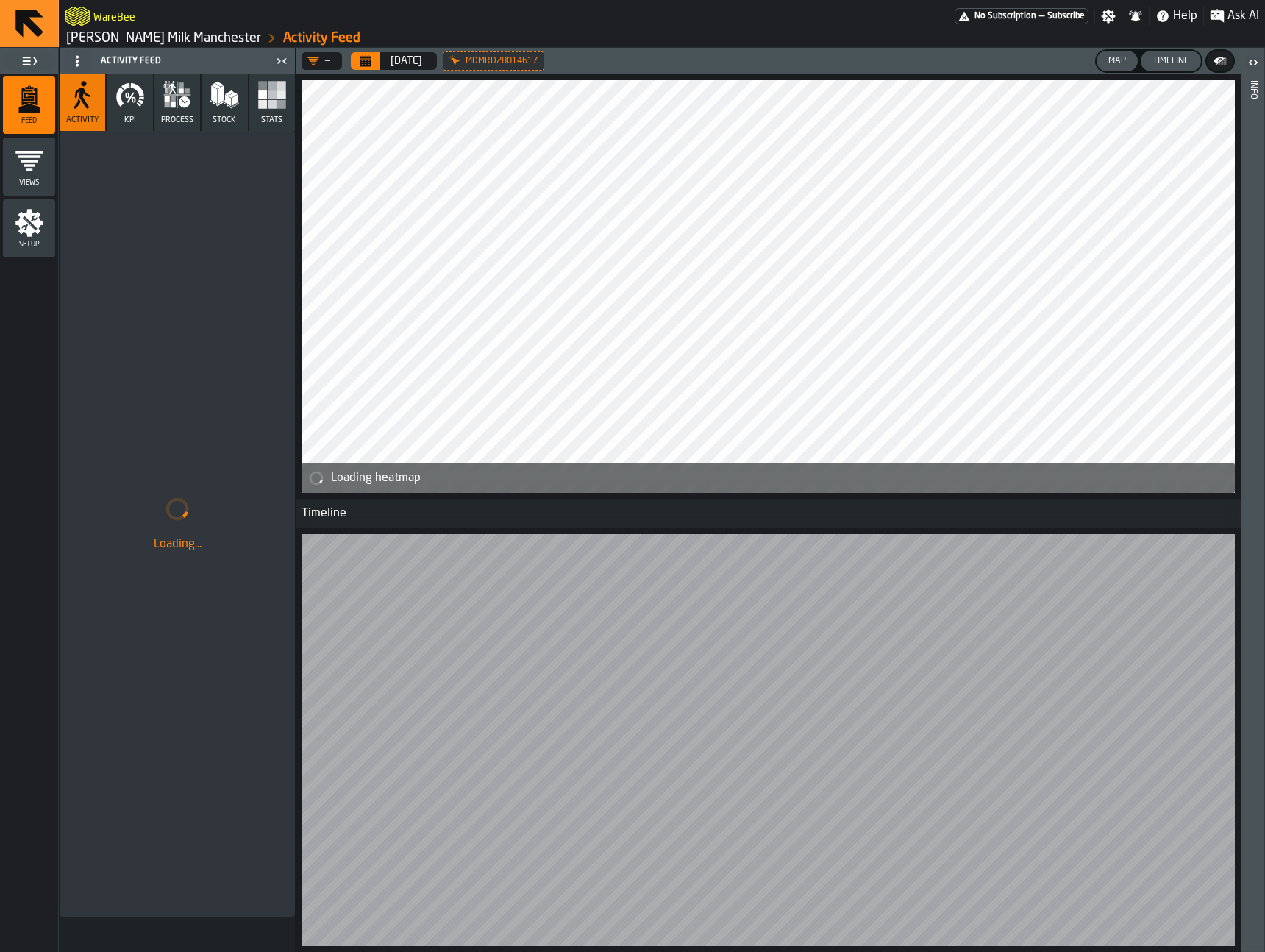
click at [162, 94] on icon "button" at bounding box center [177, 94] width 29 height 29
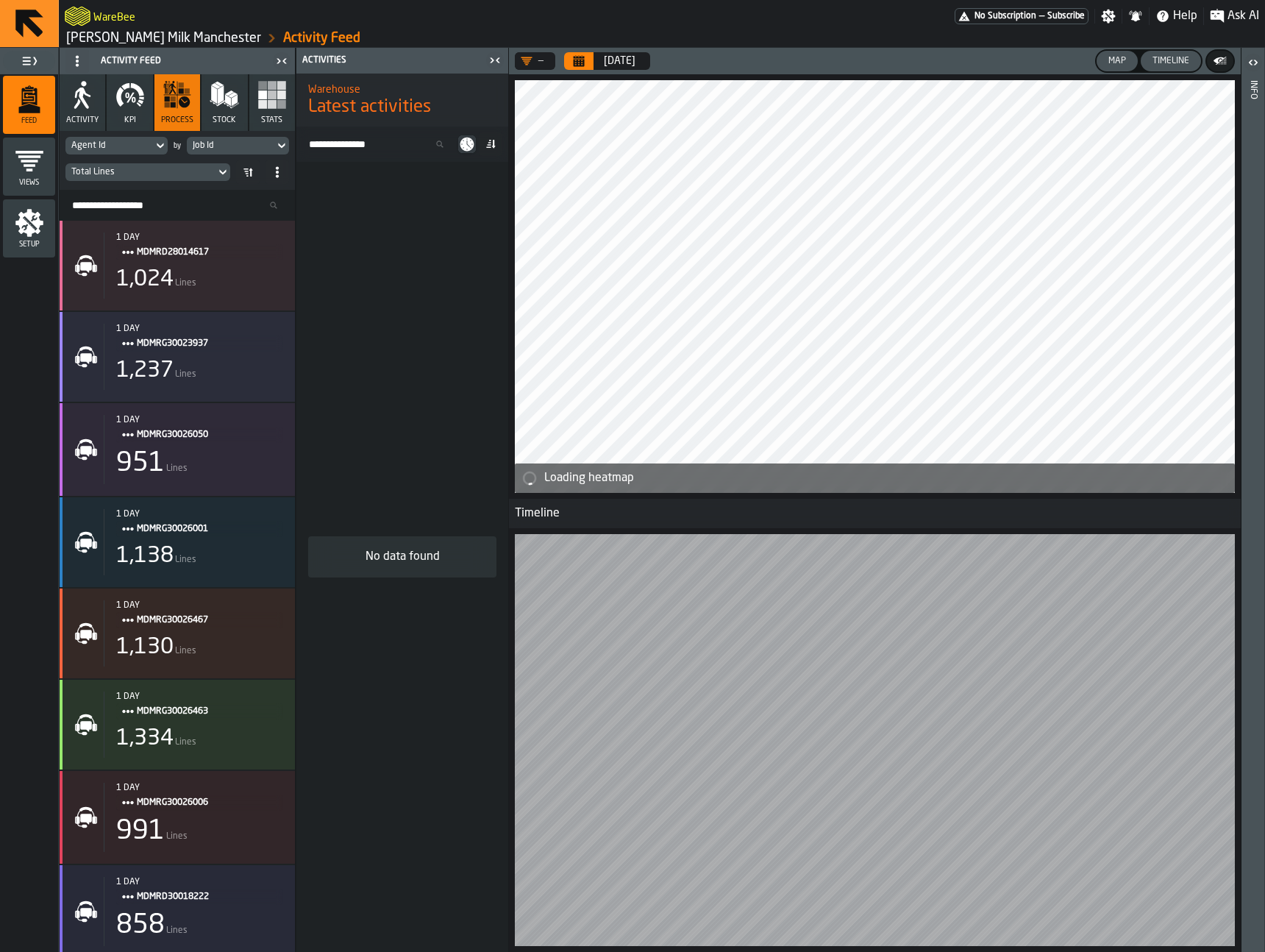
click at [128, 98] on icon "button" at bounding box center [129, 94] width 29 height 29
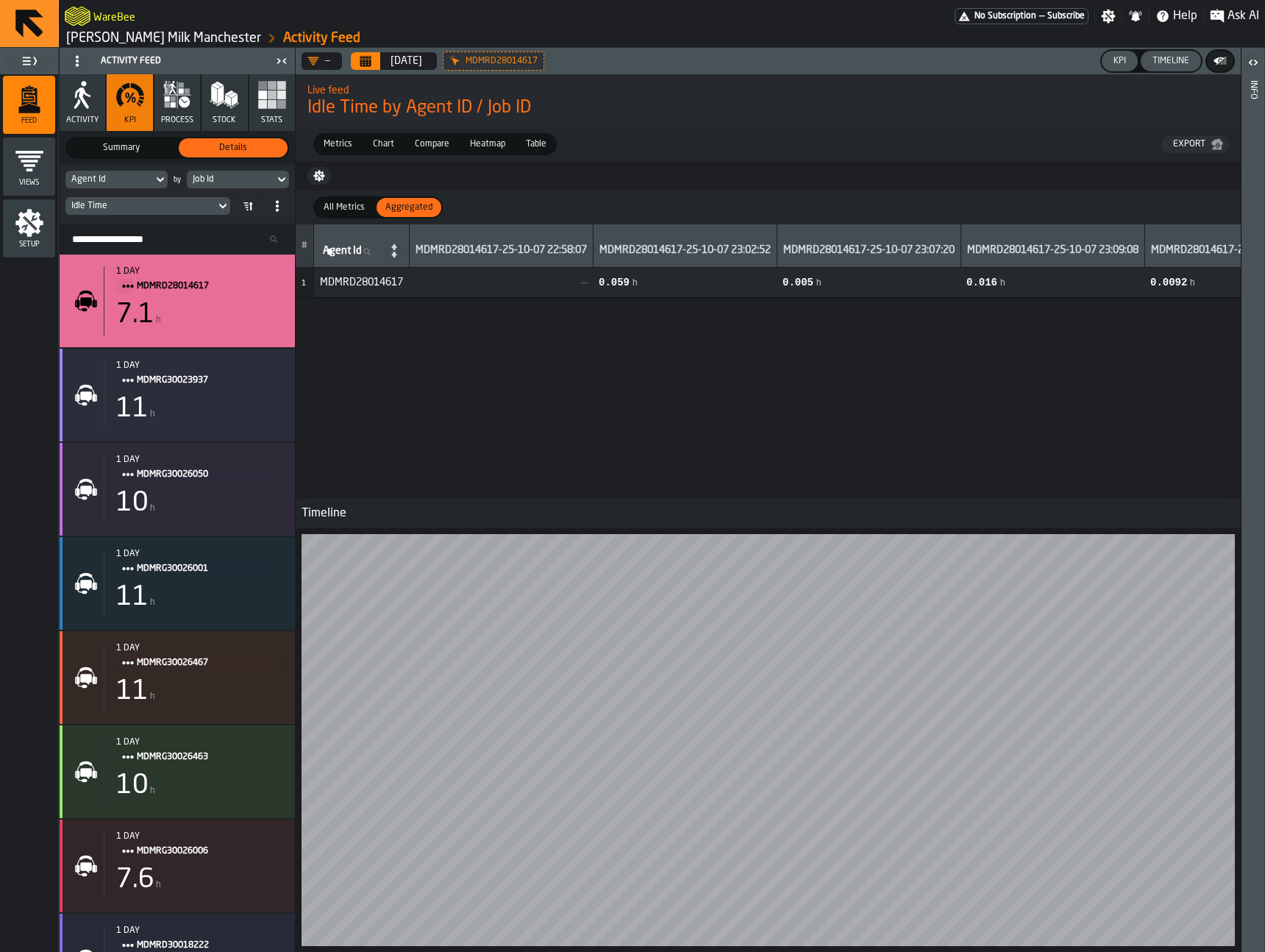
click at [228, 186] on div "Job Id" at bounding box center [231, 178] width 88 height 16
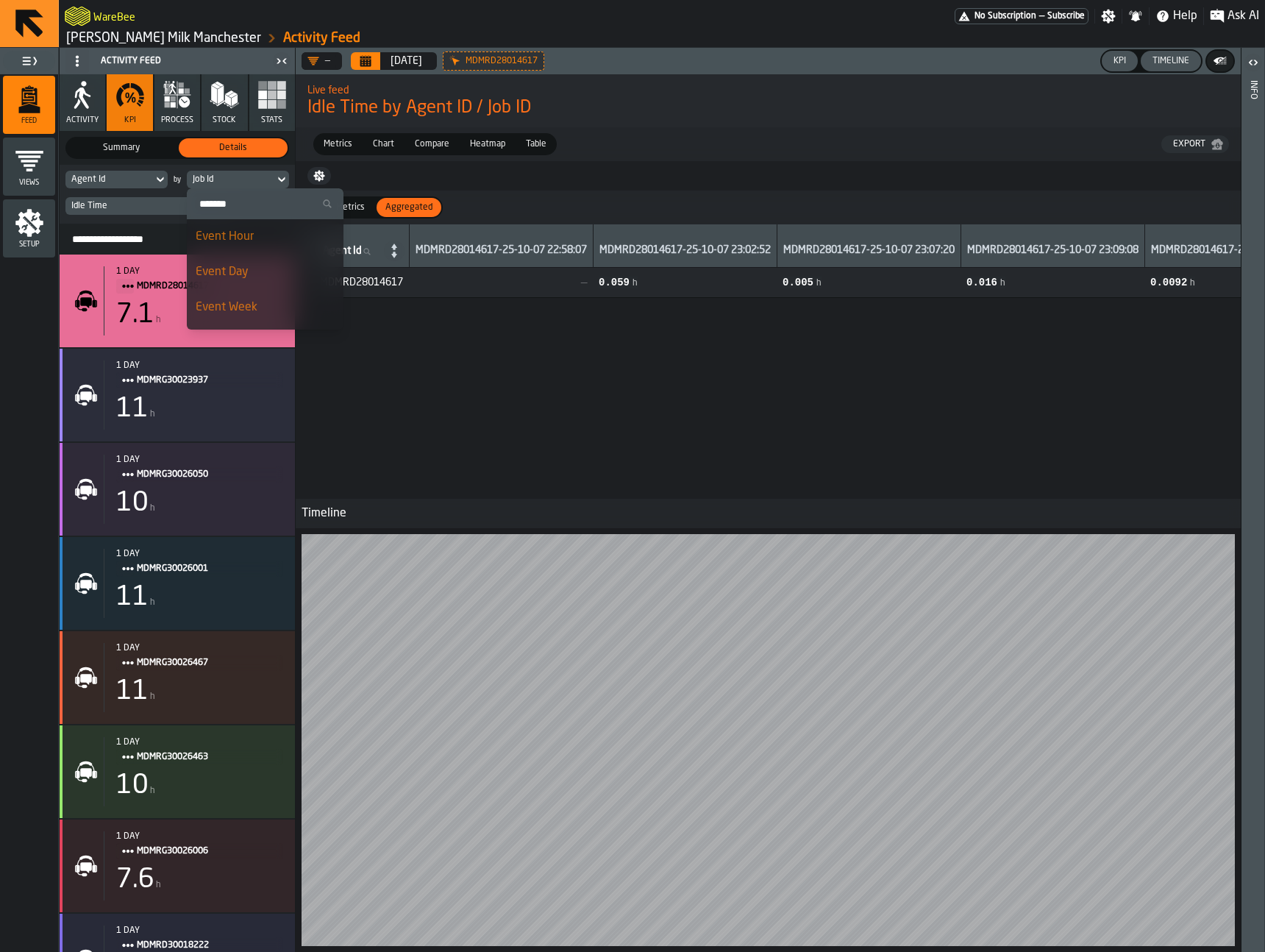
click at [232, 181] on div "Job Id" at bounding box center [231, 179] width 76 height 10
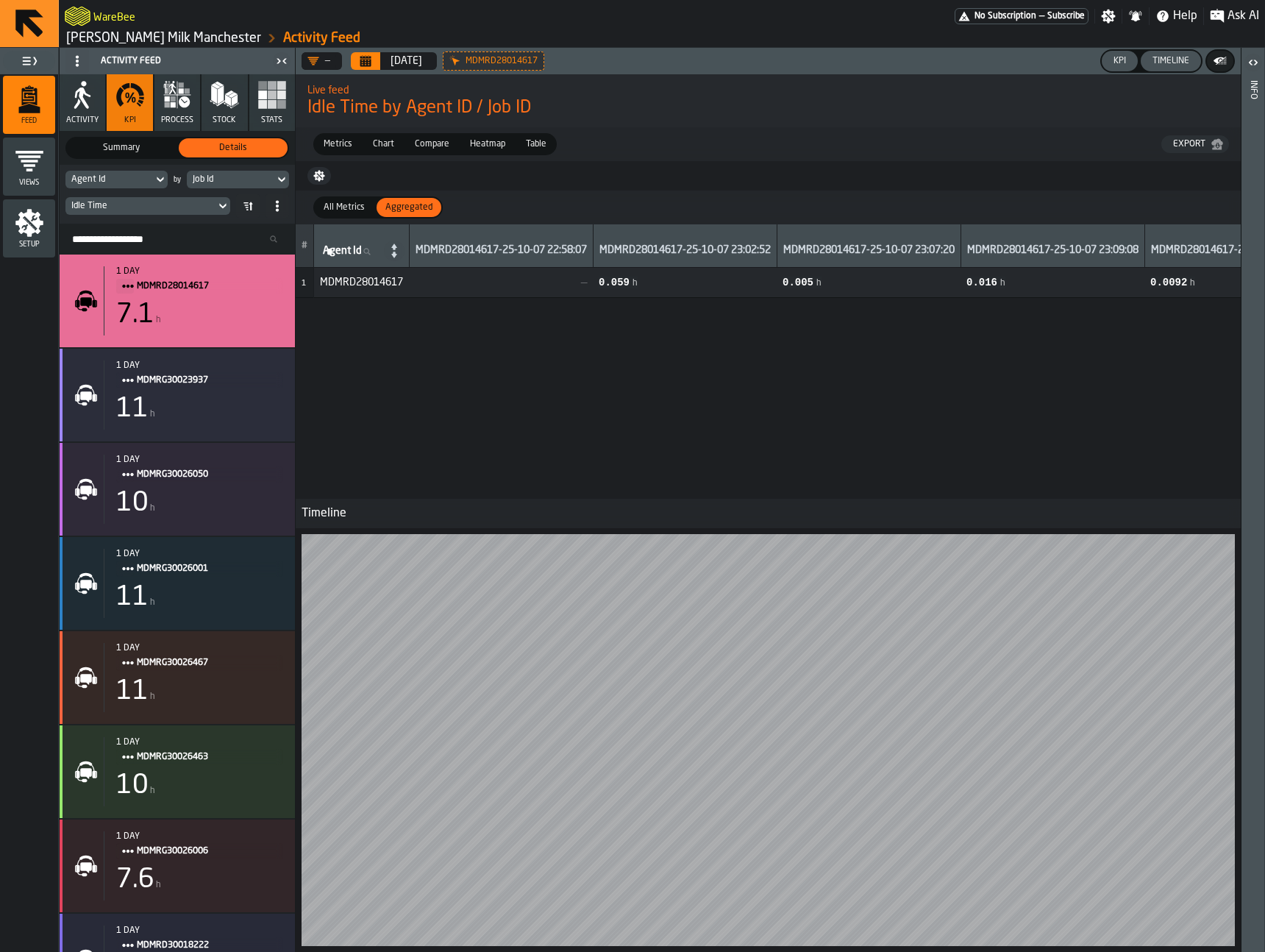
click at [232, 181] on div "Job Id" at bounding box center [231, 179] width 76 height 10
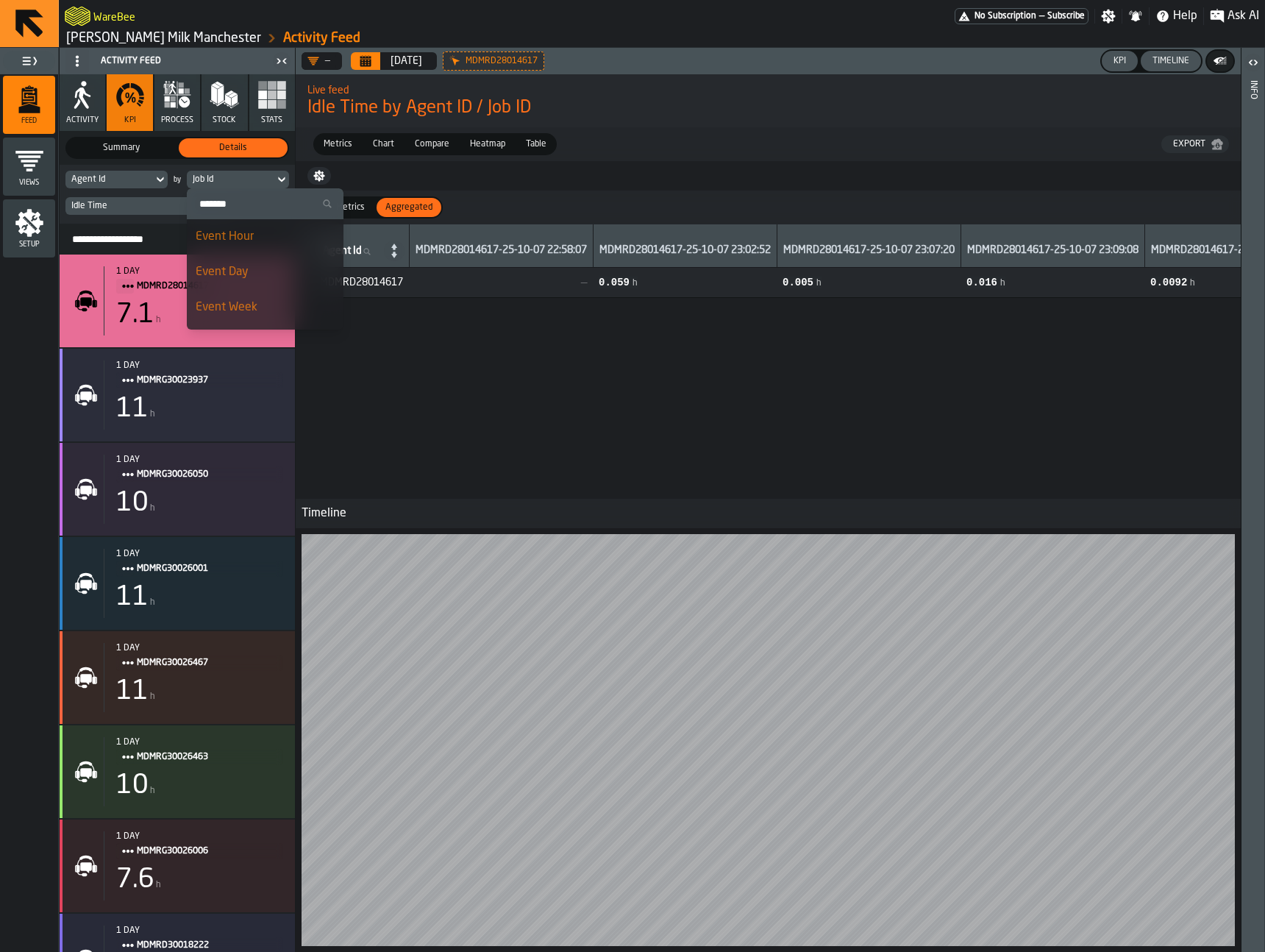
click at [249, 262] on li "Event Day" at bounding box center [265, 271] width 157 height 35
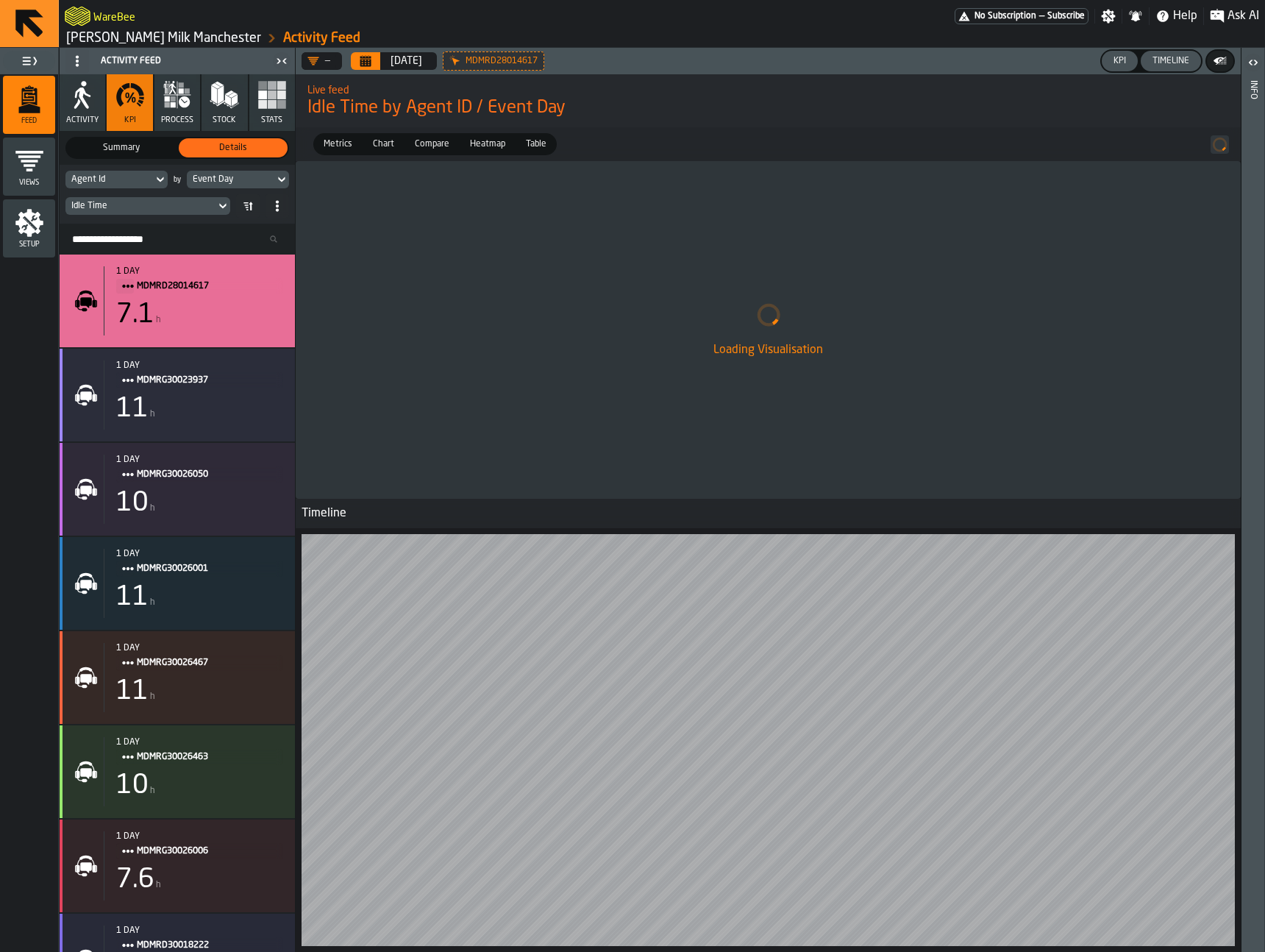
click at [28, 244] on span "Setup" at bounding box center [28, 245] width 52 height 8
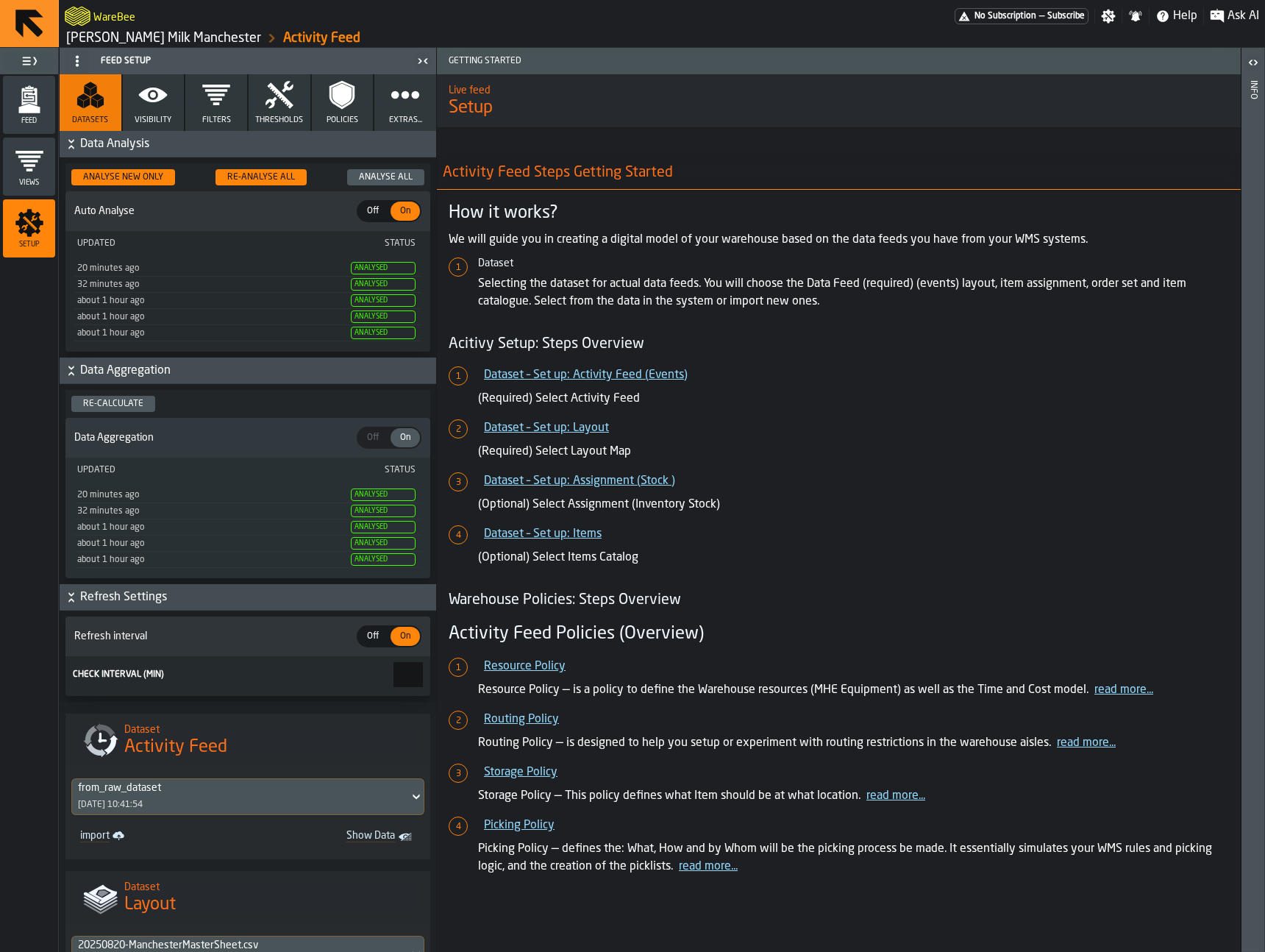
click at [202, 104] on icon "button" at bounding box center [215, 94] width 29 height 29
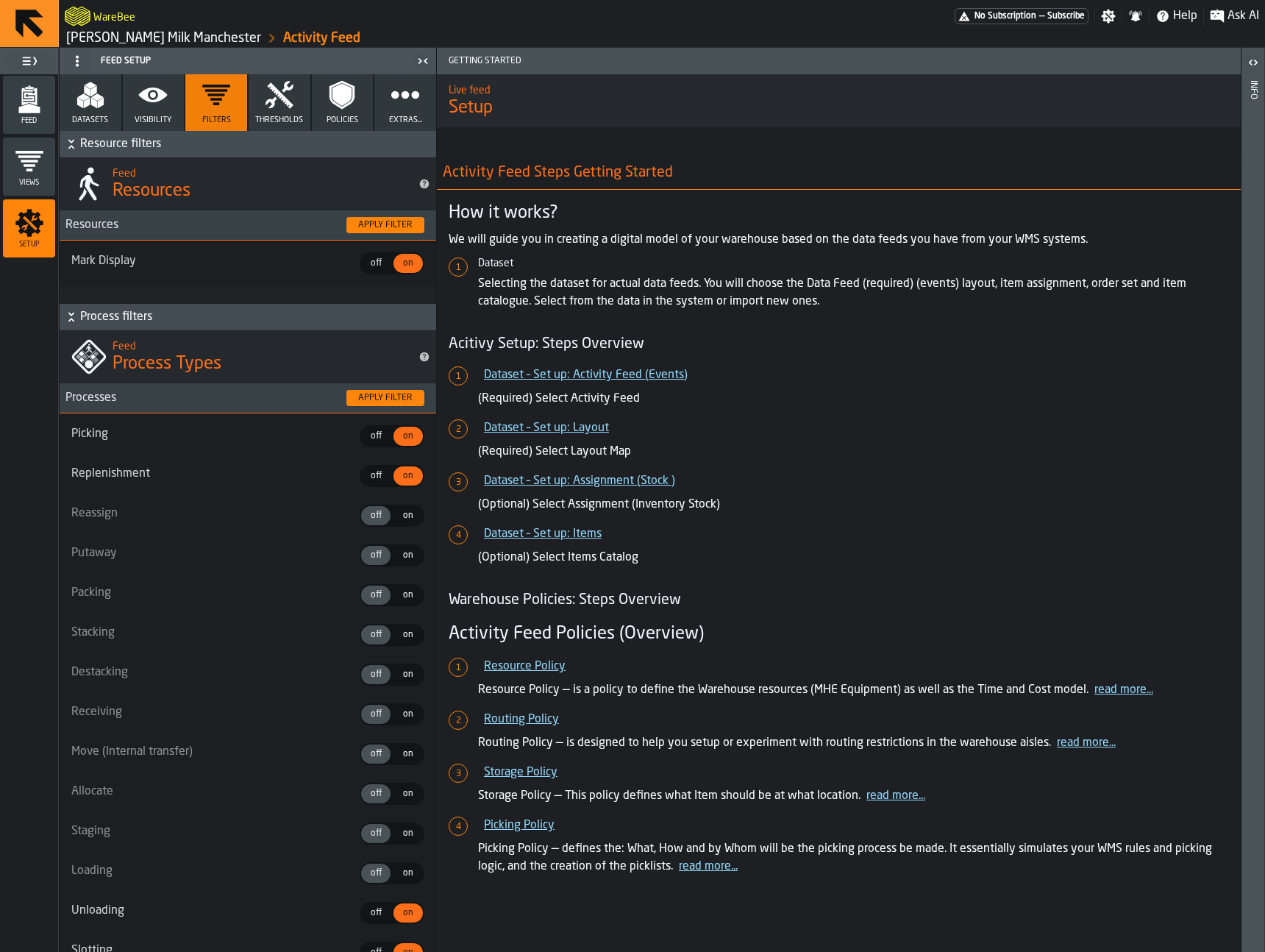
click at [274, 99] on icon "button" at bounding box center [279, 94] width 29 height 29
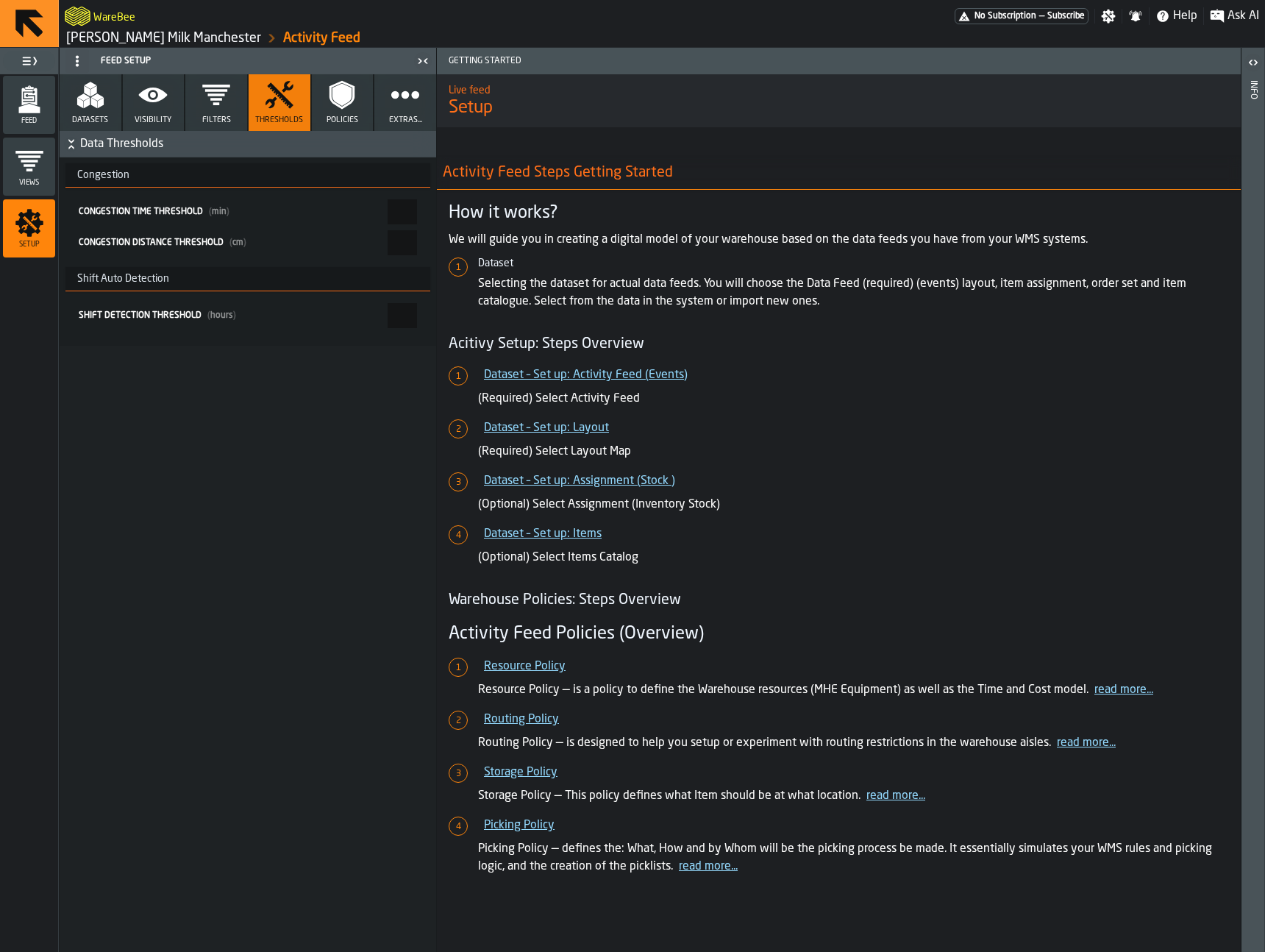
click at [226, 100] on icon "button" at bounding box center [215, 94] width 29 height 29
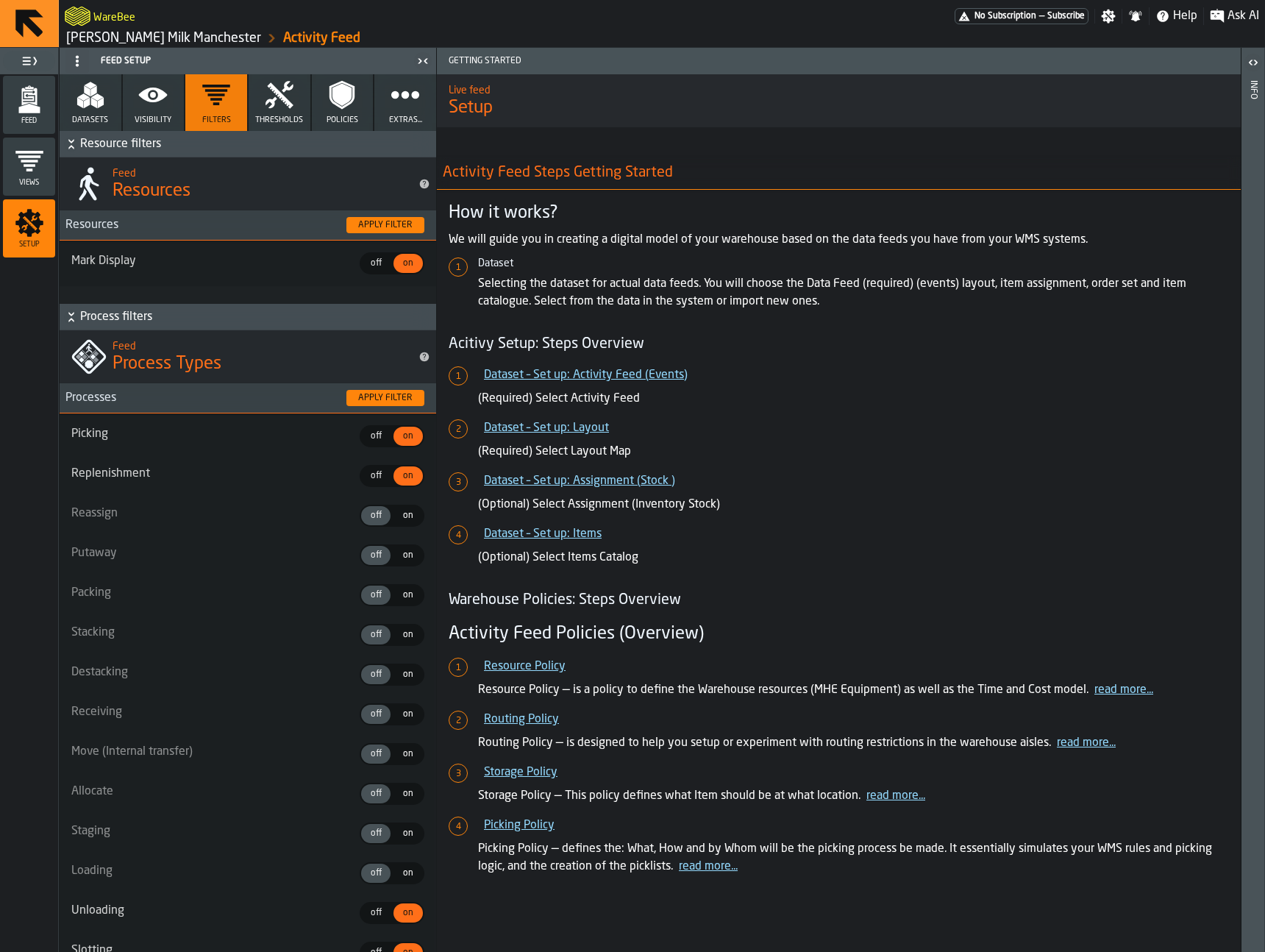
click at [295, 266] on label "Mark Display" at bounding box center [214, 261] width 285 height 18
click at [375, 94] on button "Extras..." at bounding box center [404, 103] width 61 height 57
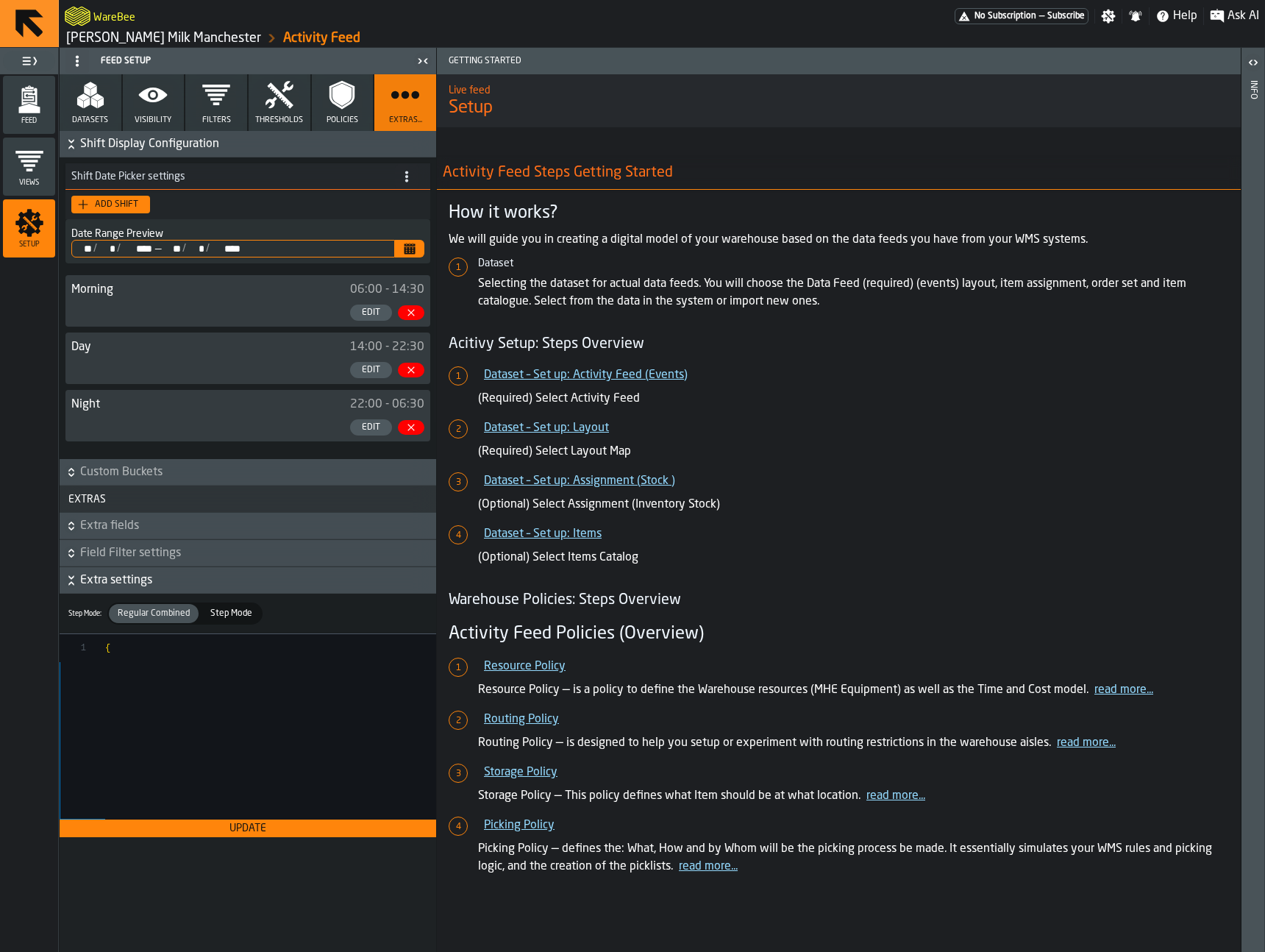
scroll to position [106, 0]
drag, startPoint x: 343, startPoint y: 99, endPoint x: 325, endPoint y: 129, distance: 35.0
click at [343, 99] on icon "button" at bounding box center [342, 95] width 19 height 23
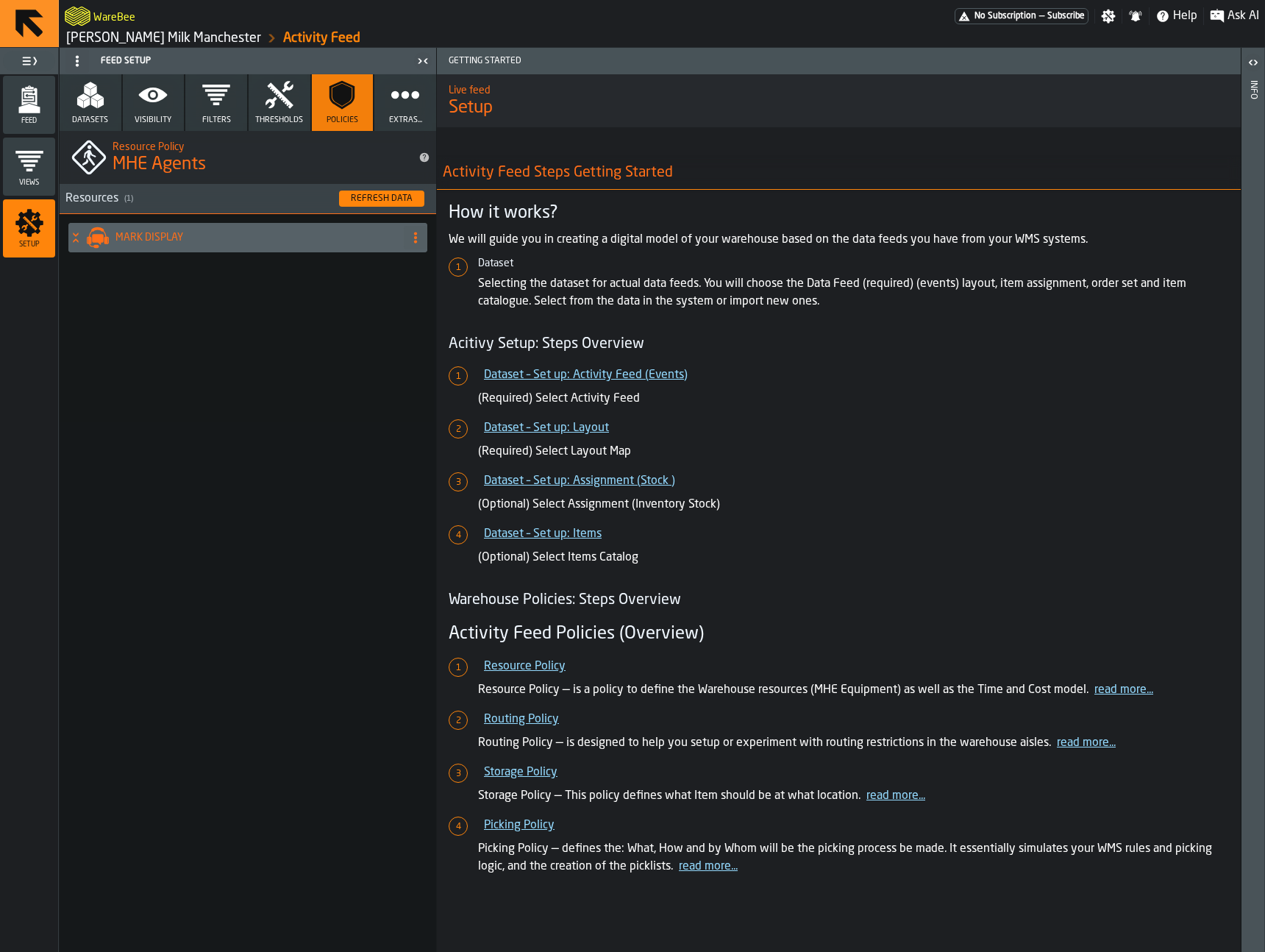
click at [216, 238] on h4 "MARK DISPLAY" at bounding box center [256, 237] width 282 height 11
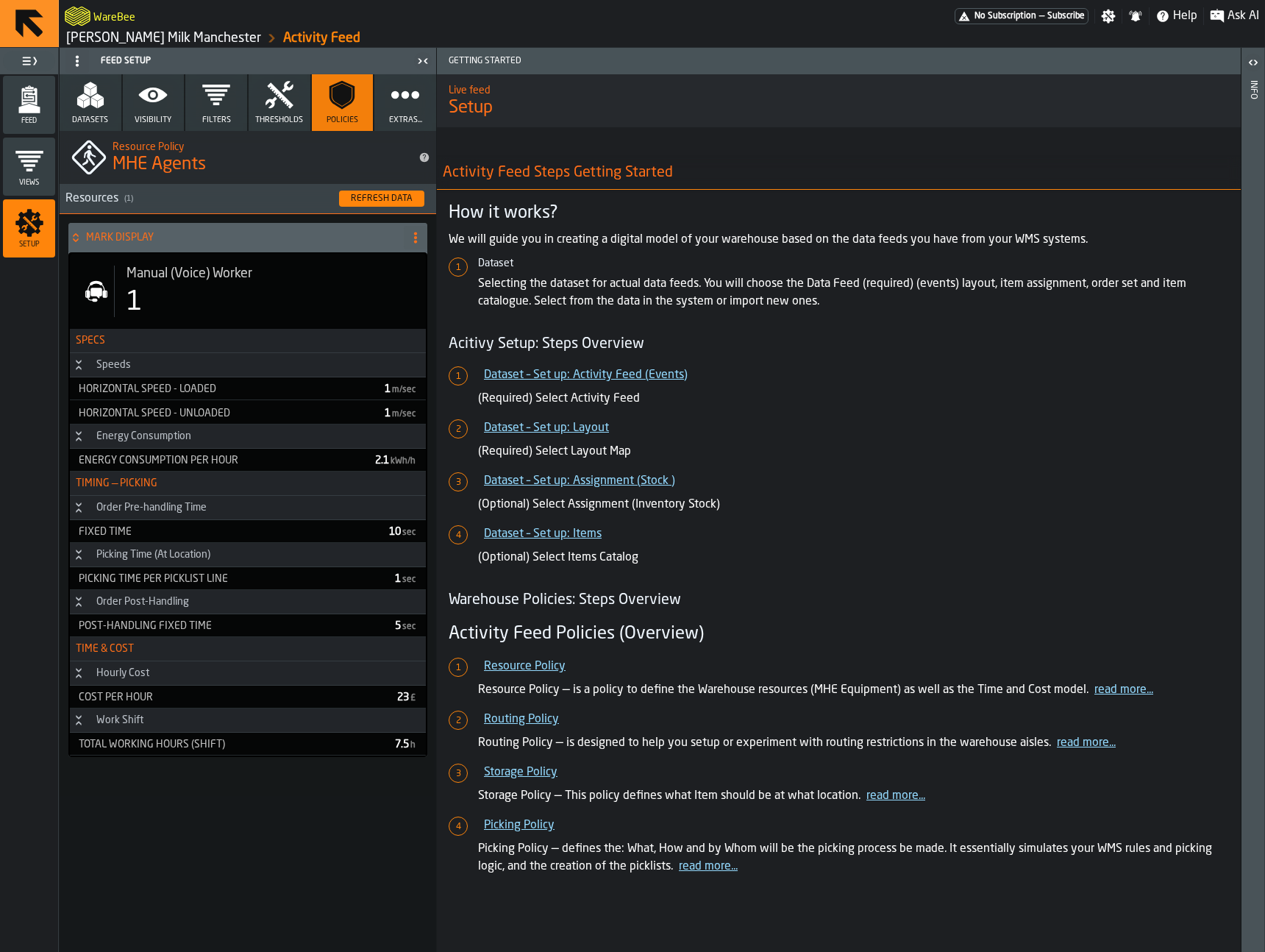
click at [288, 296] on div "1" at bounding box center [270, 302] width 288 height 29
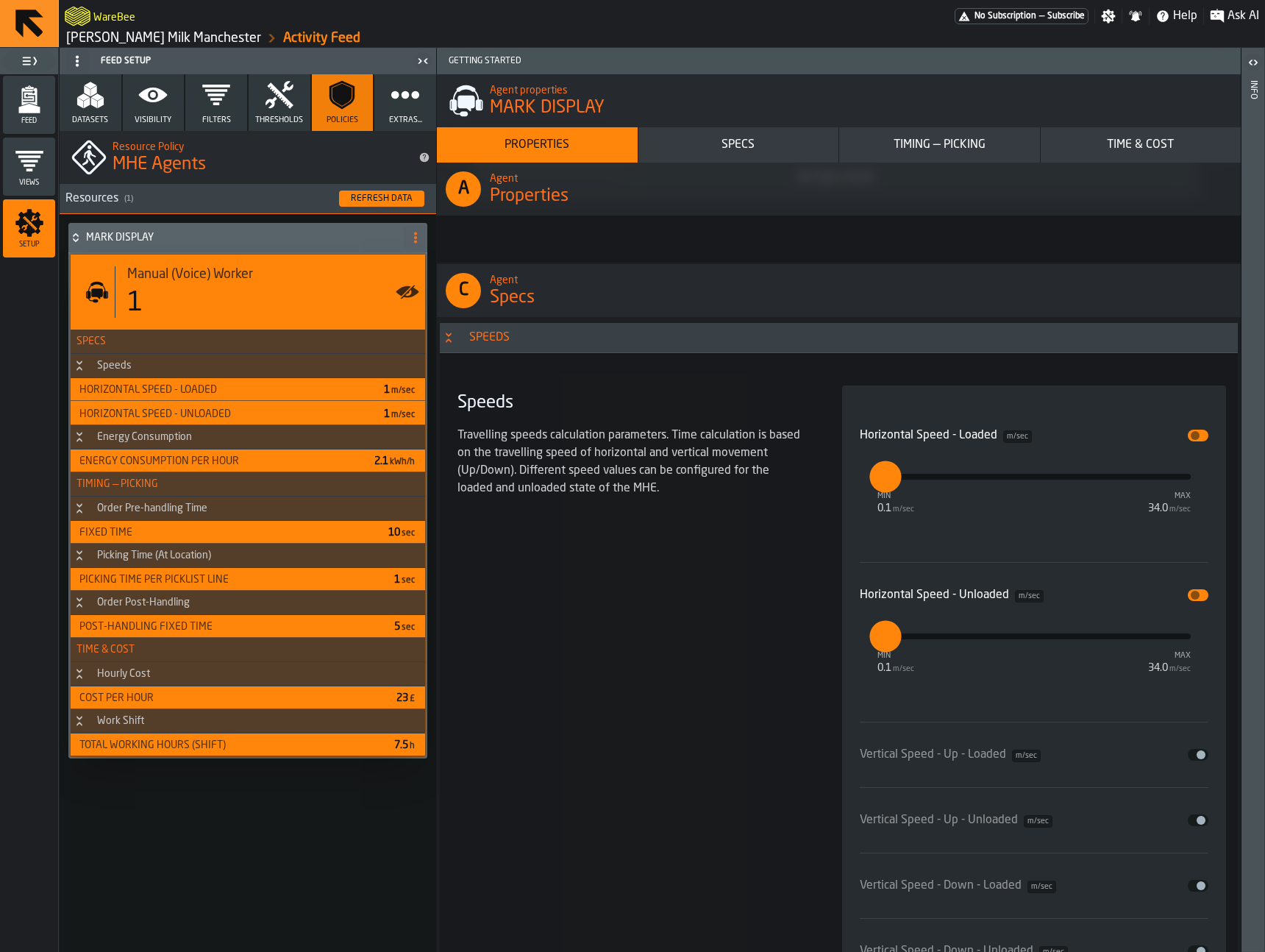
scroll to position [1349, 0]
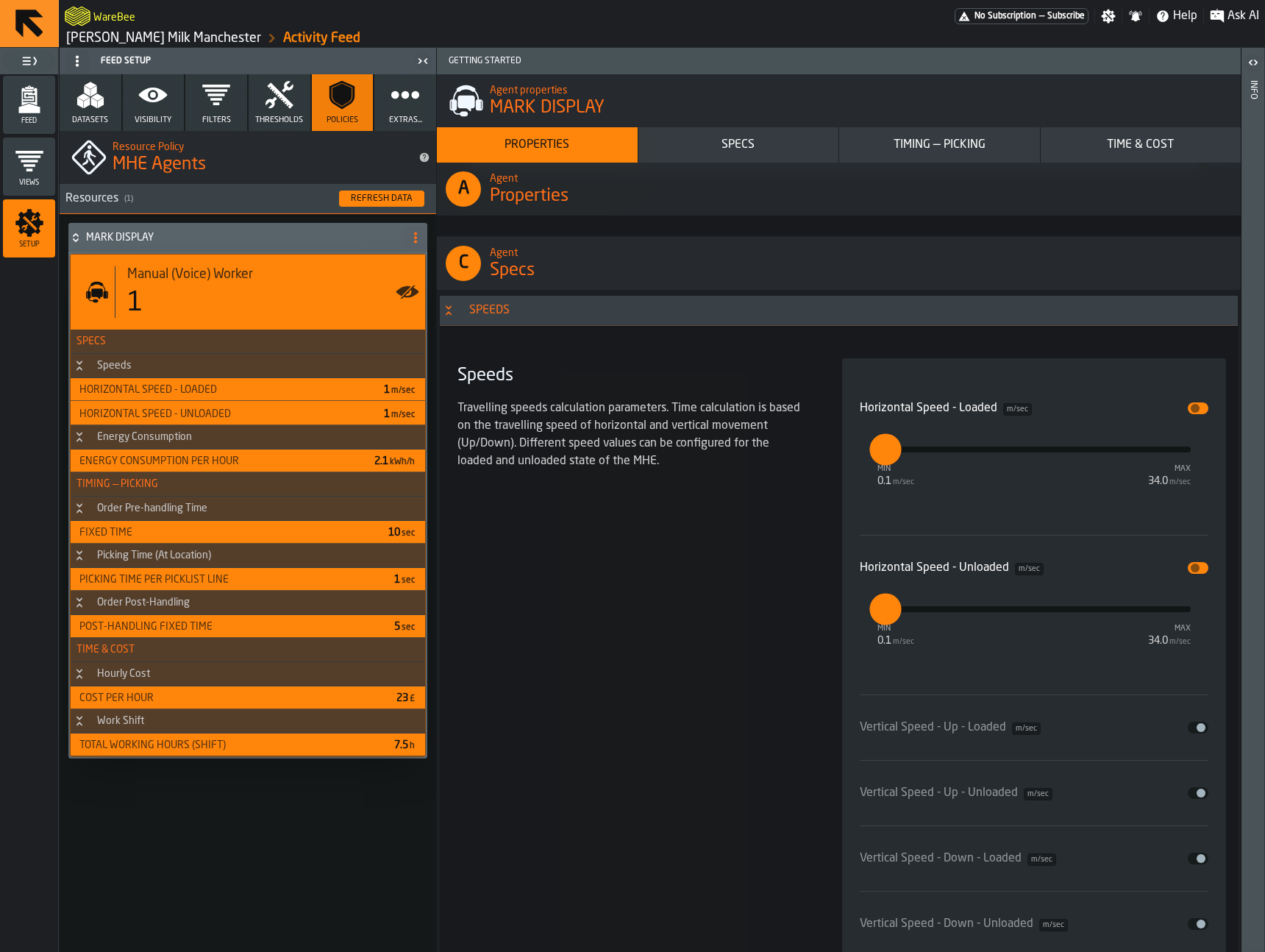
click at [1191, 407] on span "input-slider-Horizontal Speed - Loaded" at bounding box center [1195, 408] width 9 height 8
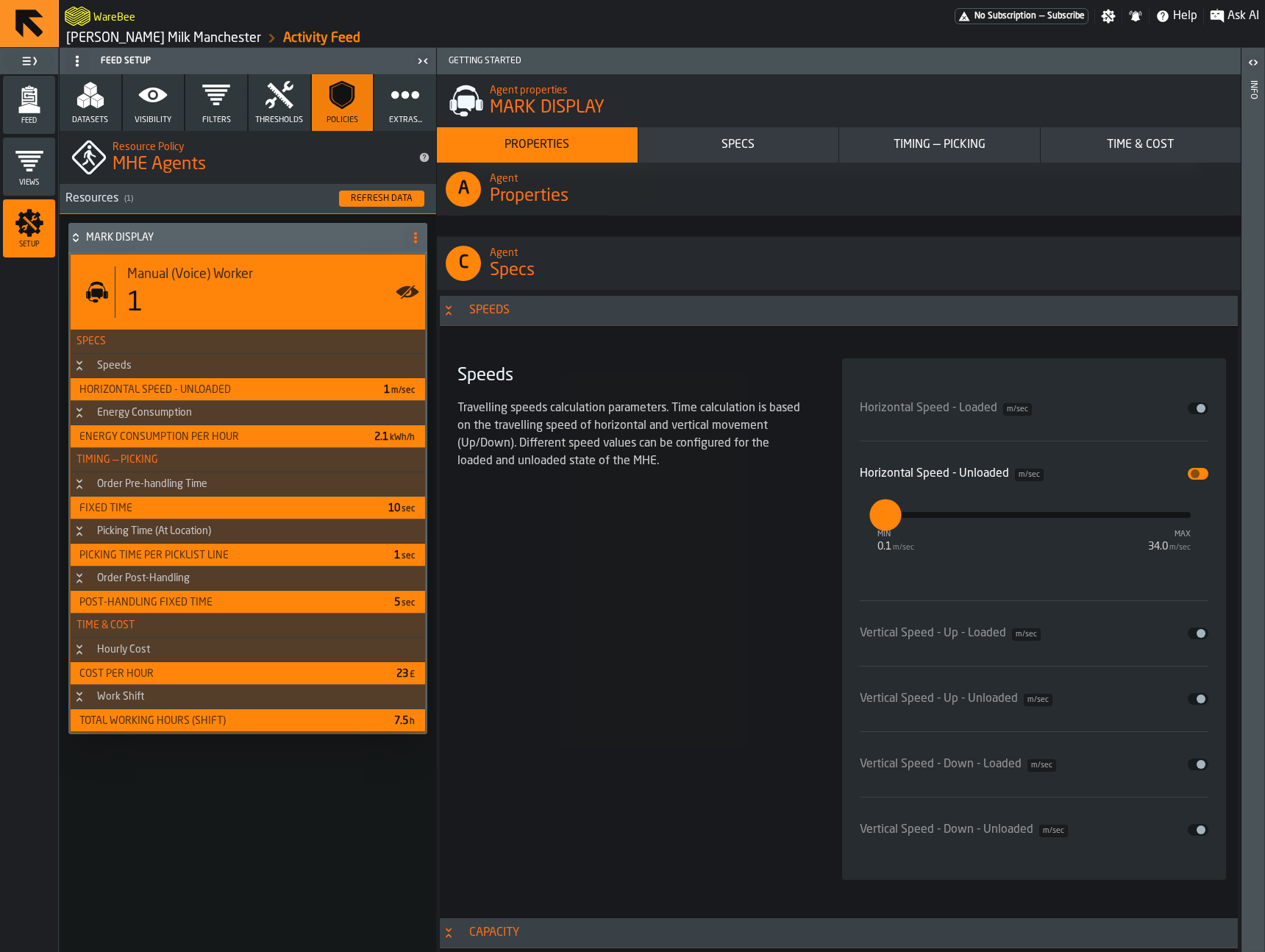
click at [1190, 411] on button "Disable" at bounding box center [1199, 408] width 21 height 11
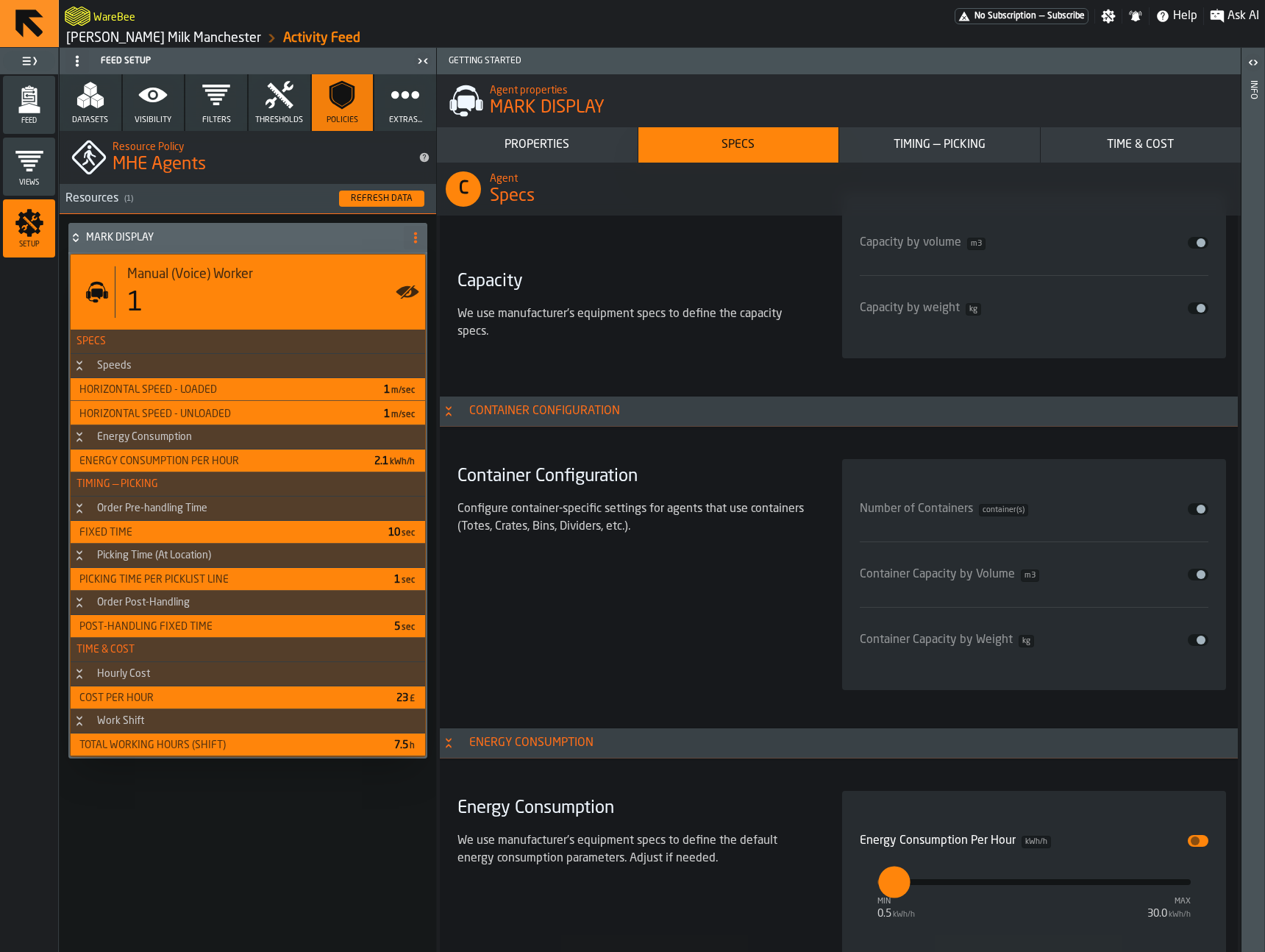
scroll to position [2443, 0]
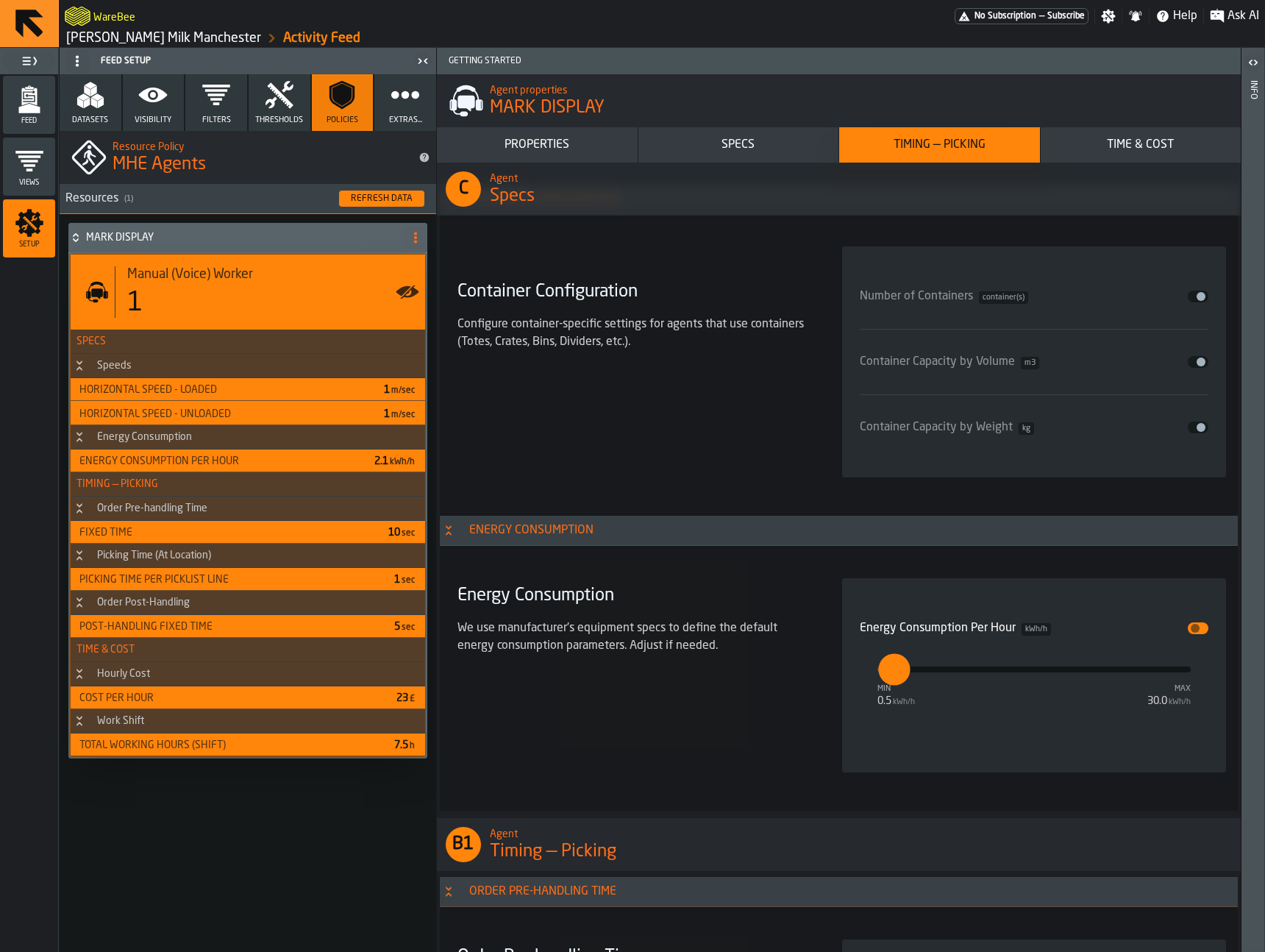
click at [1192, 627] on span "input-slider-Energy Consumption Per Hour" at bounding box center [1195, 627] width 9 height 8
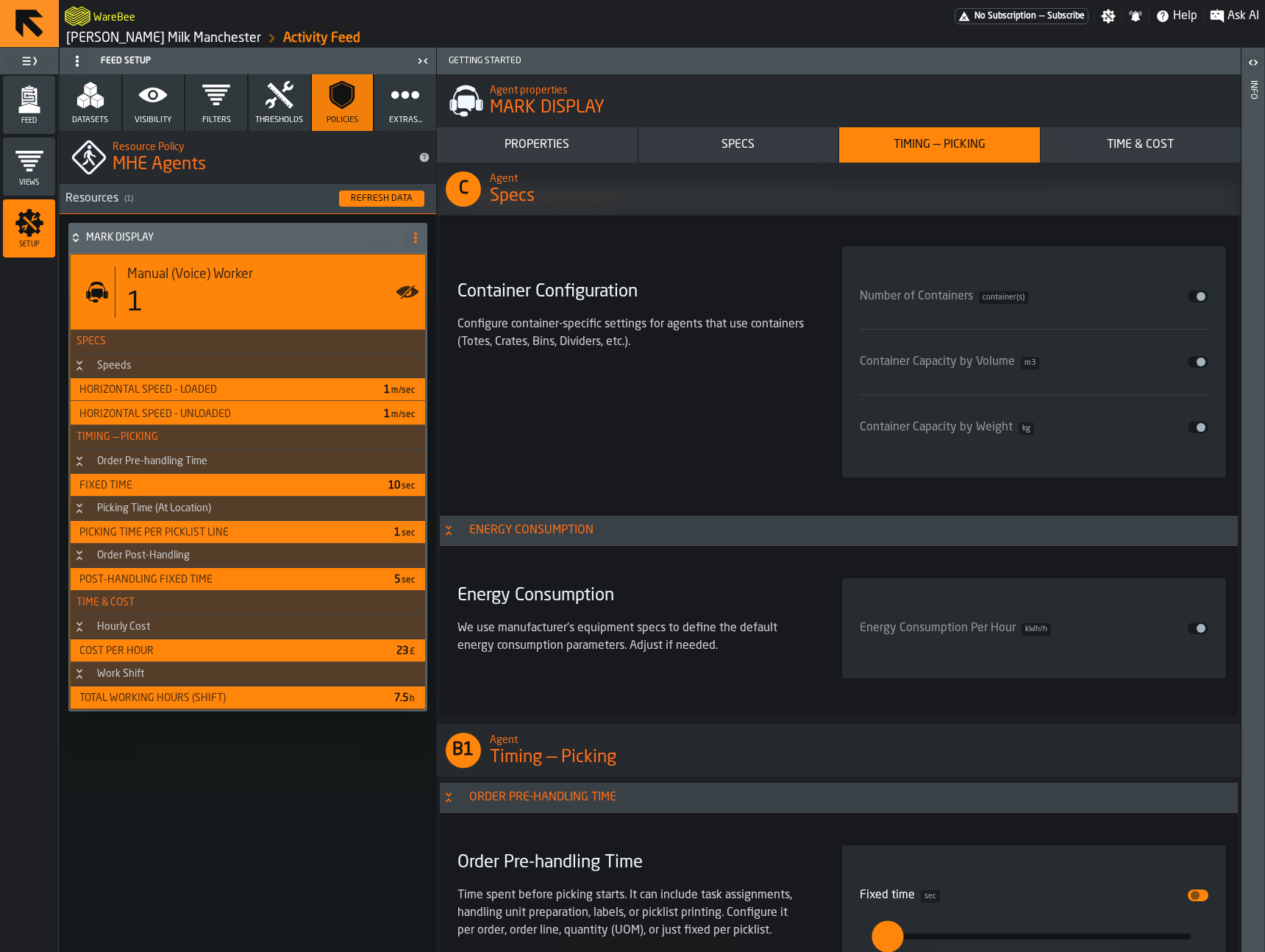
click at [333, 506] on h3 "Picking Time (At Location)" at bounding box center [248, 509] width 354 height 25
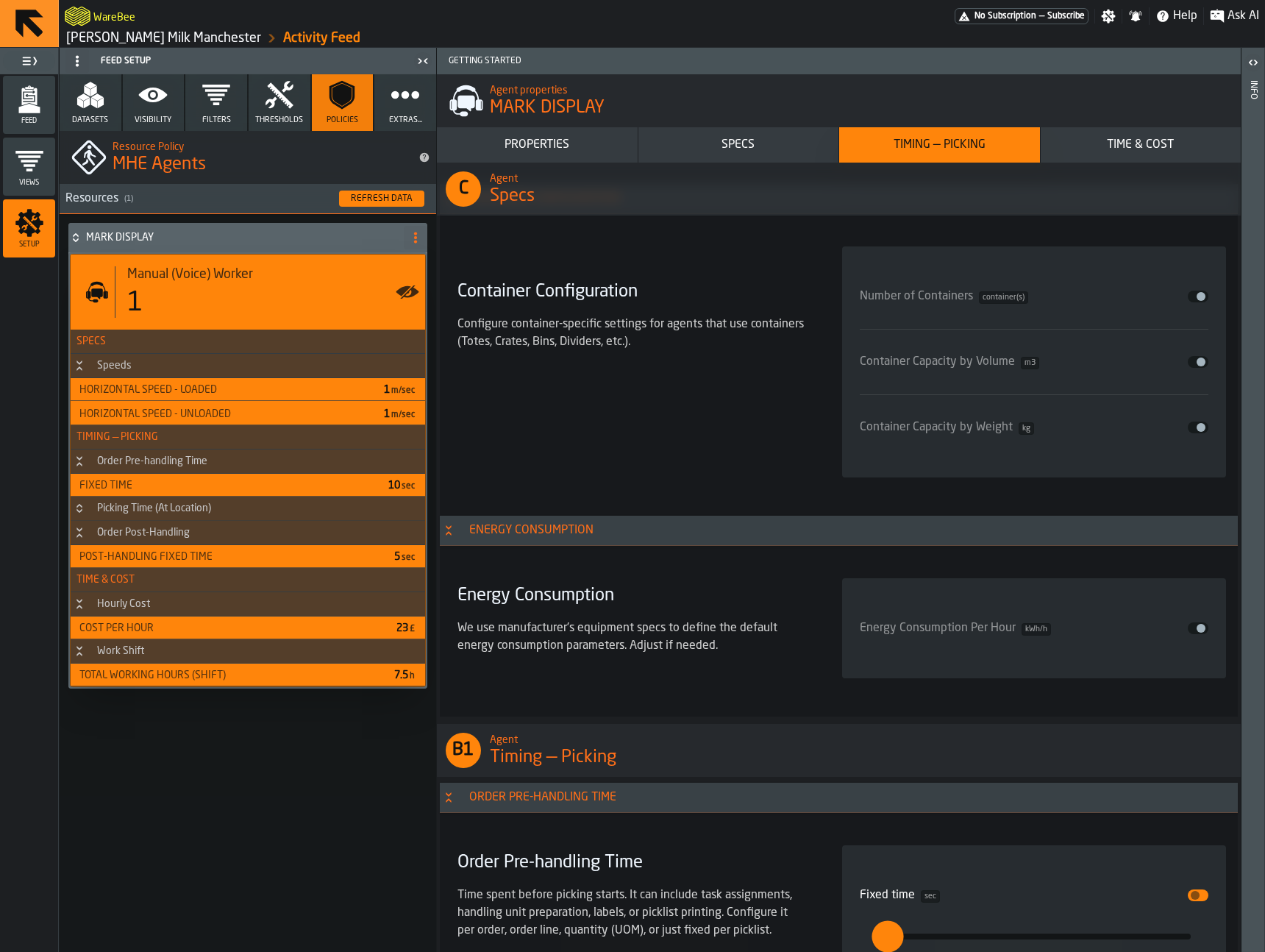
click at [333, 506] on h3 "Picking Time (At Location)" at bounding box center [248, 509] width 354 height 25
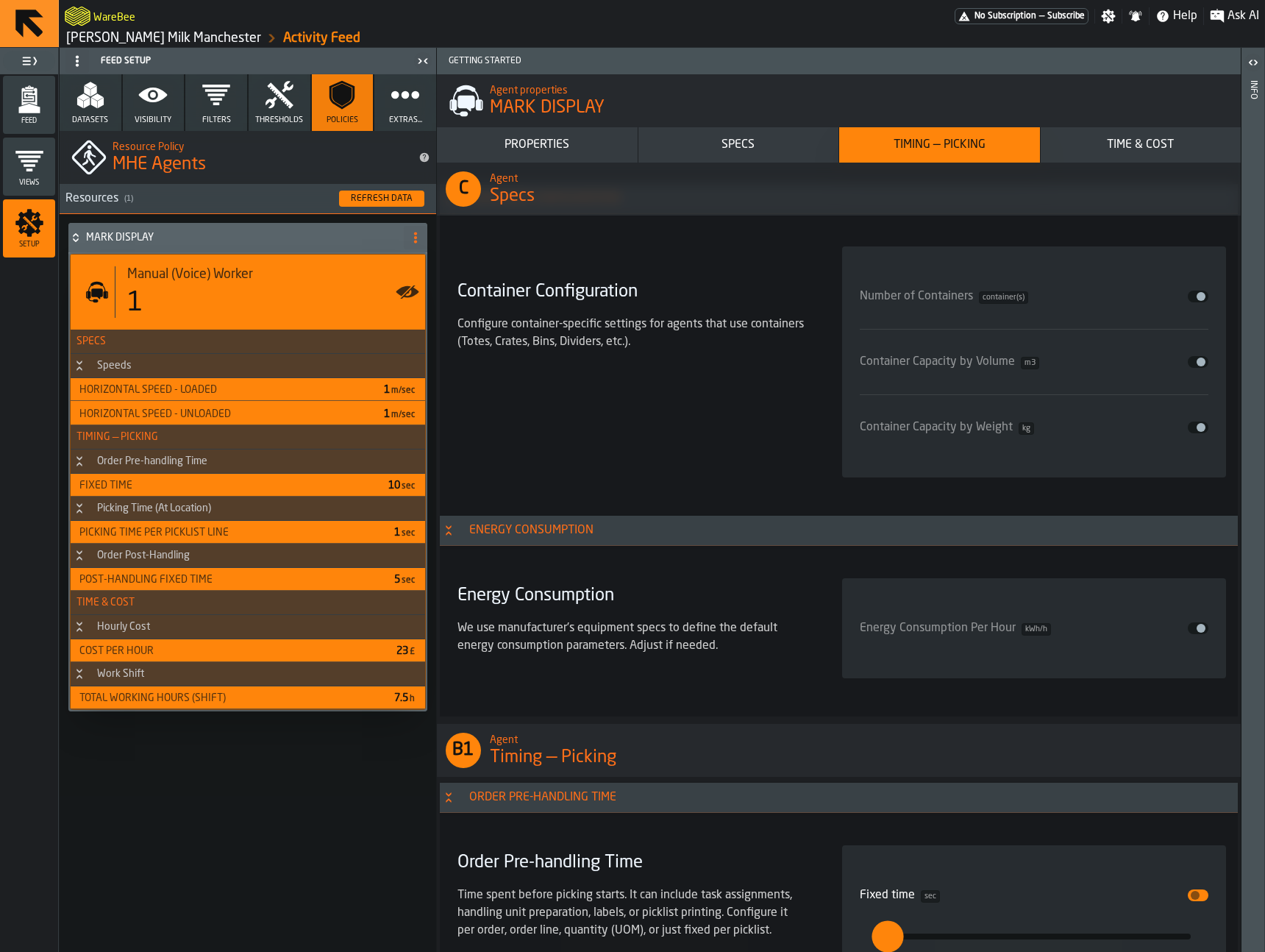
click at [32, 105] on polygon "menu Feed" at bounding box center [28, 109] width 22 height 9
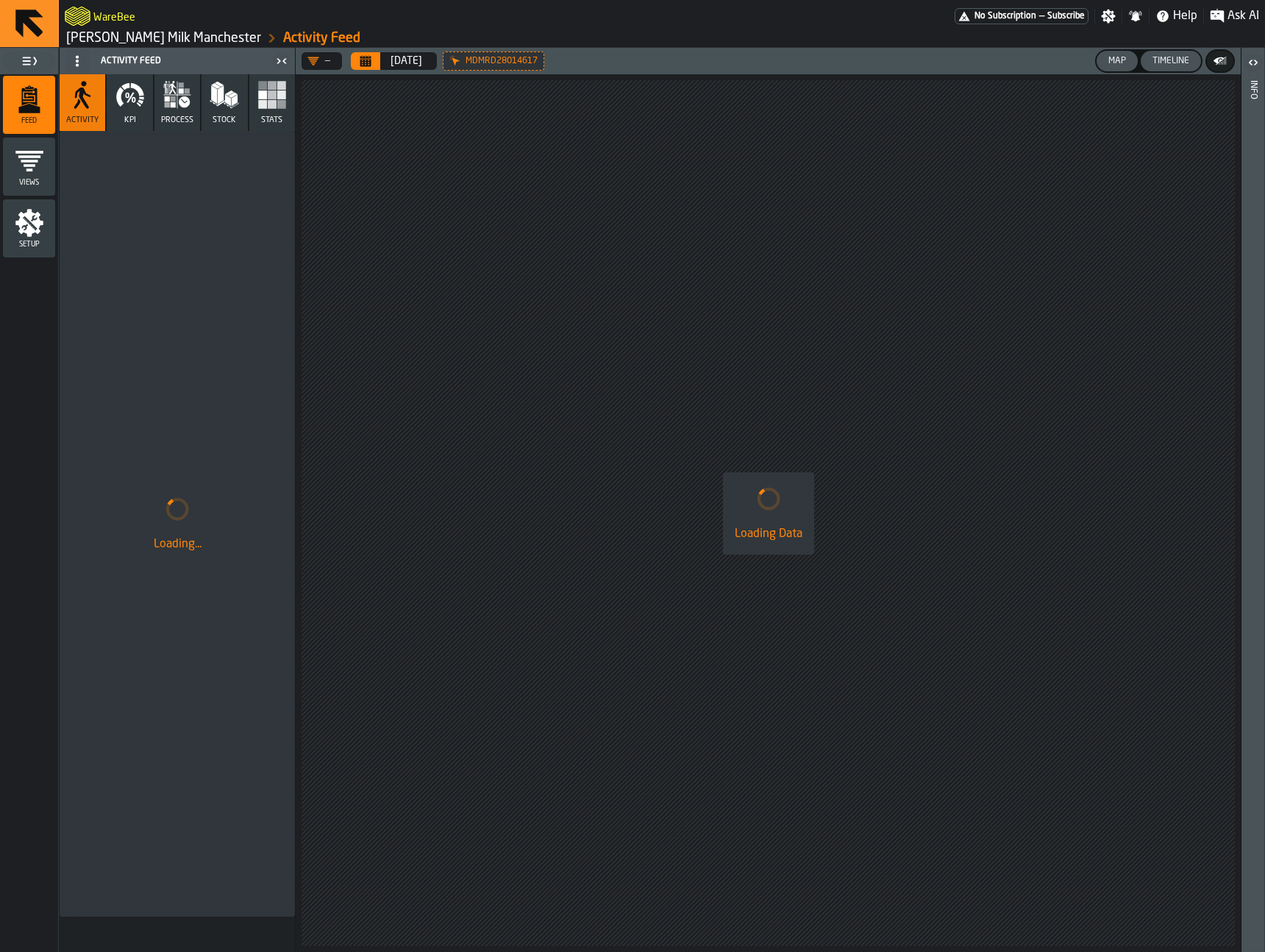
click at [0, 0] on icon at bounding box center [0, 0] width 0 height 0
